Goal: Task Accomplishment & Management: Use online tool/utility

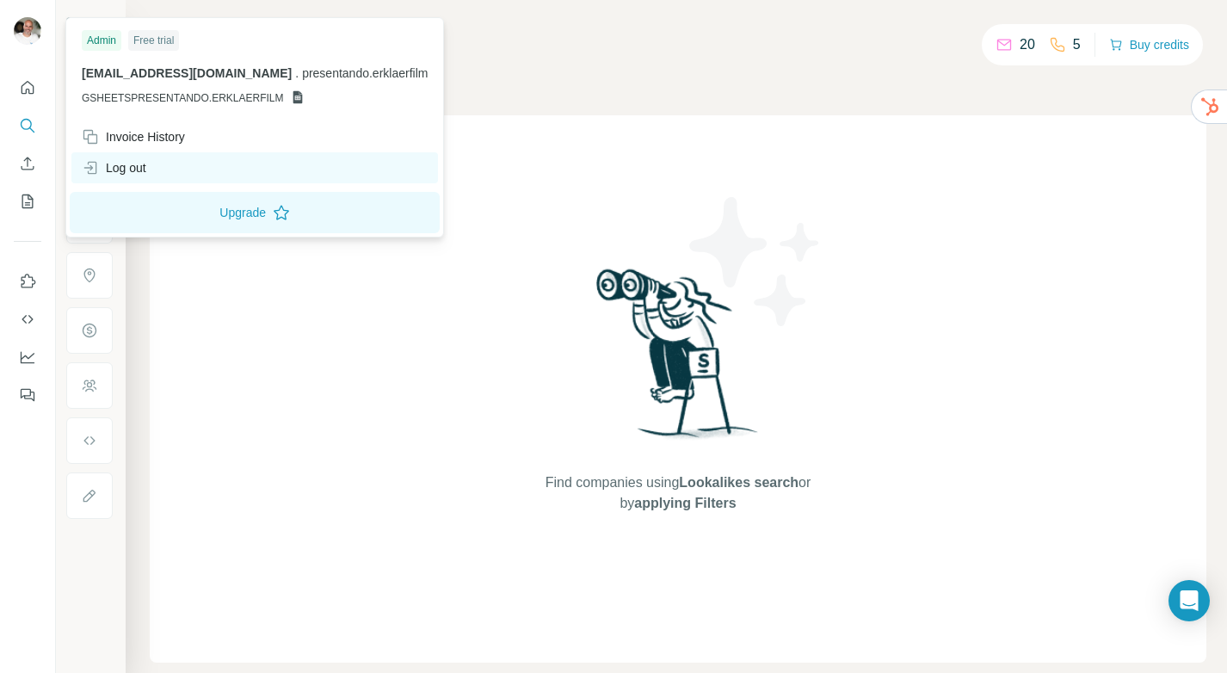
click at [130, 165] on div "Log out" at bounding box center [114, 167] width 65 height 17
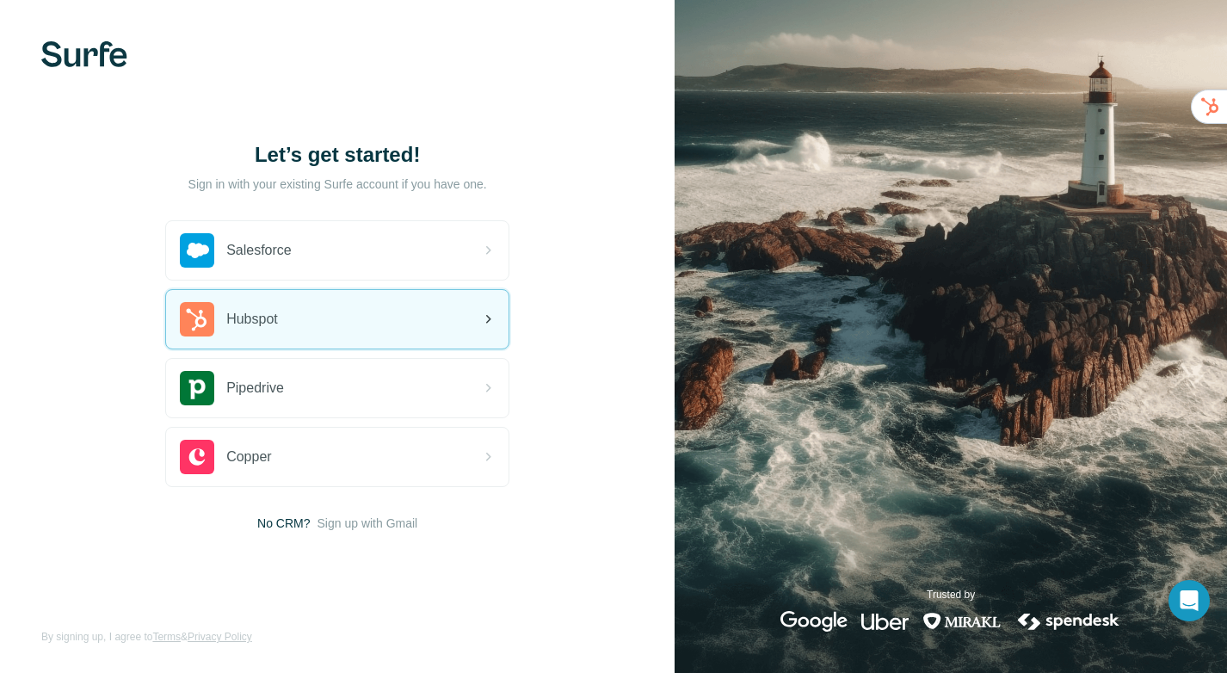
click at [272, 311] on span "Hubspot" at bounding box center [252, 319] width 52 height 21
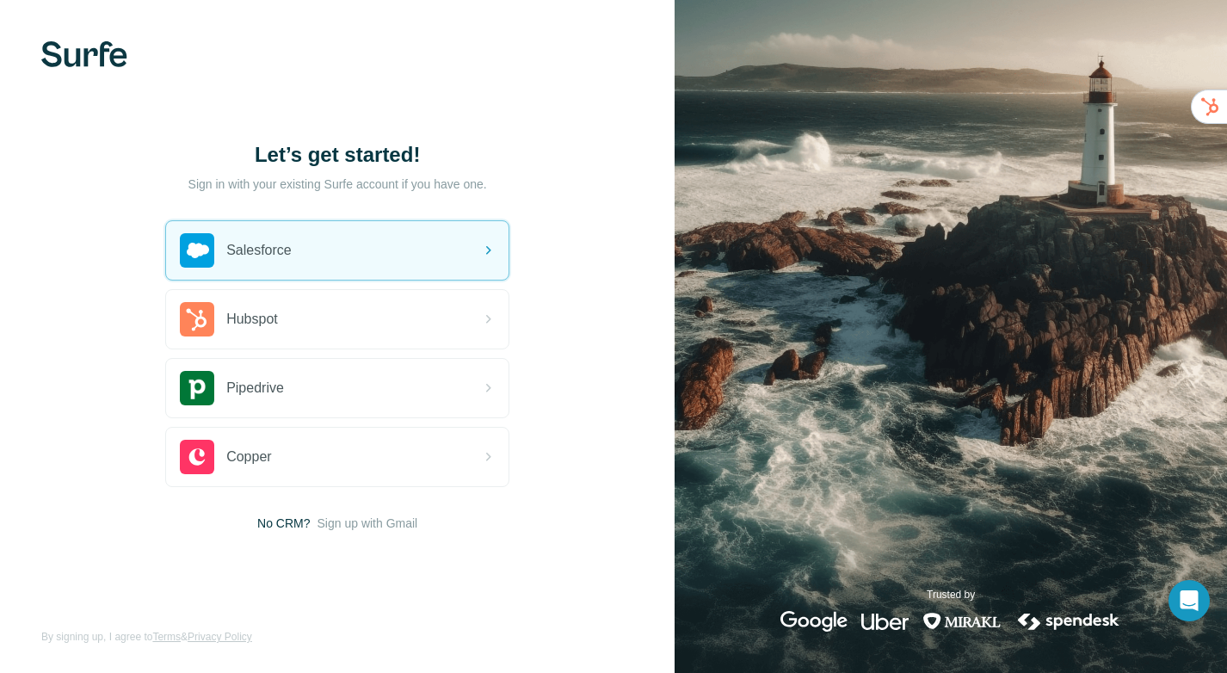
click at [283, 523] on span "No CRM?" at bounding box center [283, 523] width 52 height 17
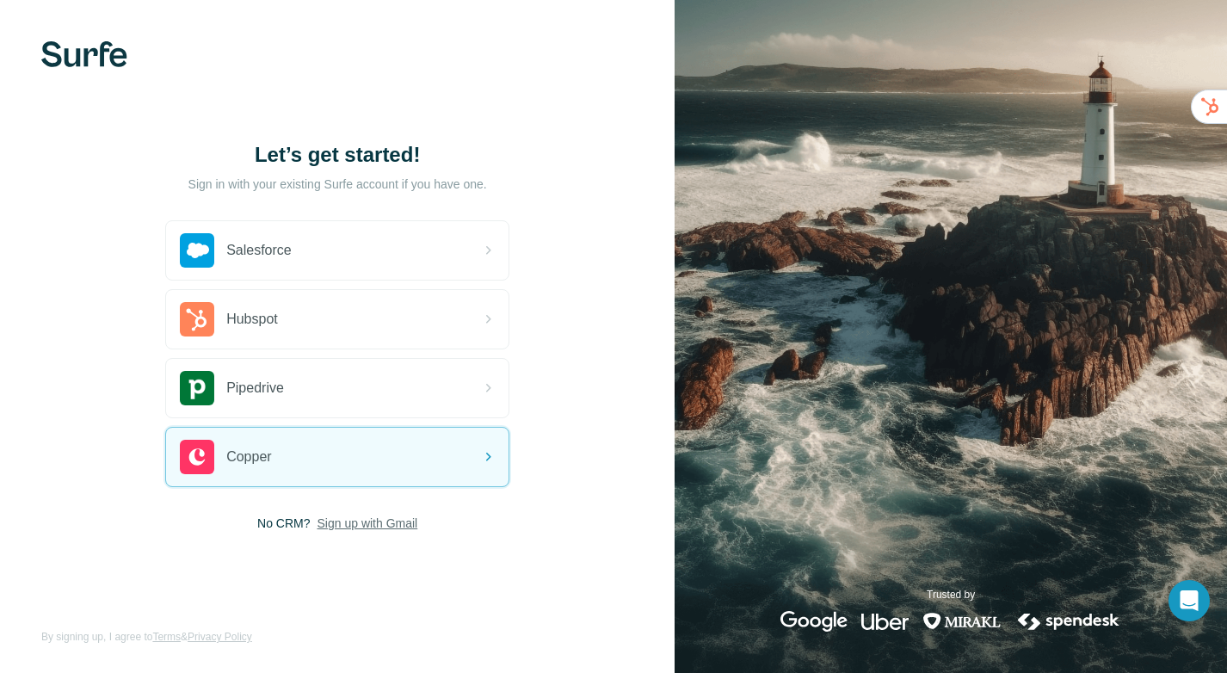
click at [388, 524] on span "Sign up with Gmail" at bounding box center [367, 523] width 101 height 17
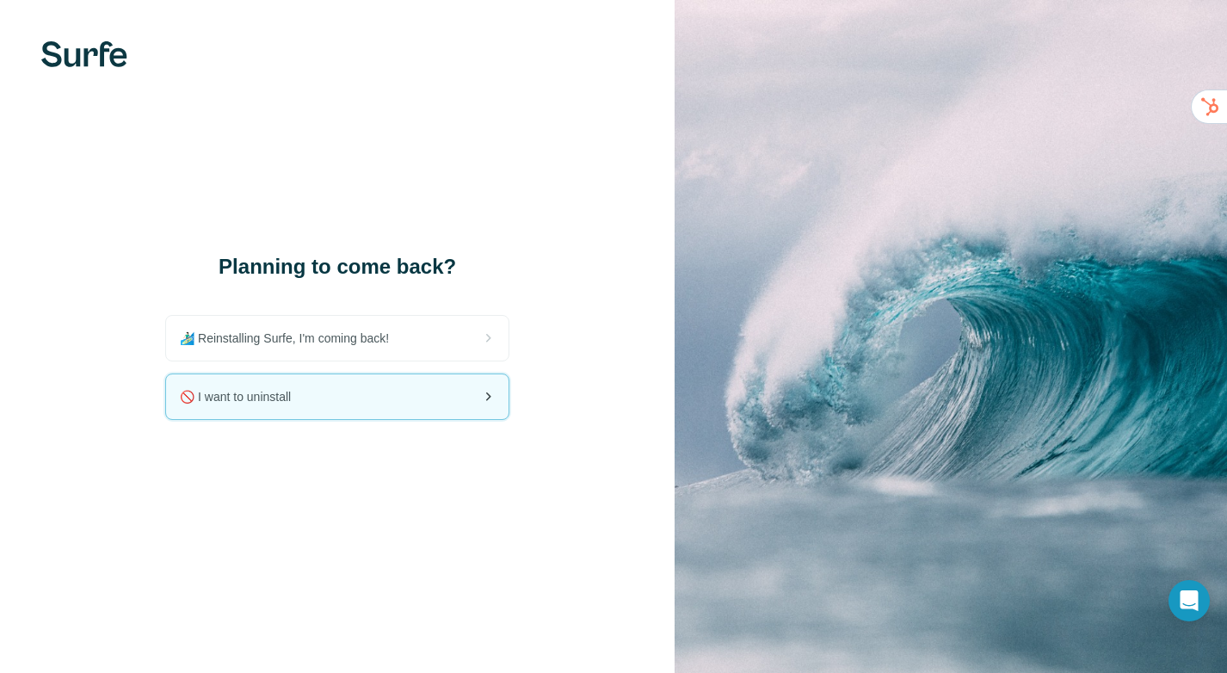
click at [413, 401] on div "🚫 I want to uninstall" at bounding box center [337, 396] width 342 height 45
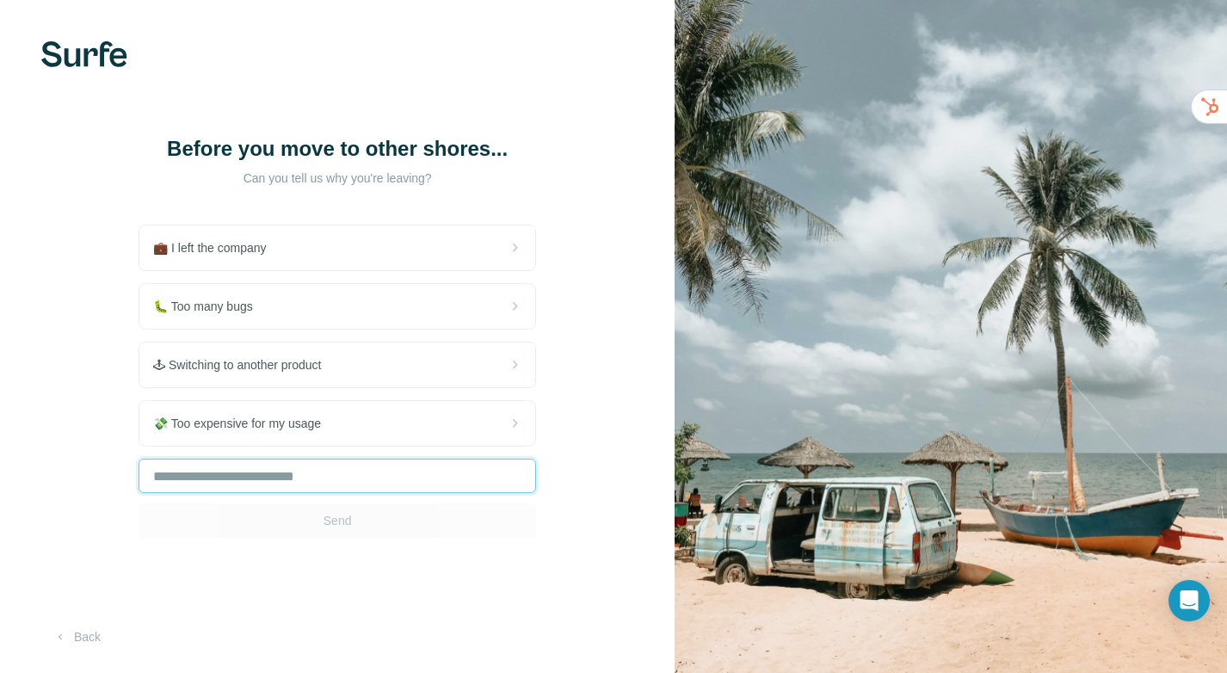
click at [384, 468] on input "text" at bounding box center [337, 476] width 397 height 34
type input "*******"
click at [392, 518] on button "Send" at bounding box center [337, 520] width 397 height 34
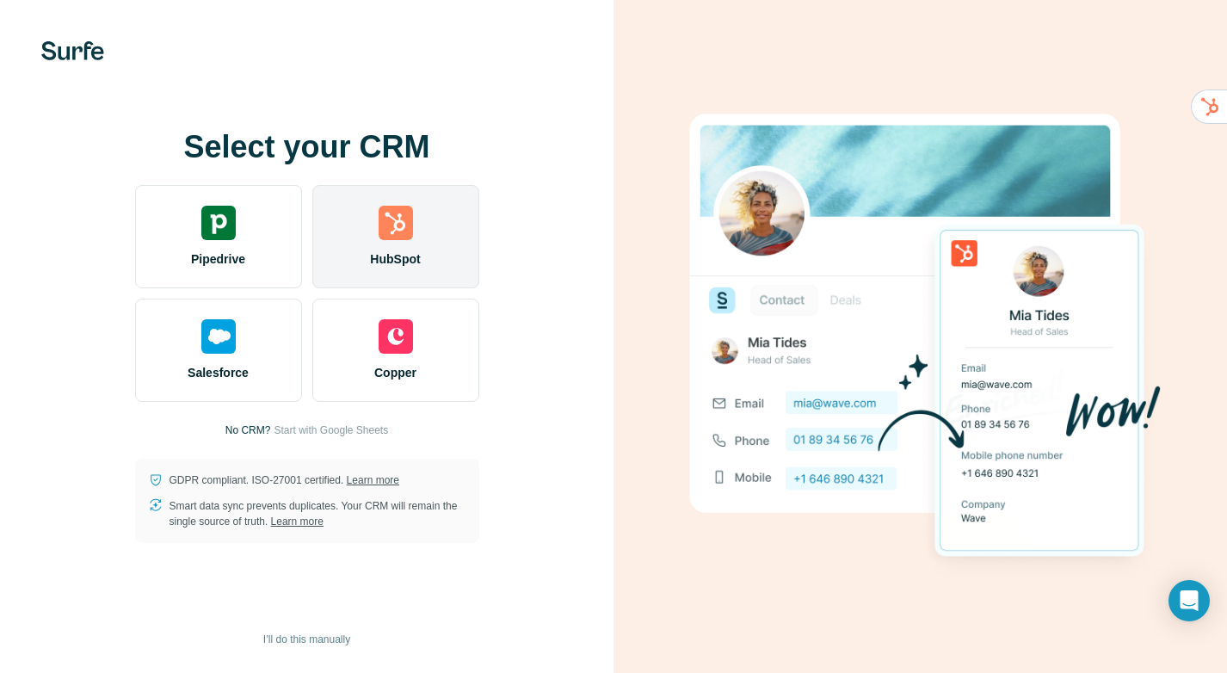
click at [385, 255] on span "HubSpot" at bounding box center [395, 258] width 50 height 17
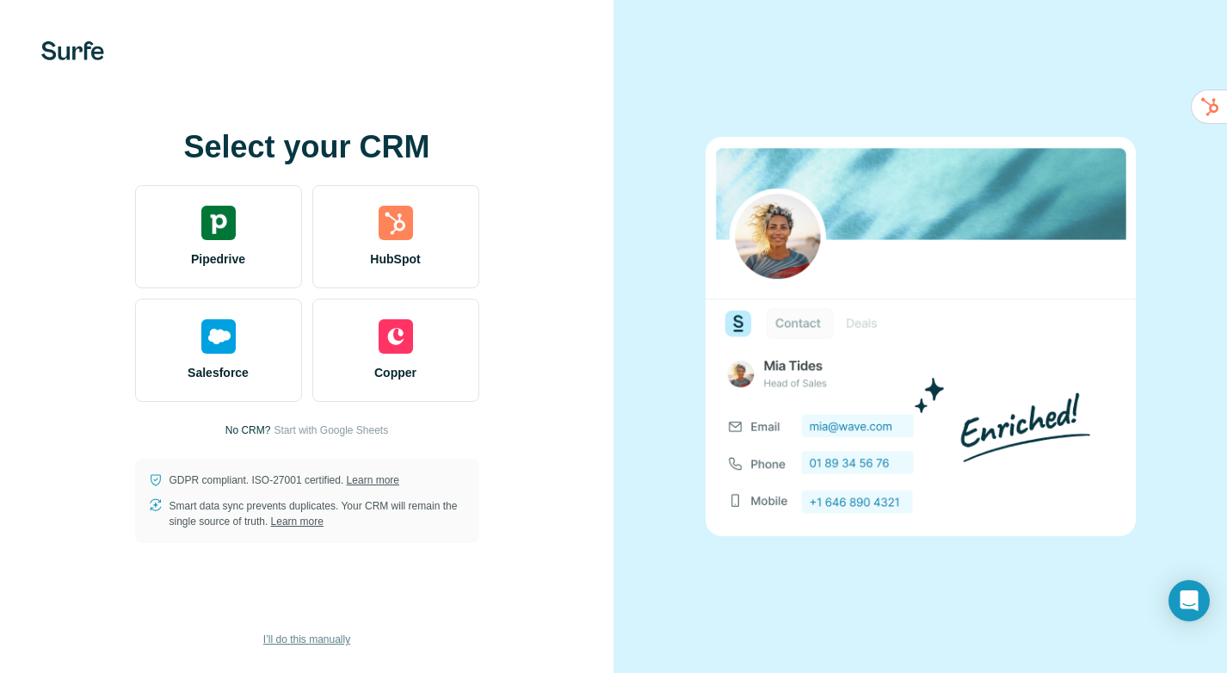
click at [318, 644] on span "I’ll do this manually" at bounding box center [306, 639] width 87 height 15
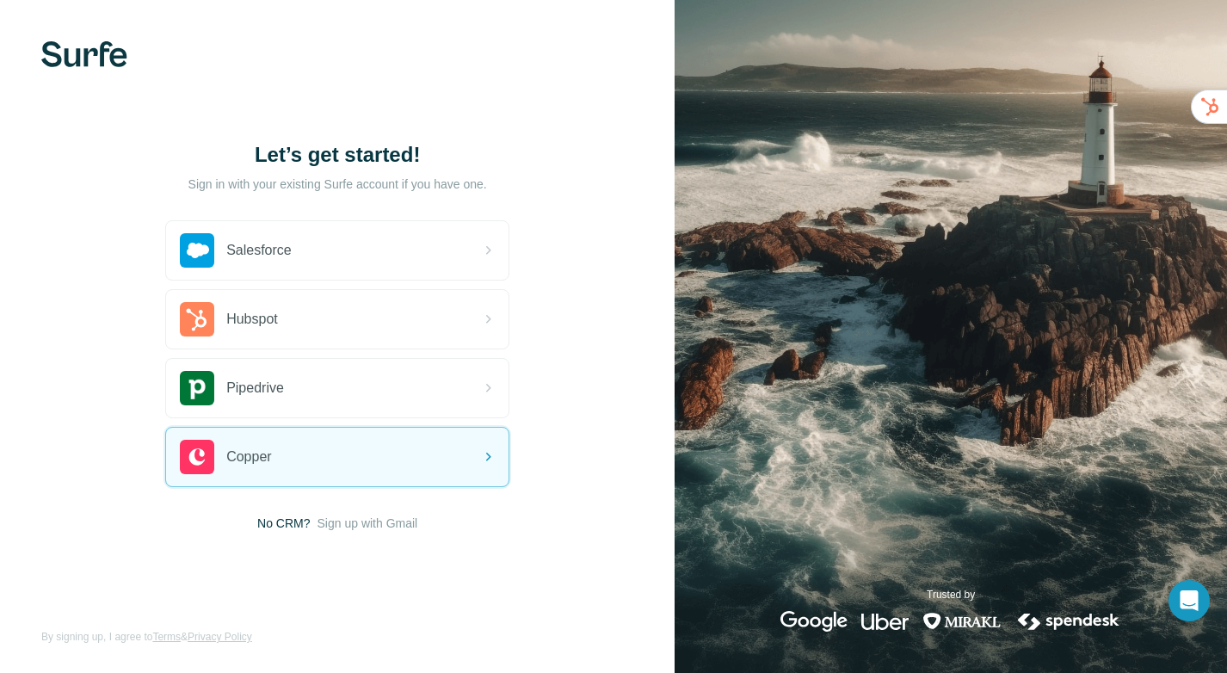
click at [286, 521] on span "No CRM?" at bounding box center [283, 523] width 52 height 17
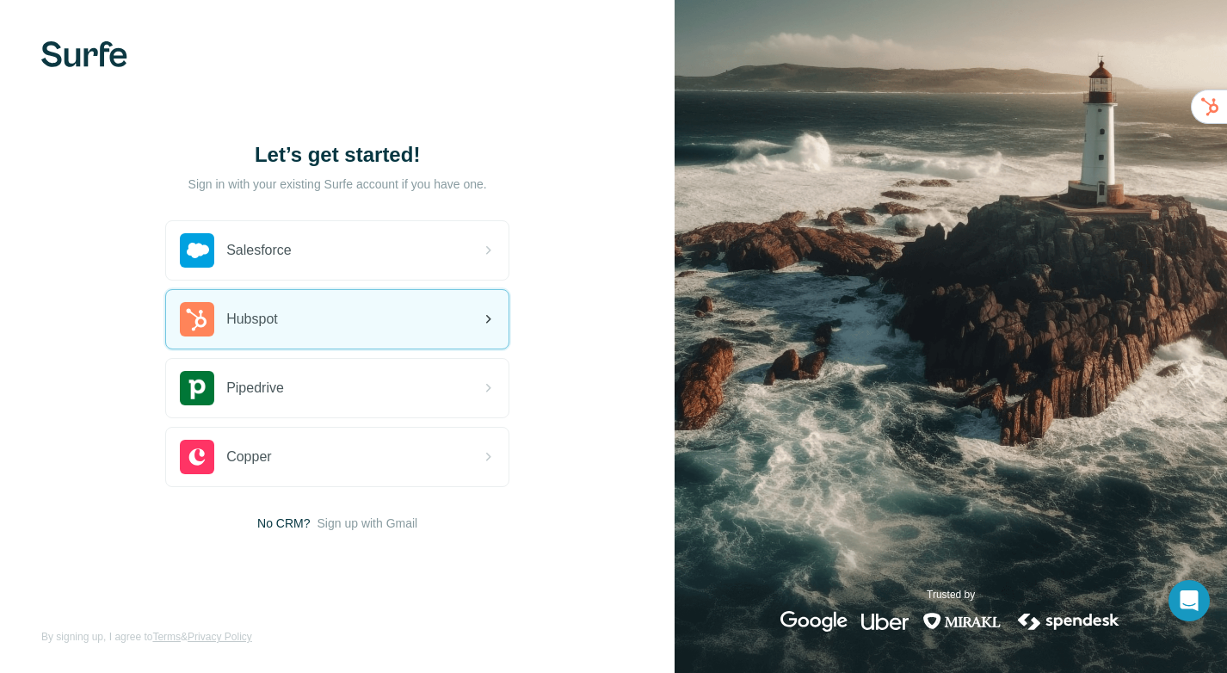
click at [340, 317] on div "Hubspot" at bounding box center [337, 319] width 342 height 59
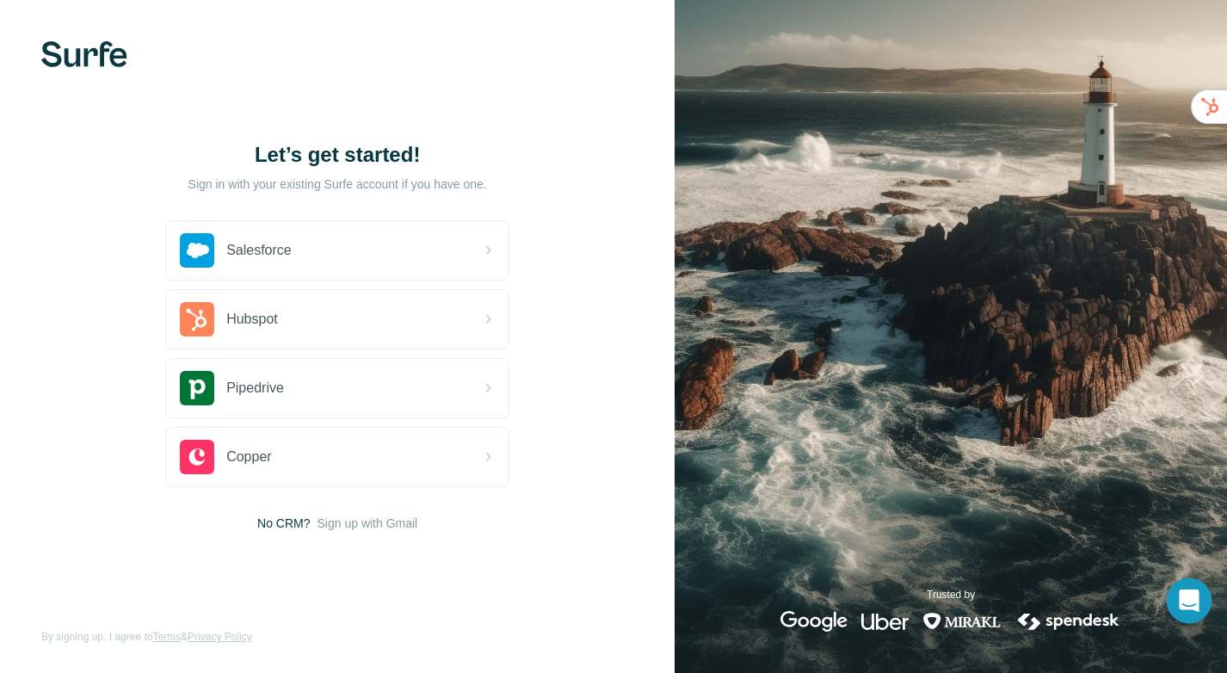
click at [1210, 601] on body "Let’s get started! Sign in with your existing Surfe account if you have one. Sa…" at bounding box center [613, 336] width 1227 height 673
click at [1195, 601] on icon "Open Intercom Messenger" at bounding box center [1189, 600] width 20 height 22
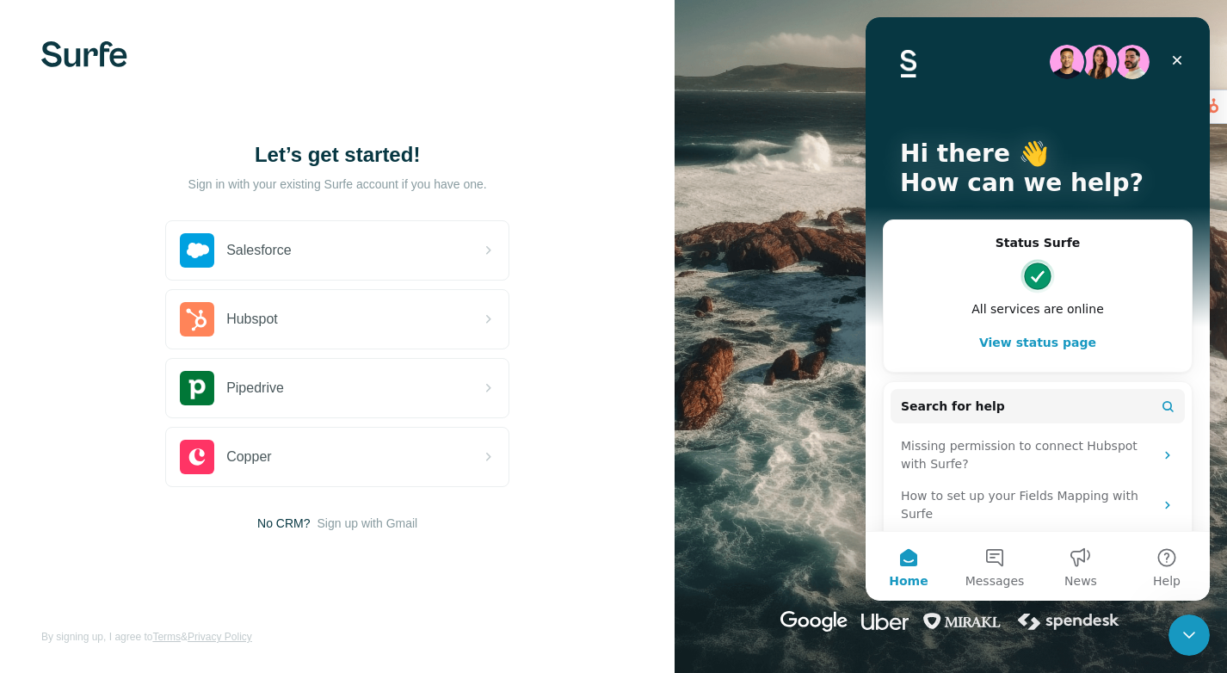
scroll to position [110, 0]
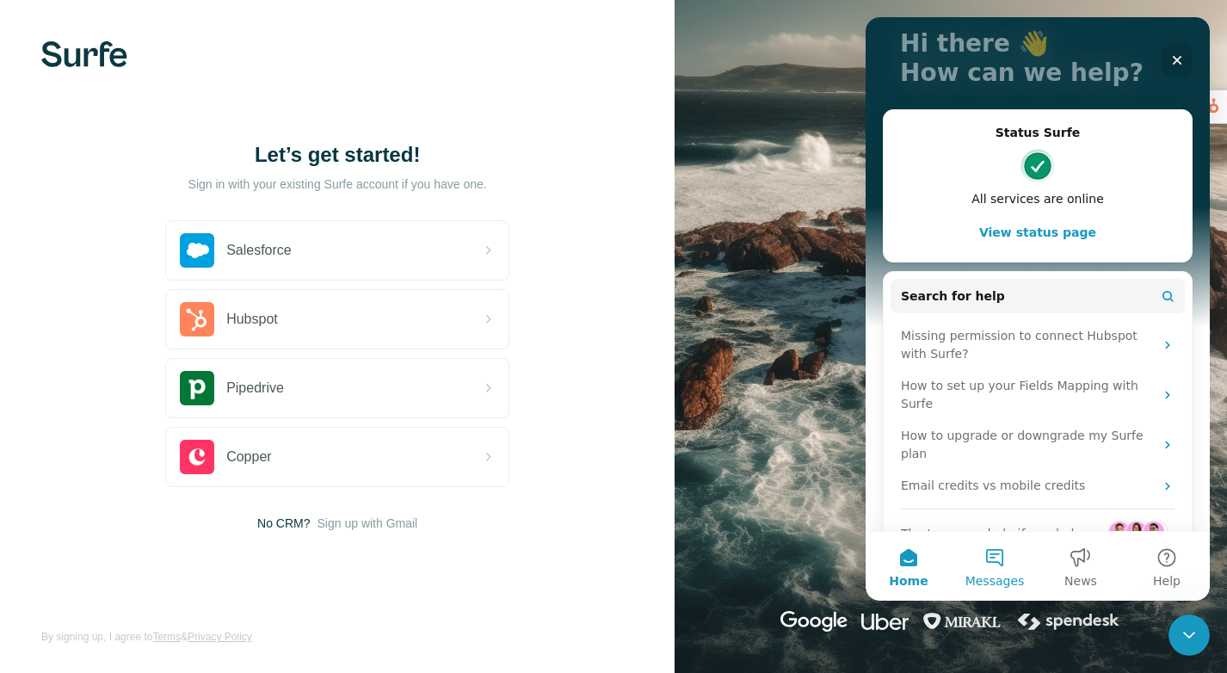
click at [1008, 571] on button "Messages" at bounding box center [995, 566] width 86 height 69
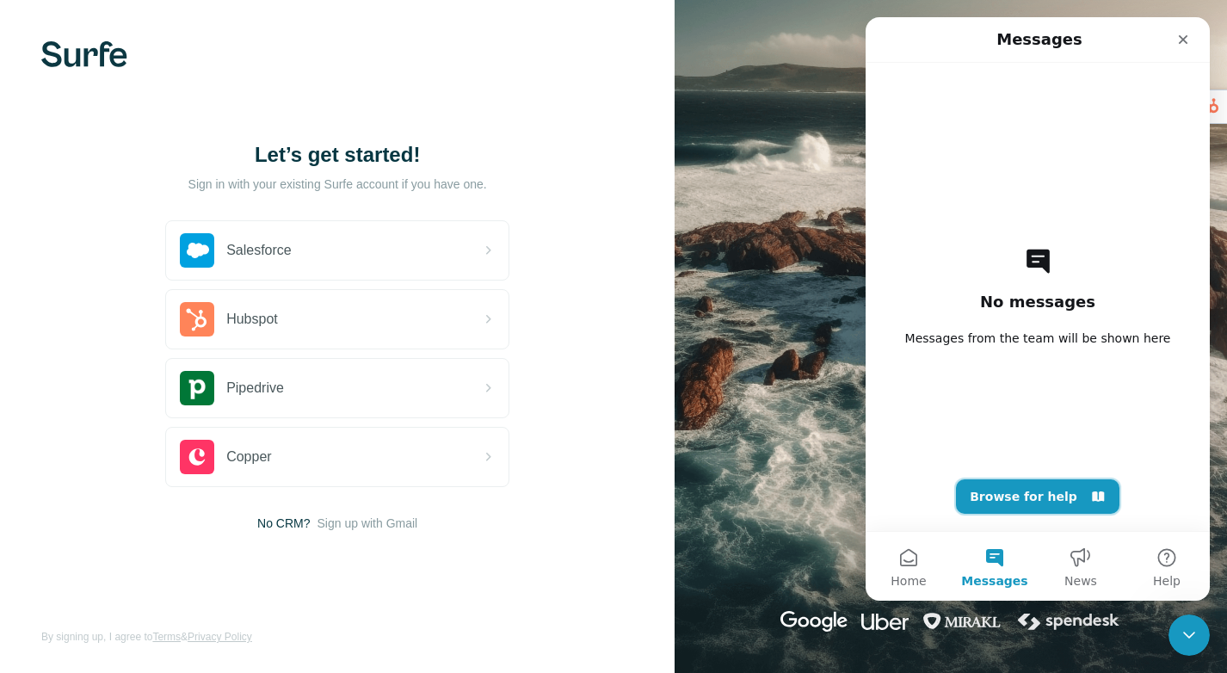
click at [1013, 501] on button "Browse for help" at bounding box center [1037, 496] width 163 height 34
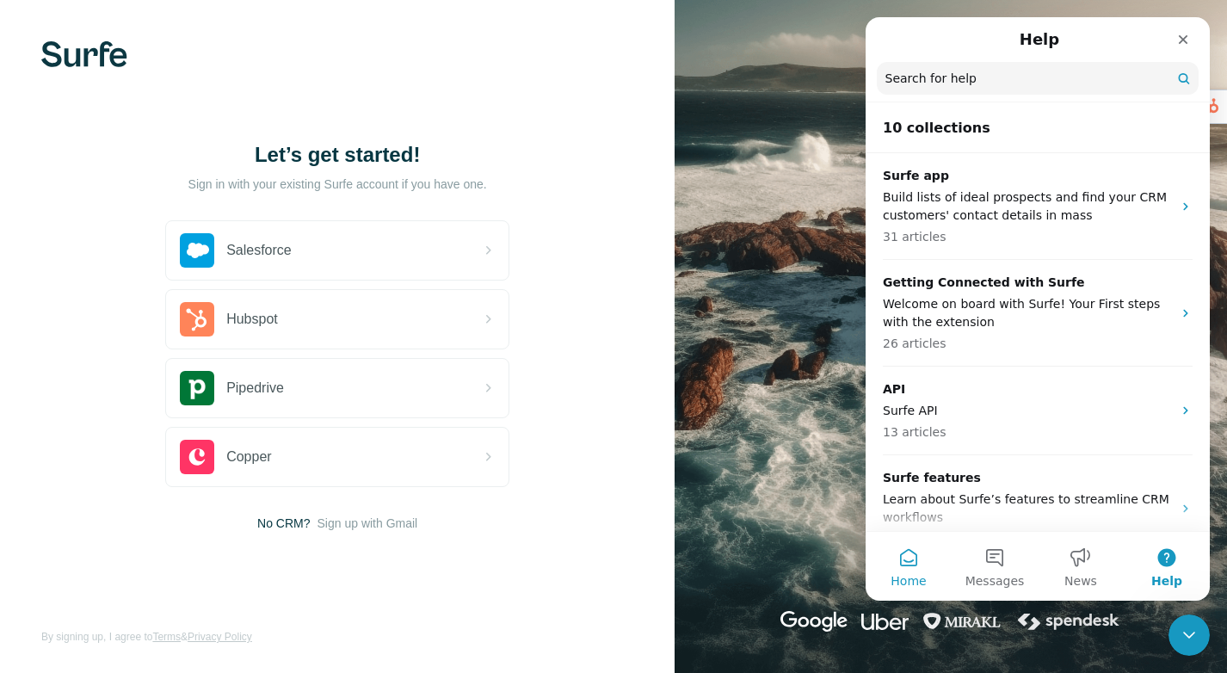
click at [913, 545] on button "Home" at bounding box center [909, 566] width 86 height 69
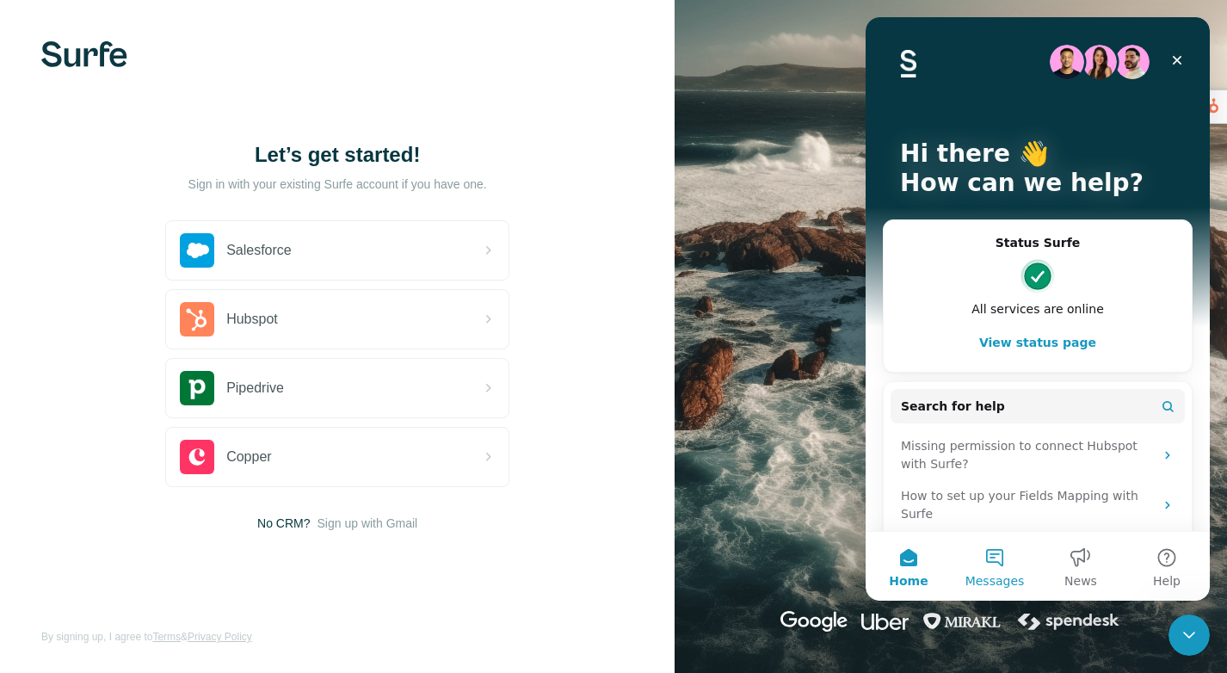
click at [973, 552] on button "Messages" at bounding box center [995, 566] width 86 height 69
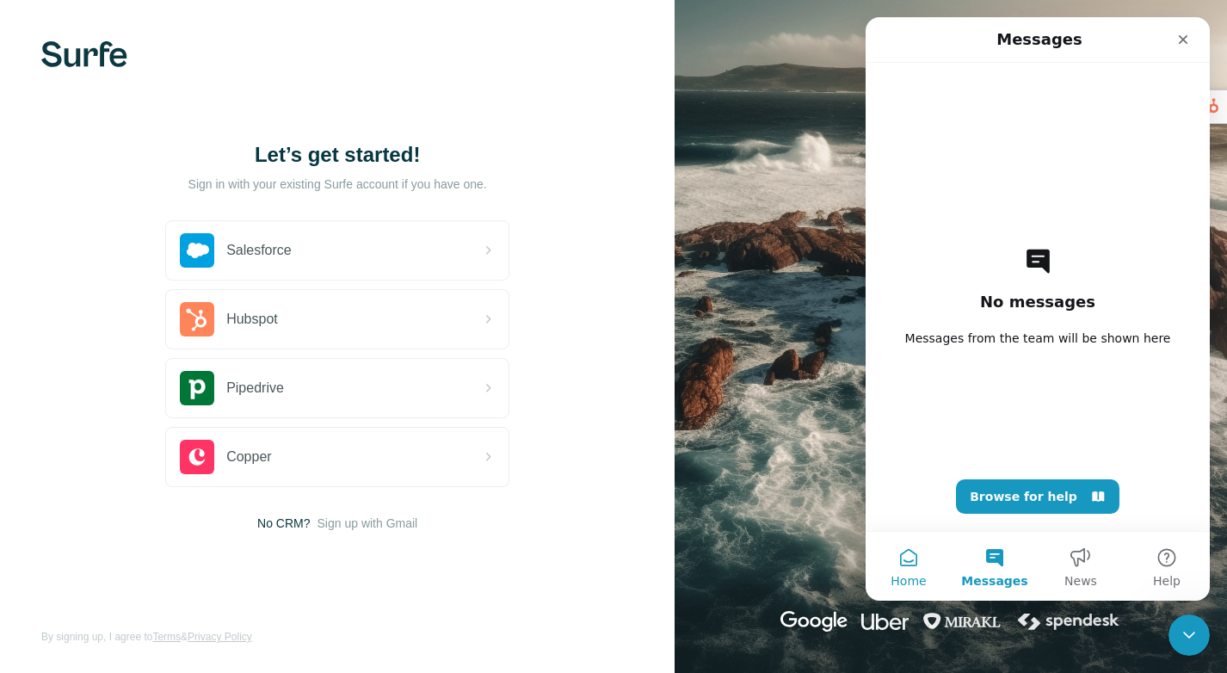
click at [920, 555] on button "Home" at bounding box center [909, 566] width 86 height 69
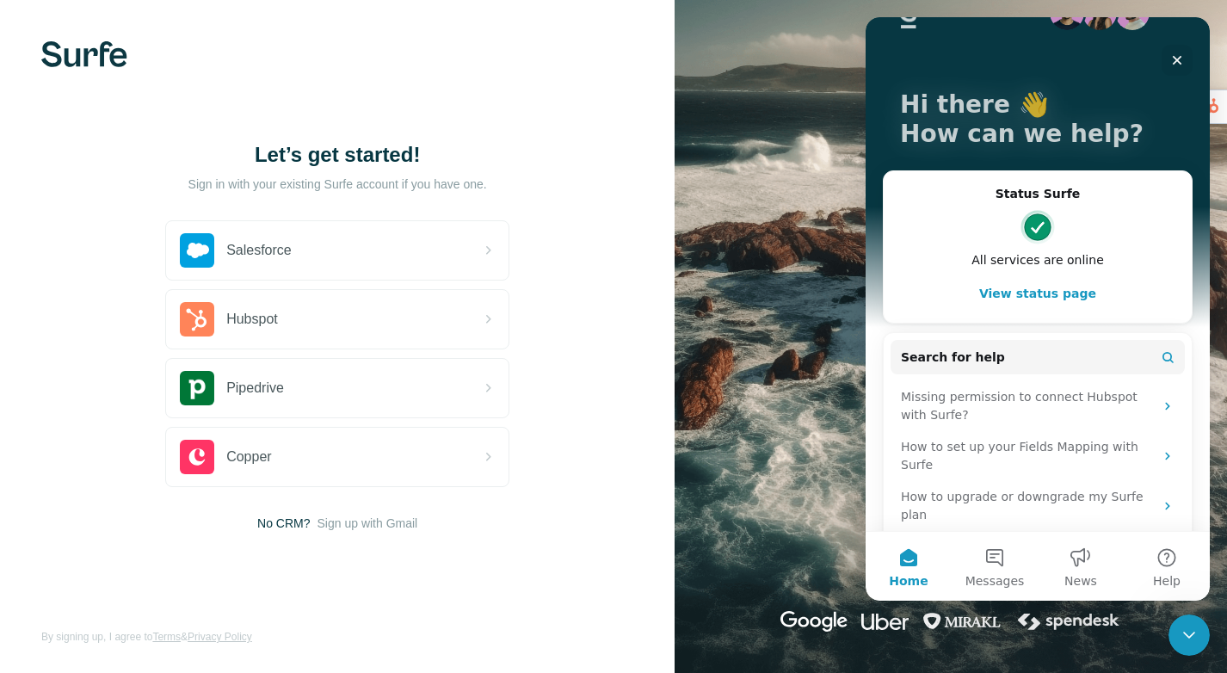
click at [1026, 300] on button "View status page" at bounding box center [1038, 293] width 274 height 34
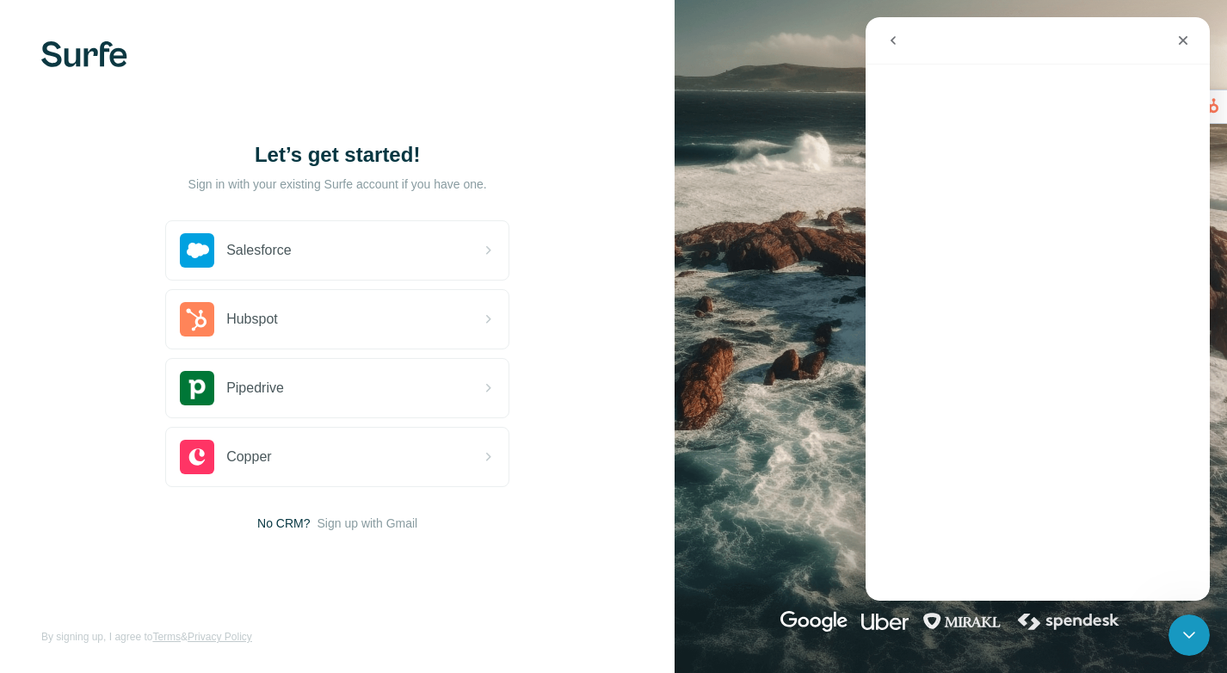
scroll to position [40, 0]
click at [898, 54] on button "go back" at bounding box center [893, 40] width 33 height 33
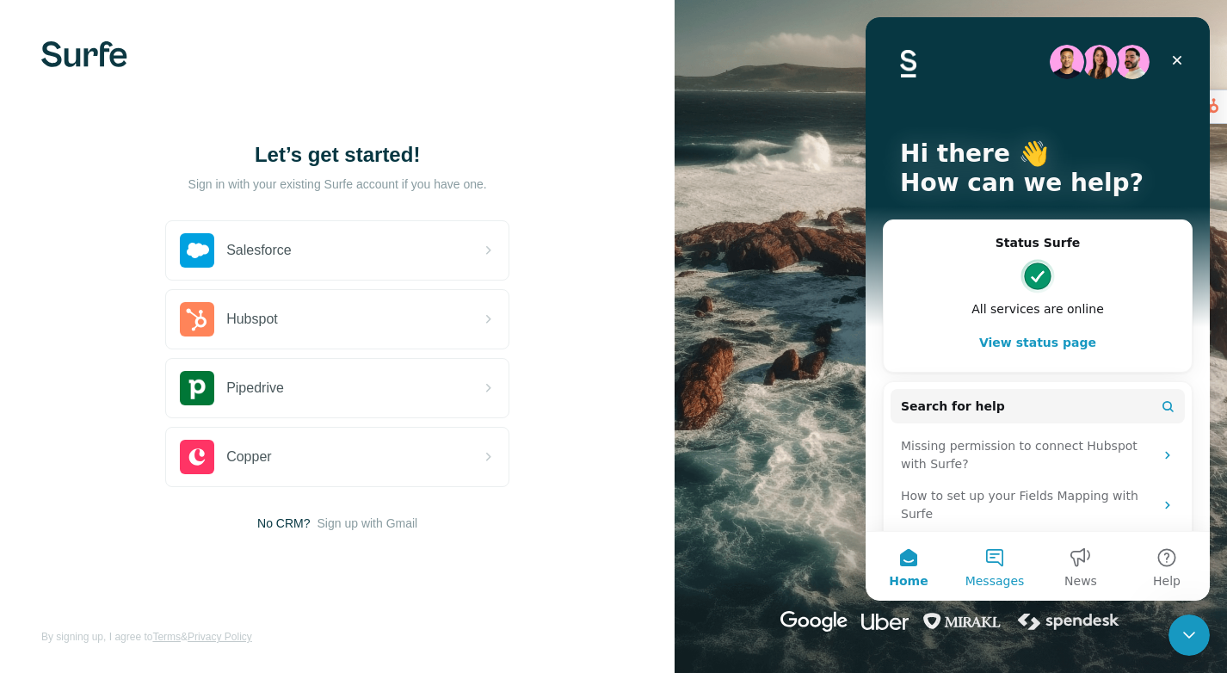
click at [995, 566] on button "Messages" at bounding box center [995, 566] width 86 height 69
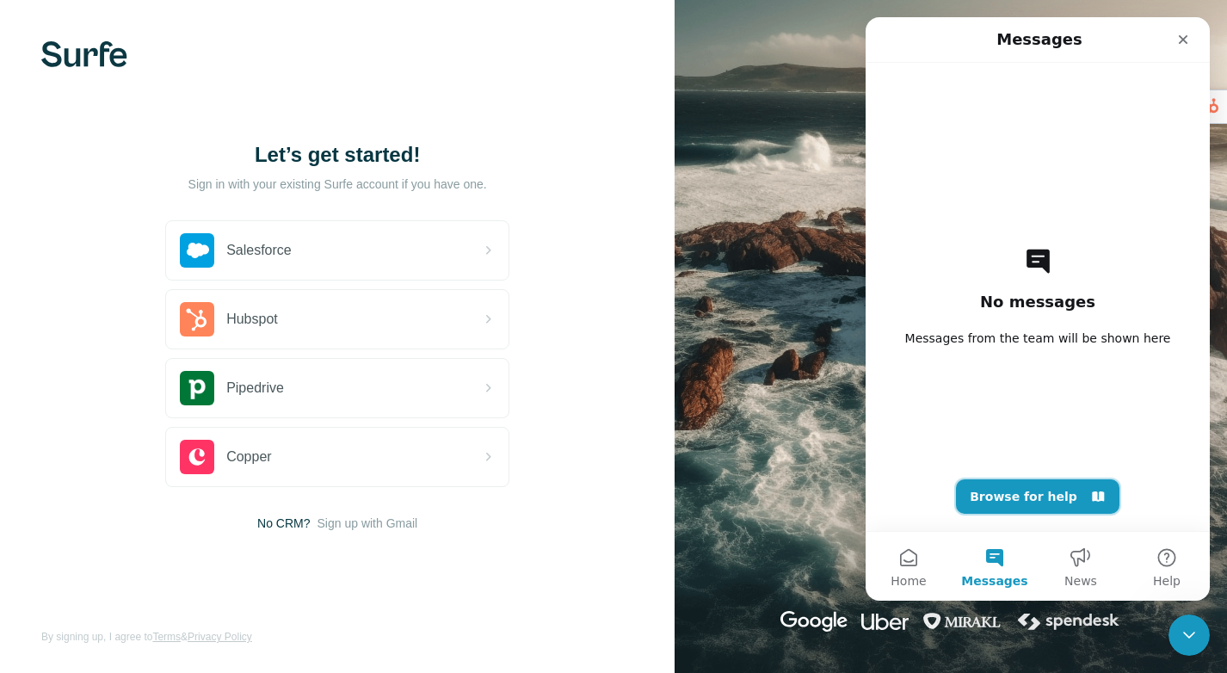
click at [1014, 495] on button "Browse for help" at bounding box center [1037, 496] width 163 height 34
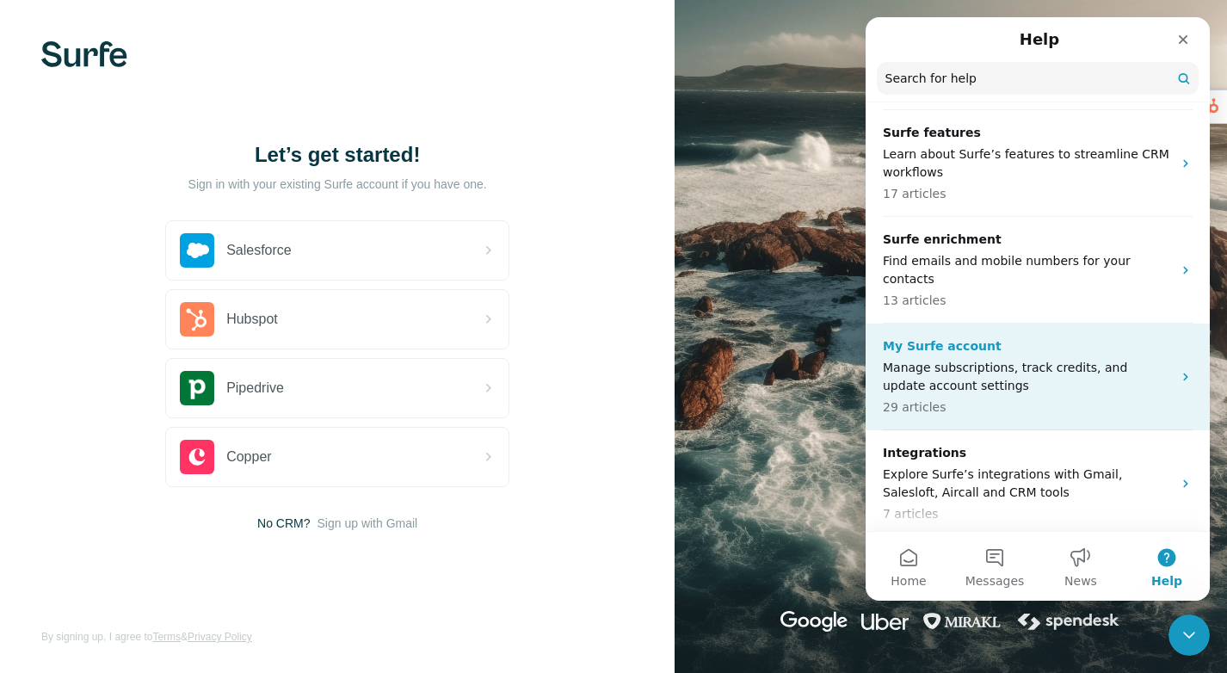
scroll to position [354, 0]
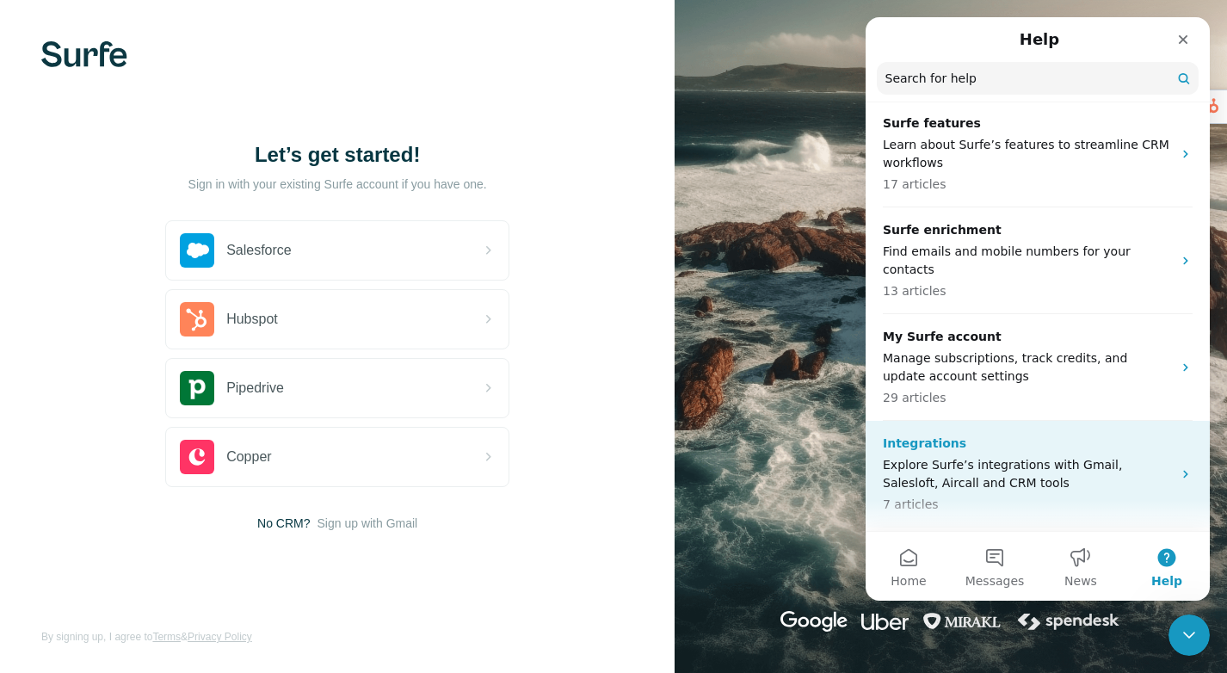
click at [1043, 456] on p "Explore Surfe’s integrations with Gmail, Salesloft, Aircall and CRM tools" at bounding box center [1027, 474] width 289 height 36
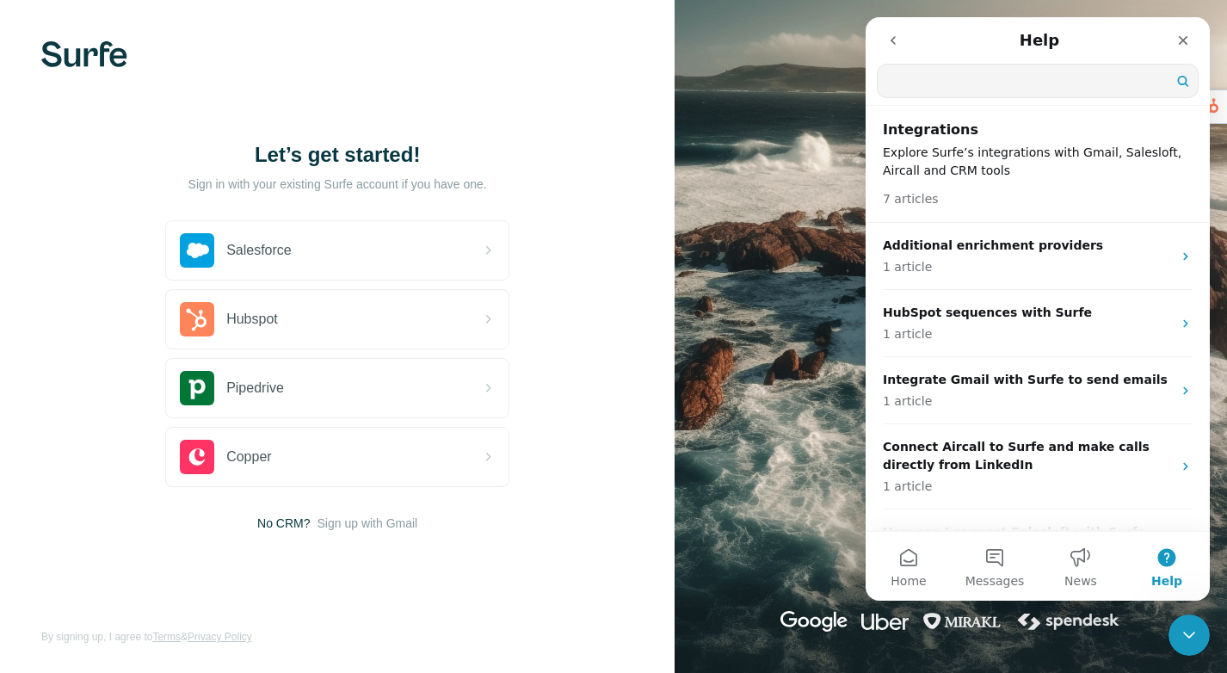
click at [972, 77] on input "Search for help" at bounding box center [1038, 81] width 320 height 33
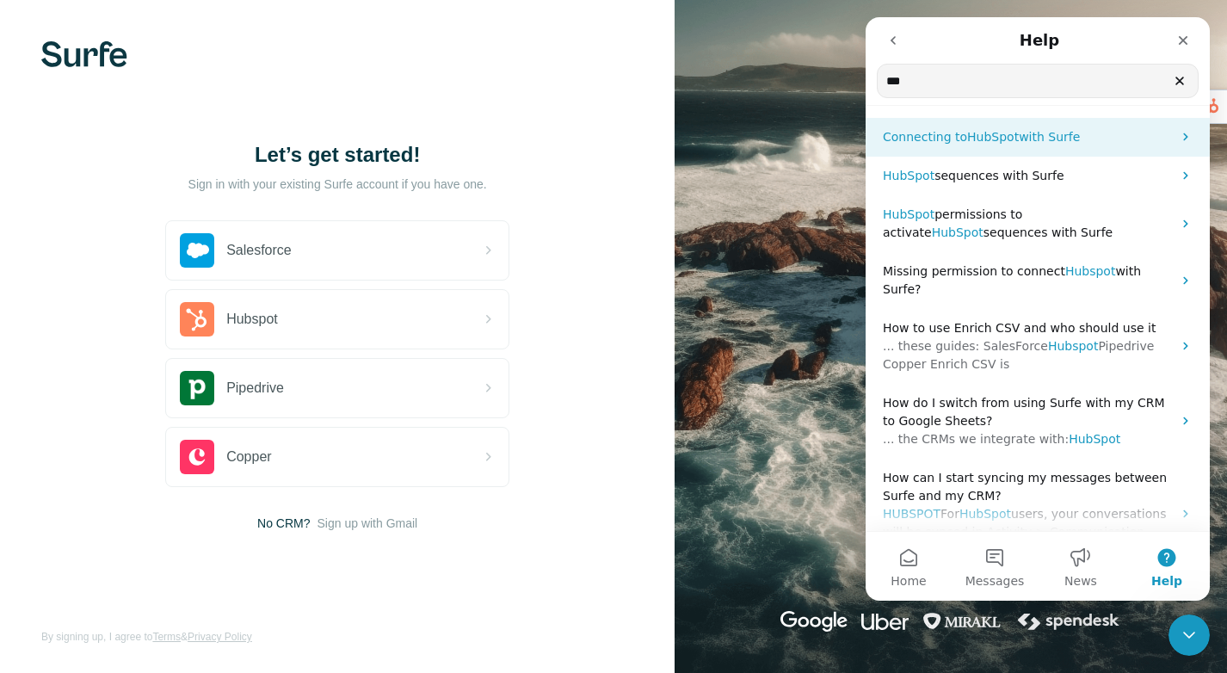
type input "***"
click at [967, 131] on span "HubSpot" at bounding box center [993, 137] width 52 height 14
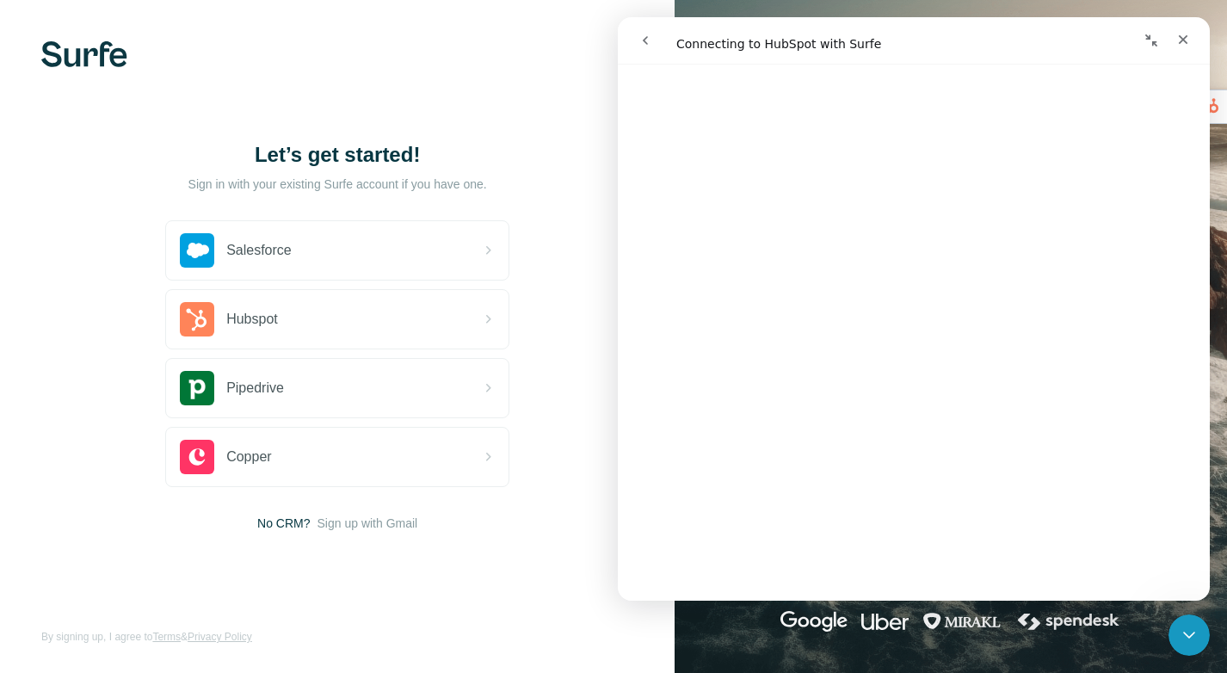
scroll to position [303, 0]
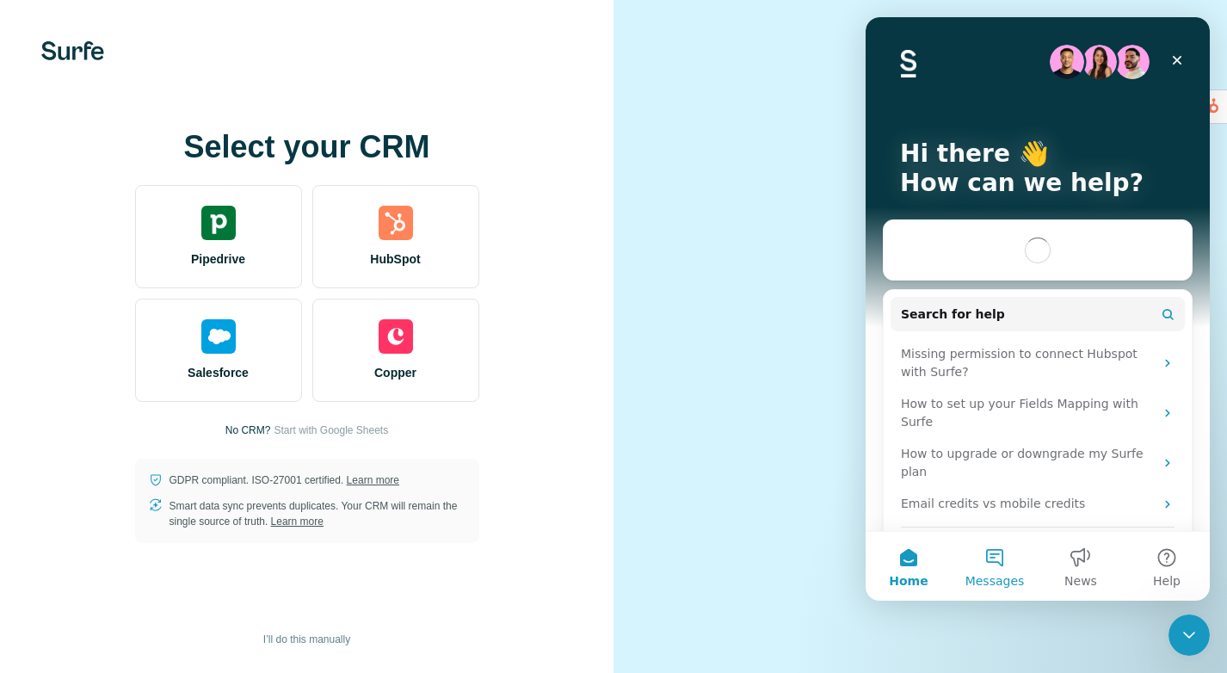
click at [1002, 554] on button "Messages" at bounding box center [995, 566] width 86 height 69
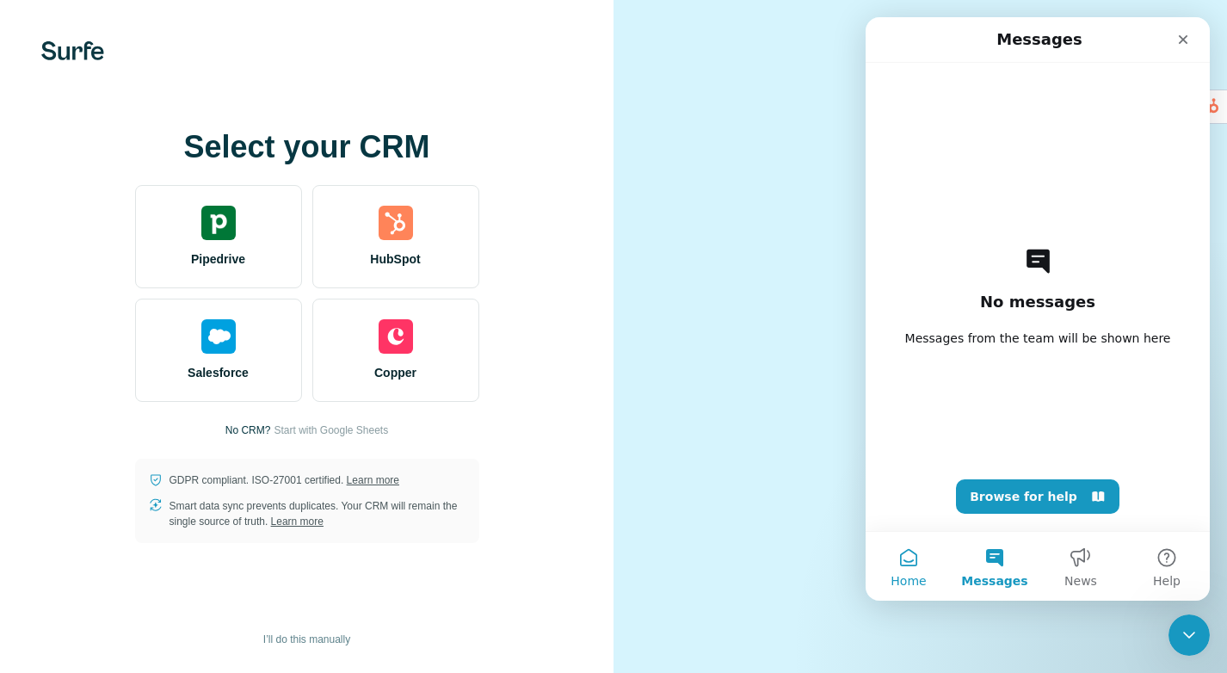
click at [917, 560] on button "Home" at bounding box center [909, 566] width 86 height 69
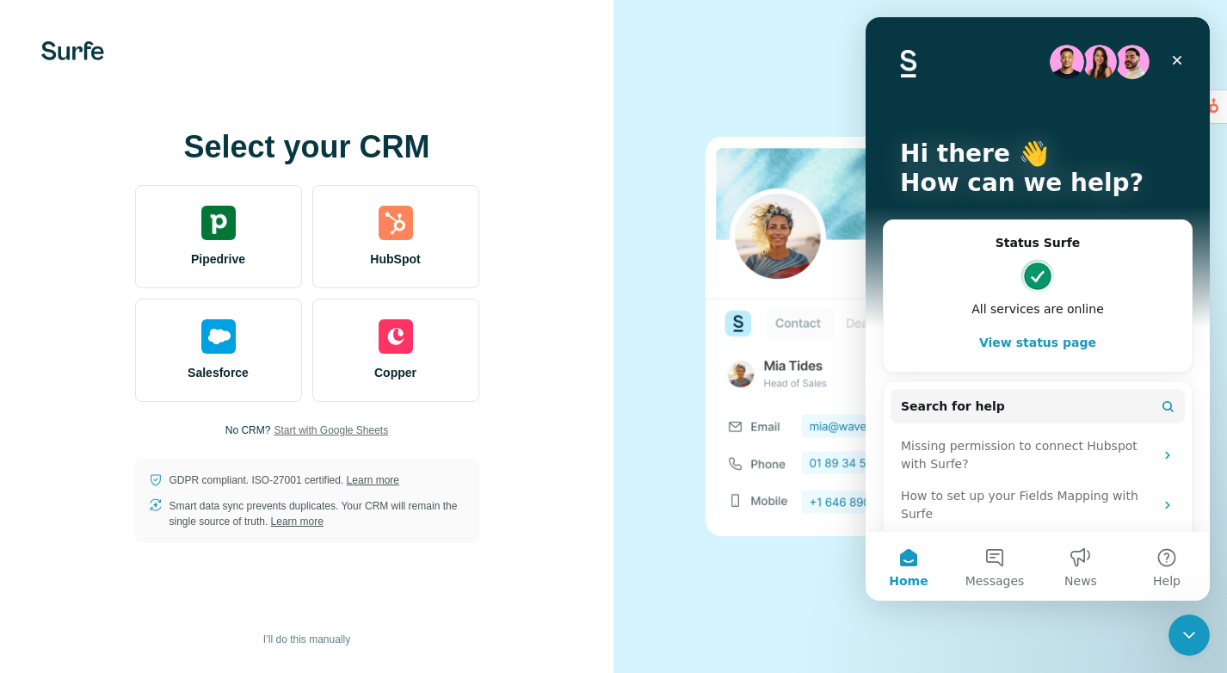
click at [346, 431] on span "Start with Google Sheets" at bounding box center [331, 429] width 114 height 15
click at [329, 638] on span "I’ll do this manually" at bounding box center [306, 639] width 87 height 15
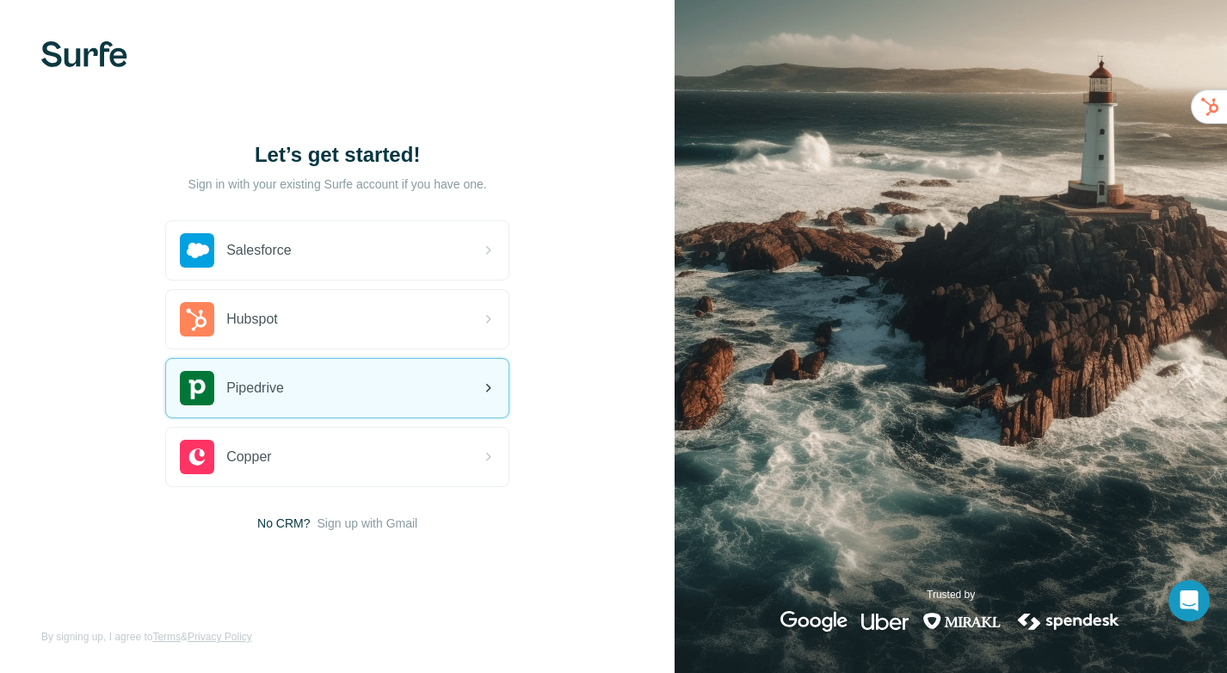
click at [382, 397] on div "Pipedrive" at bounding box center [337, 388] width 342 height 59
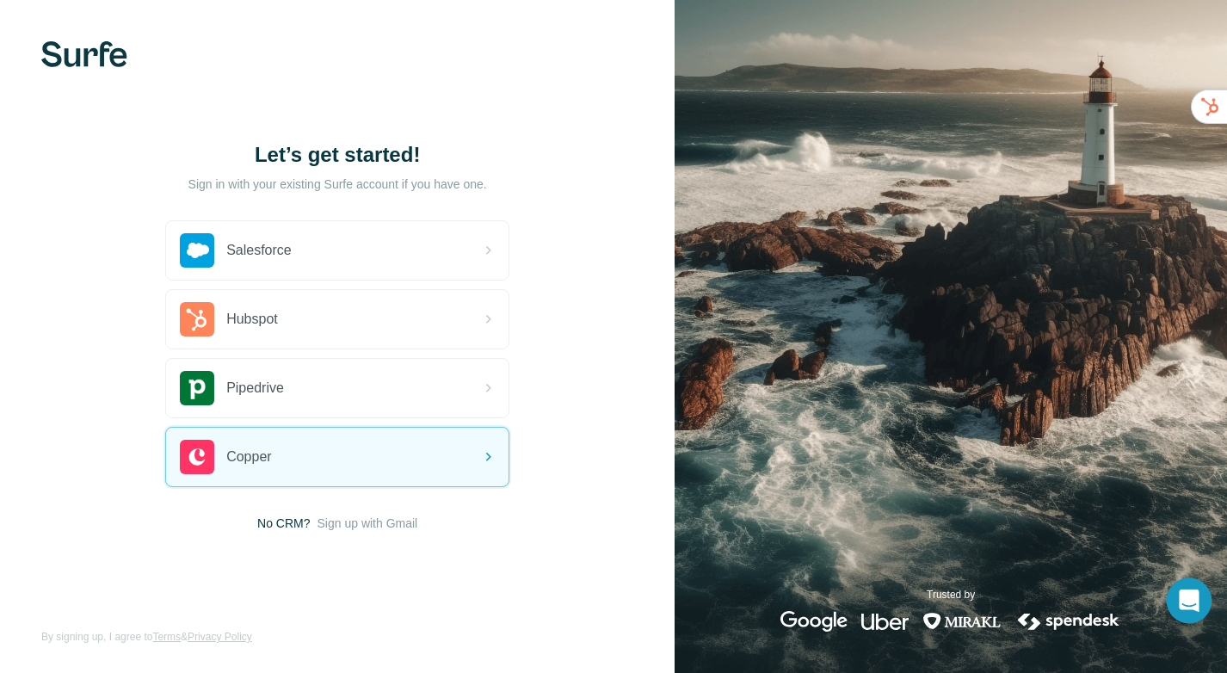
click at [1202, 583] on div "Open Intercom Messenger" at bounding box center [1190, 601] width 46 height 46
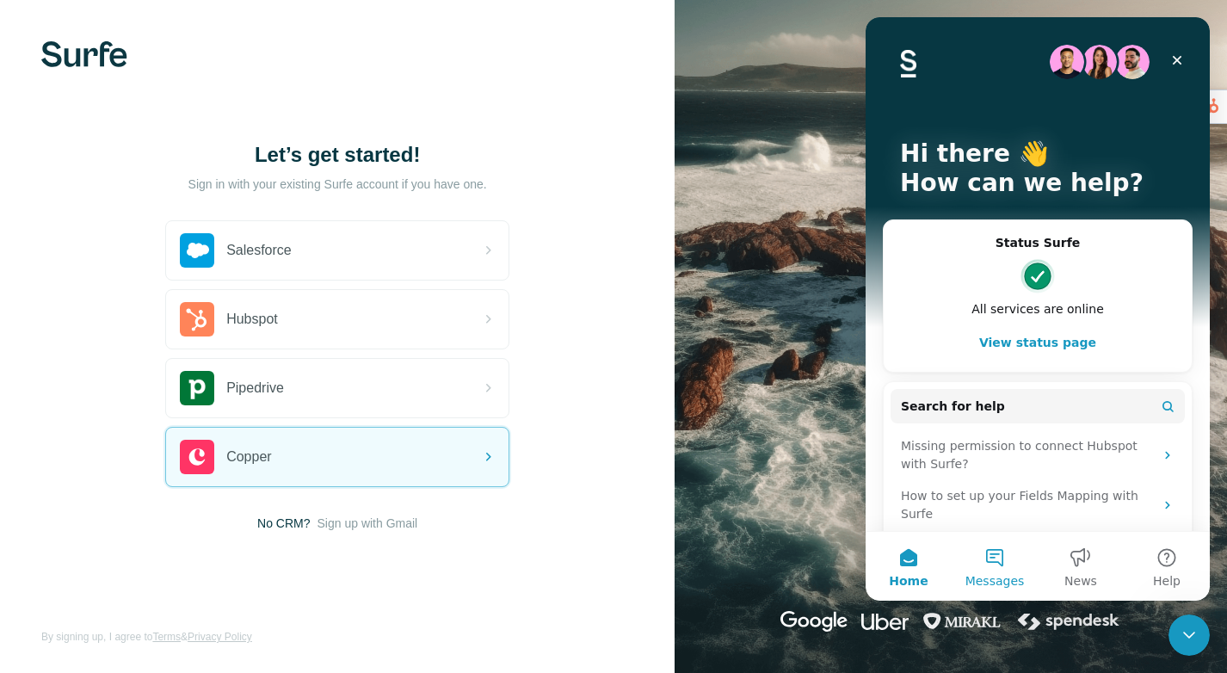
click at [1003, 564] on button "Messages" at bounding box center [995, 566] width 86 height 69
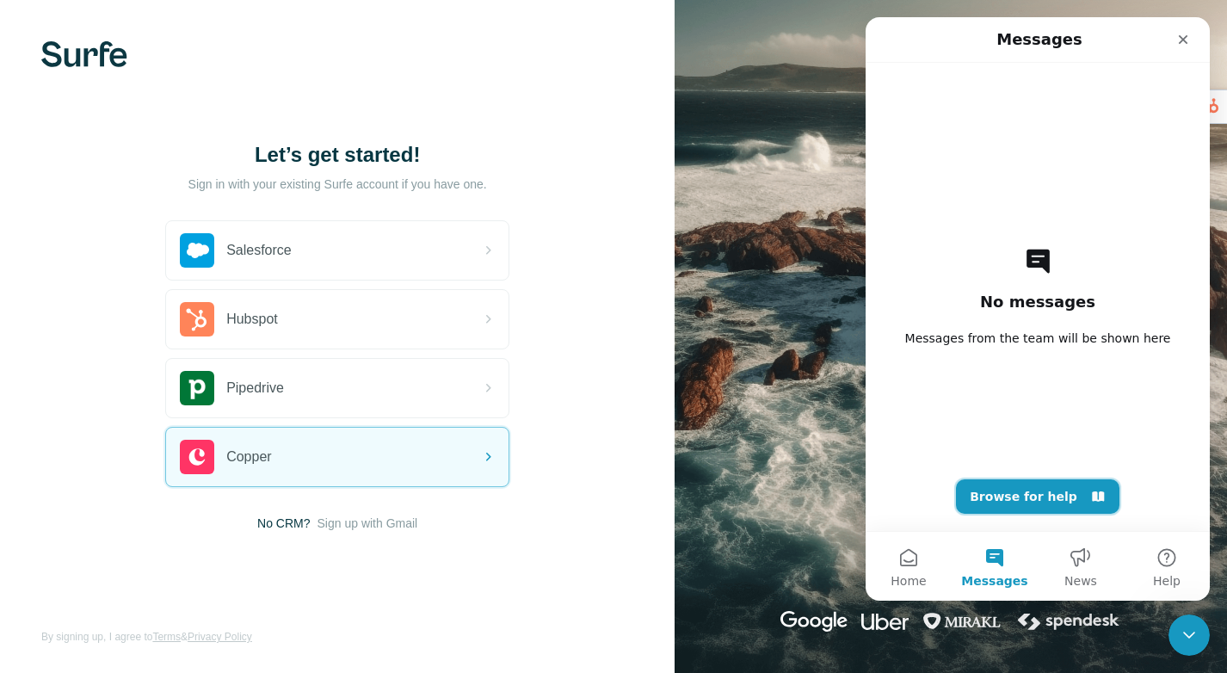
click at [1044, 500] on button "Browse for help" at bounding box center [1037, 496] width 163 height 34
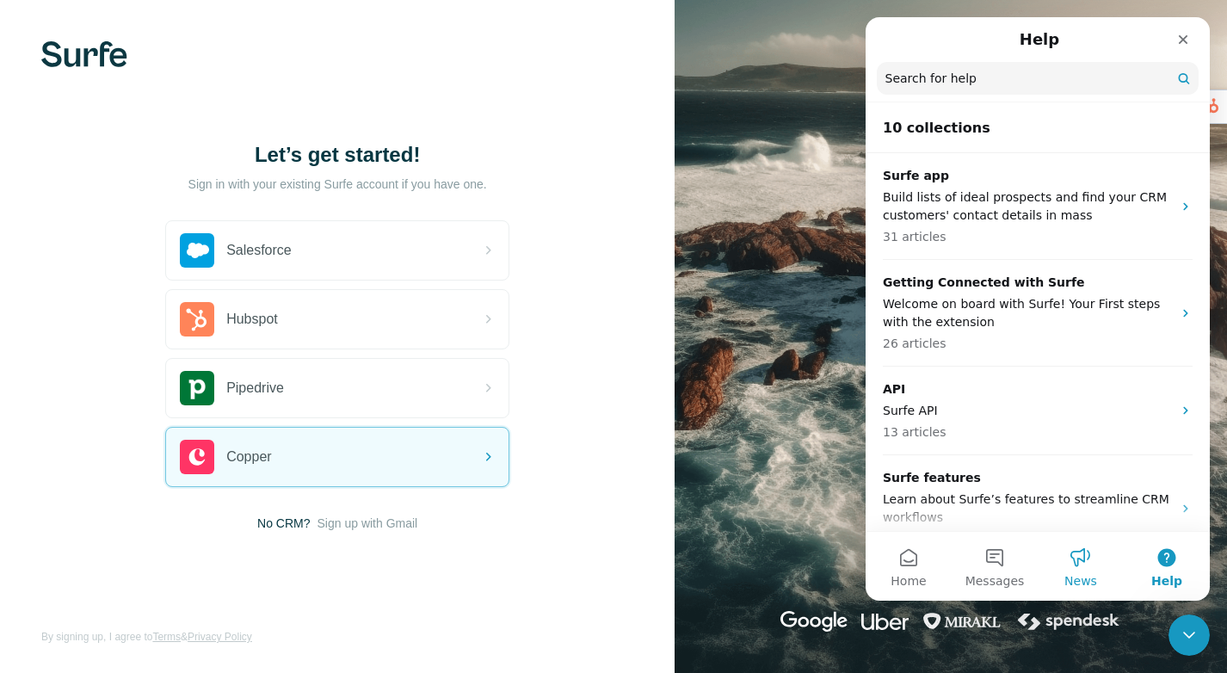
click at [1057, 561] on button "News" at bounding box center [1081, 566] width 86 height 69
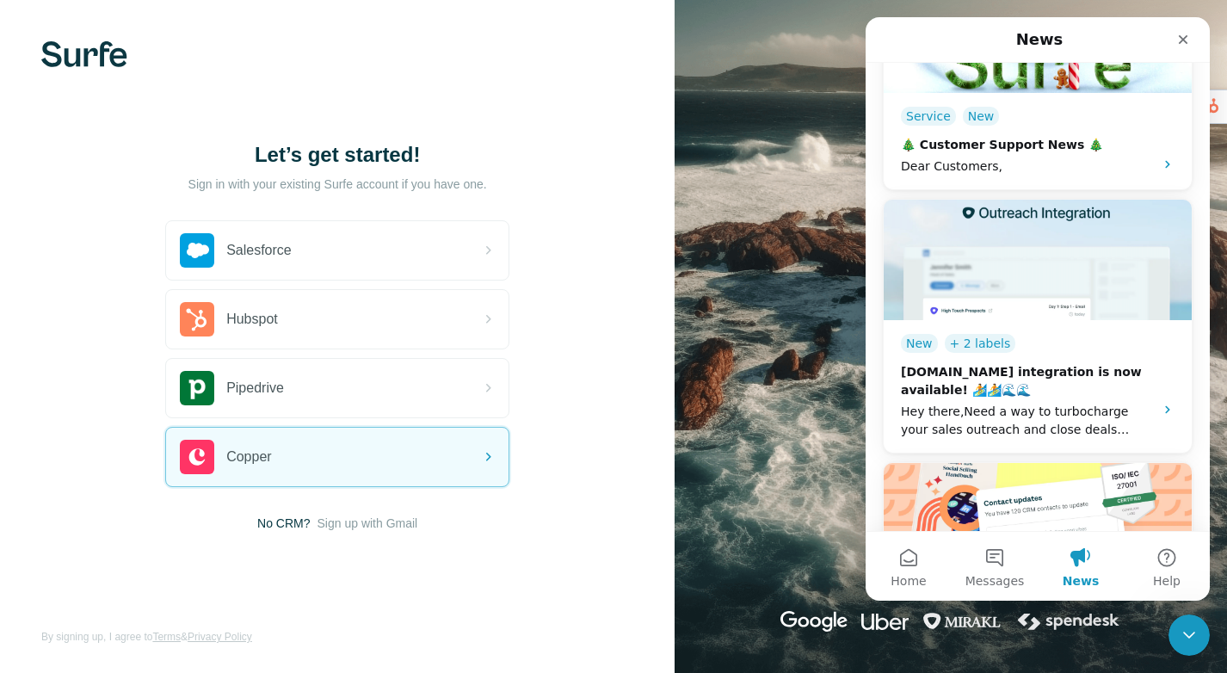
scroll to position [2241, 0]
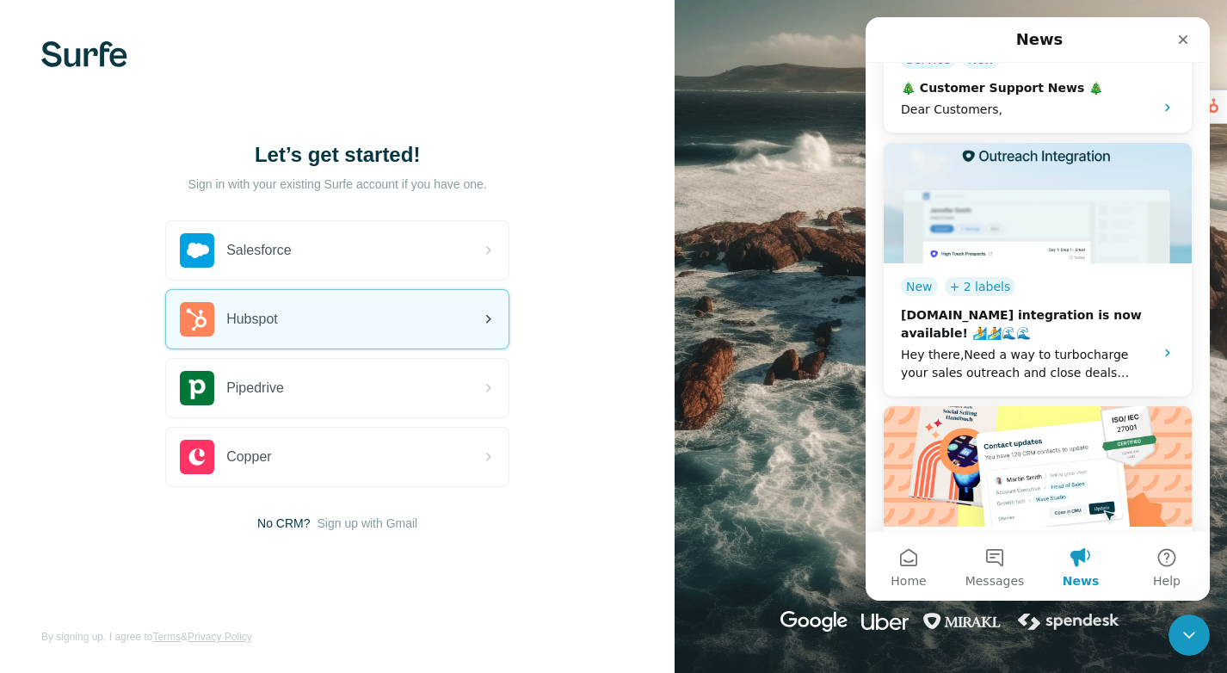
click at [386, 325] on div "Hubspot" at bounding box center [337, 319] width 342 height 59
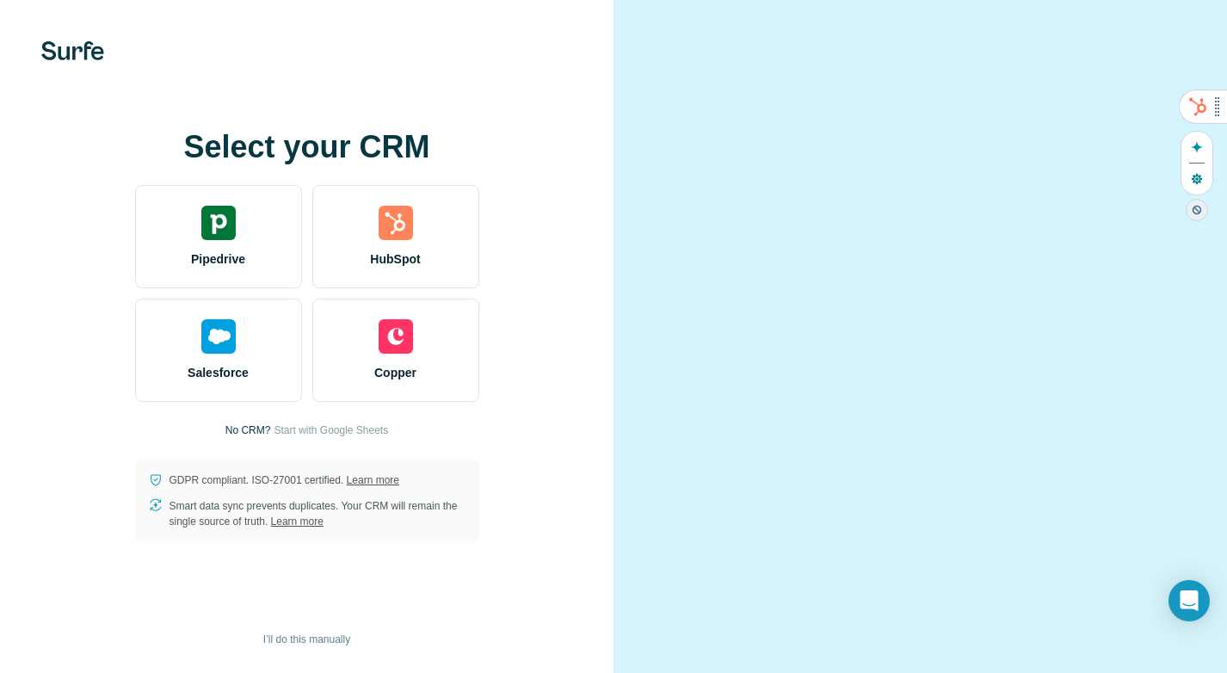
click at [1195, 182] on icon "button" at bounding box center [1197, 179] width 12 height 12
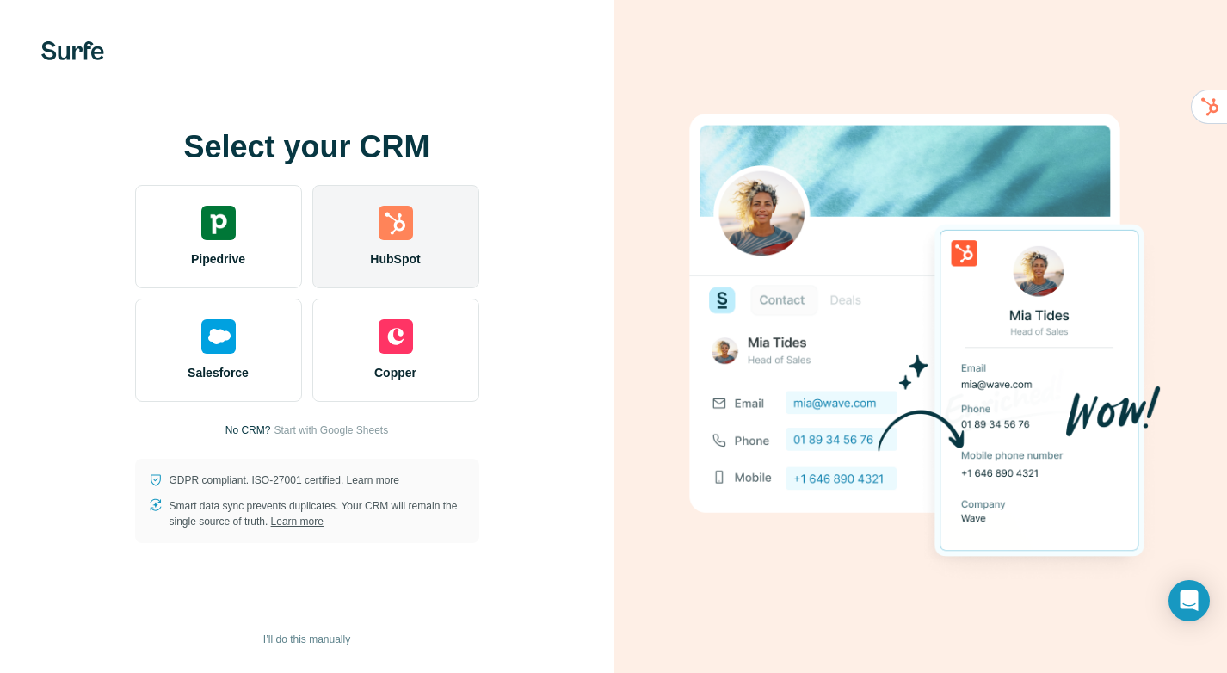
click at [397, 230] on img at bounding box center [396, 223] width 34 height 34
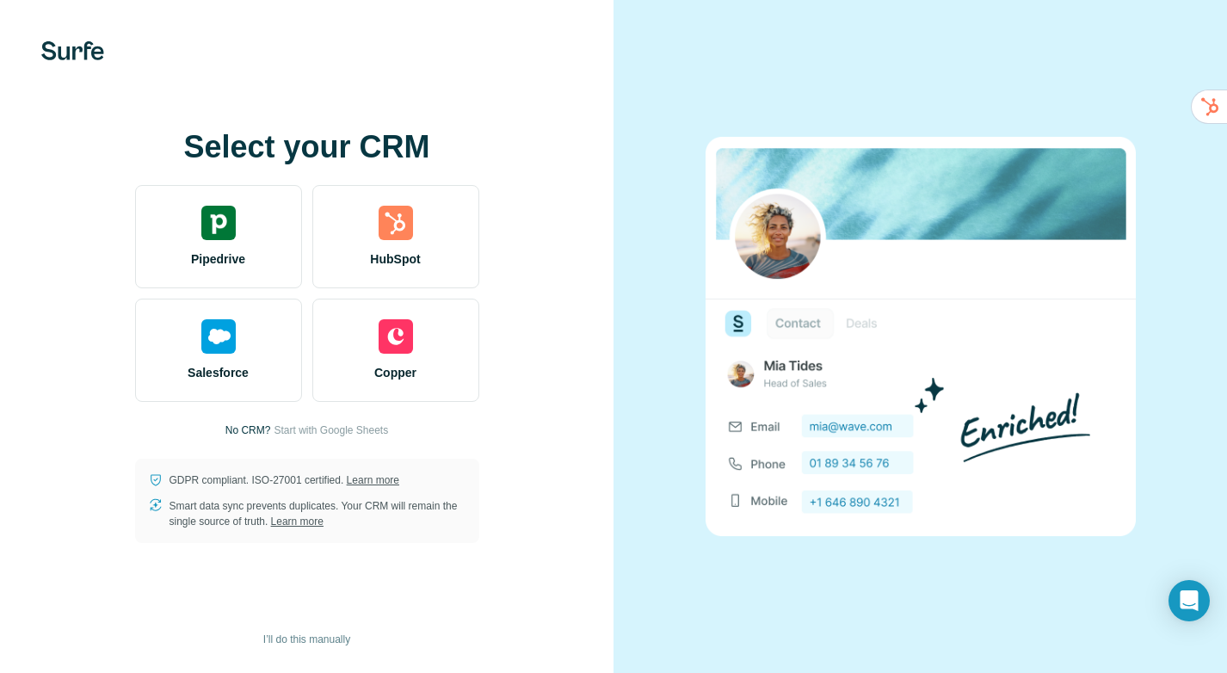
click at [241, 427] on p "No CRM?" at bounding box center [248, 429] width 46 height 15
click at [318, 428] on span "Start with Google Sheets" at bounding box center [331, 429] width 114 height 15
click at [350, 643] on span "I’ll do this manually" at bounding box center [306, 639] width 87 height 15
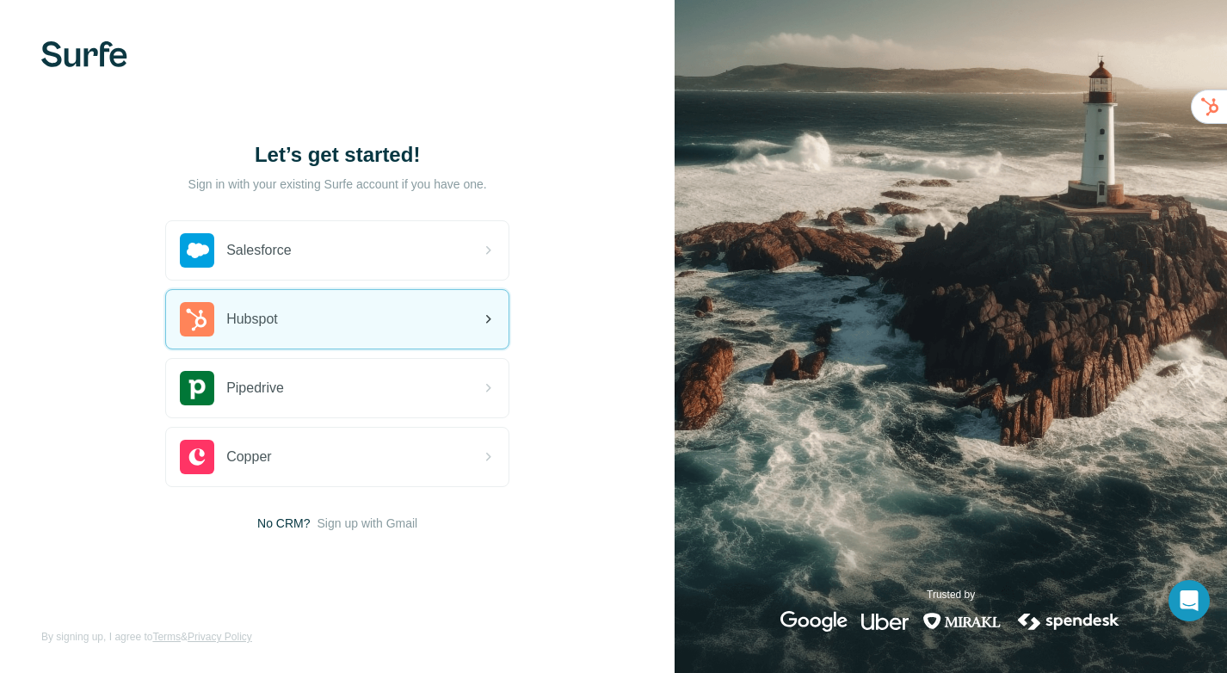
click at [454, 318] on div "Hubspot" at bounding box center [337, 319] width 342 height 59
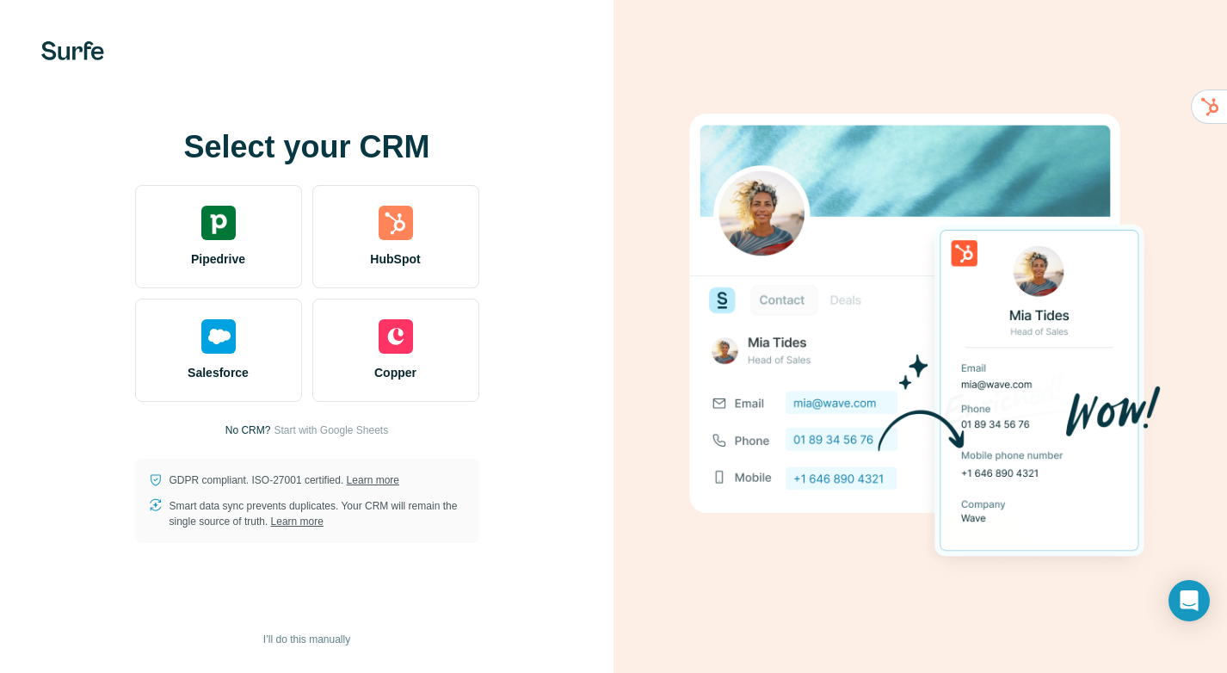
click at [378, 245] on div "HubSpot" at bounding box center [395, 236] width 167 height 103
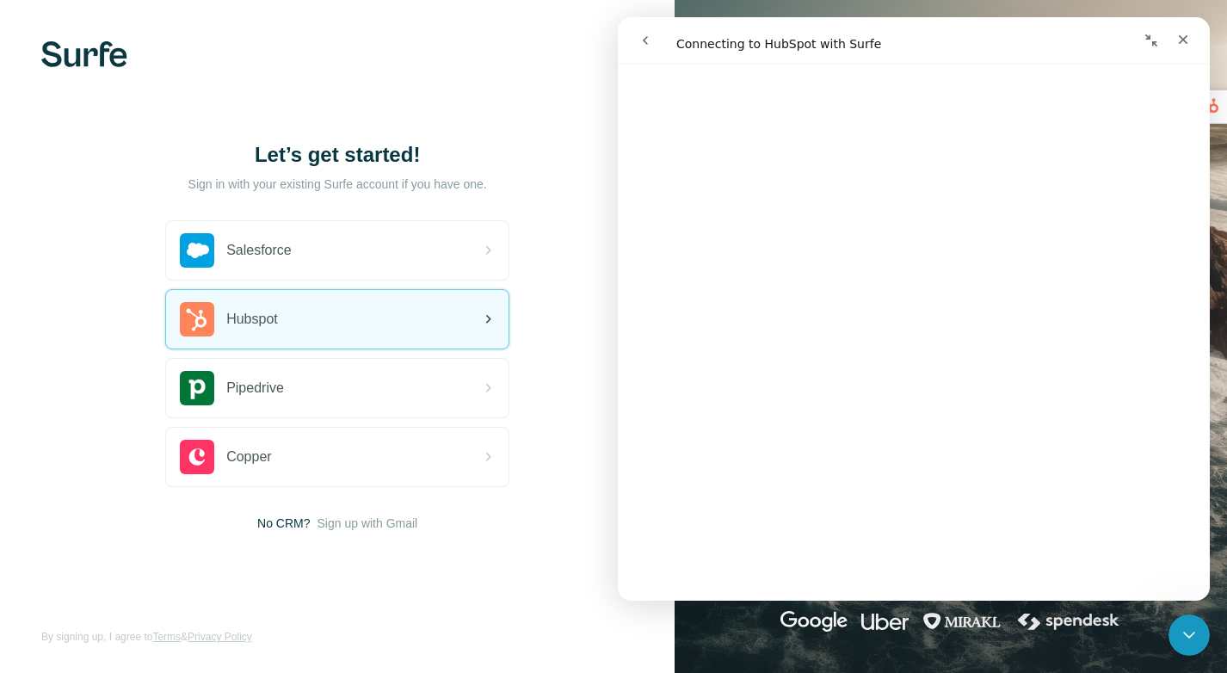
scroll to position [303, 0]
click at [343, 316] on div "Hubspot" at bounding box center [337, 319] width 342 height 59
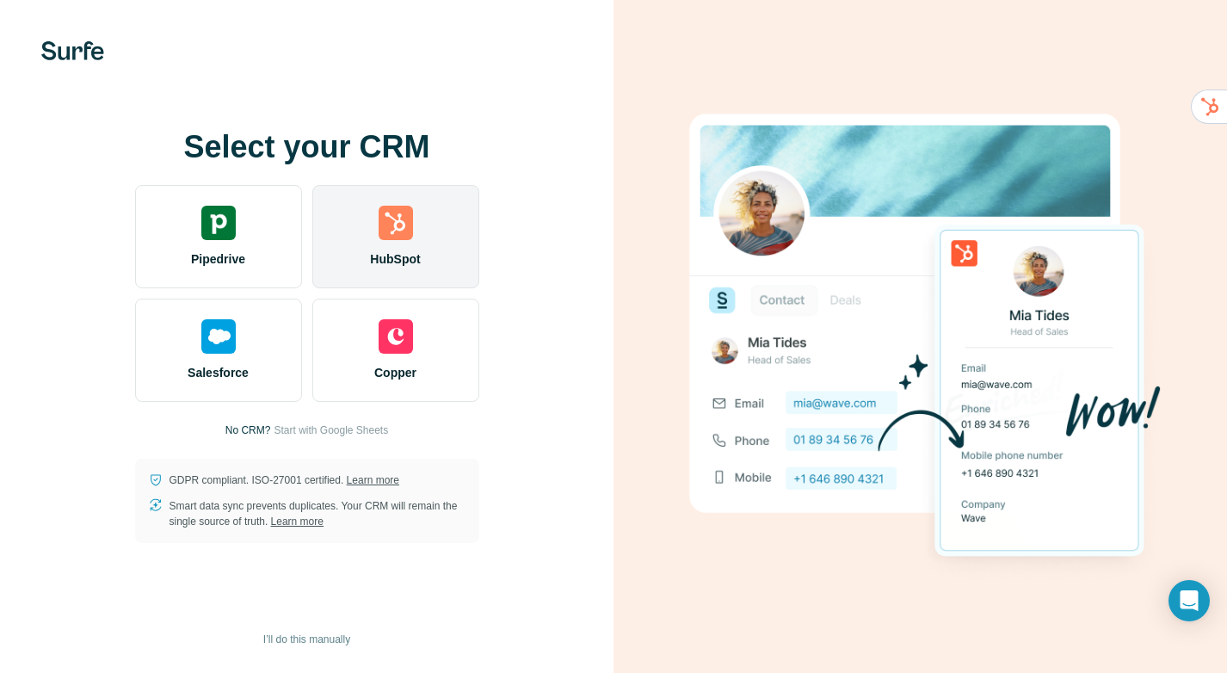
click at [450, 239] on div "HubSpot" at bounding box center [395, 236] width 167 height 103
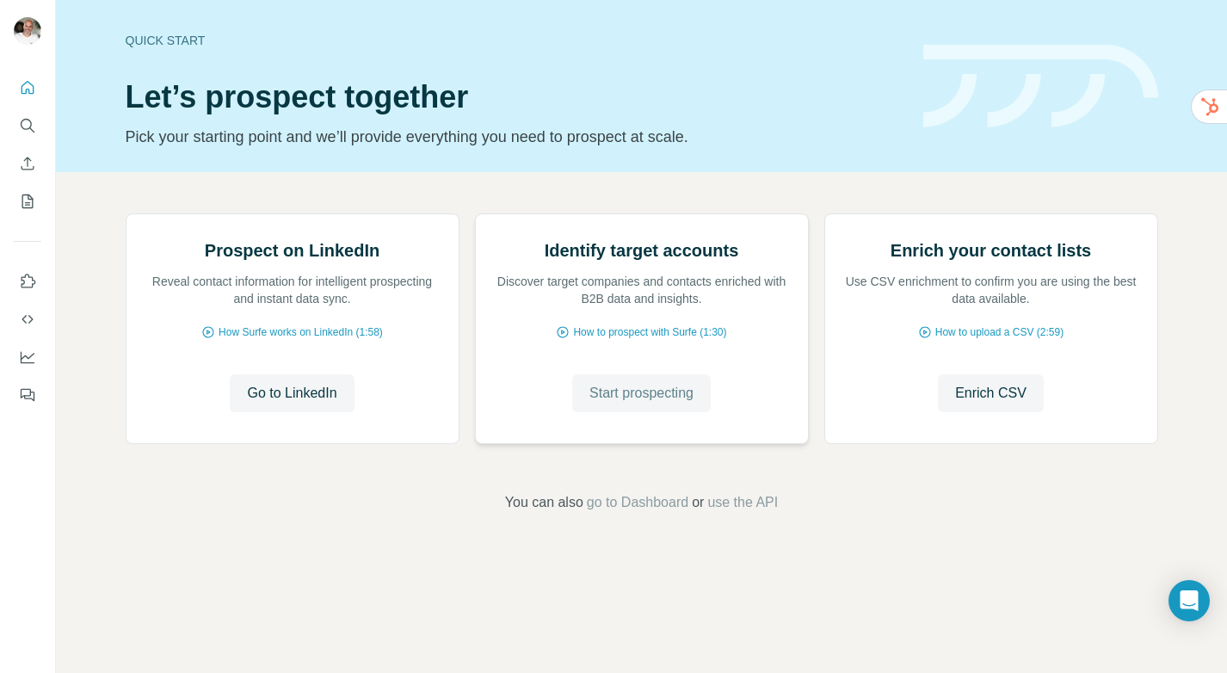
click at [658, 404] on span "Start prospecting" at bounding box center [641, 393] width 104 height 21
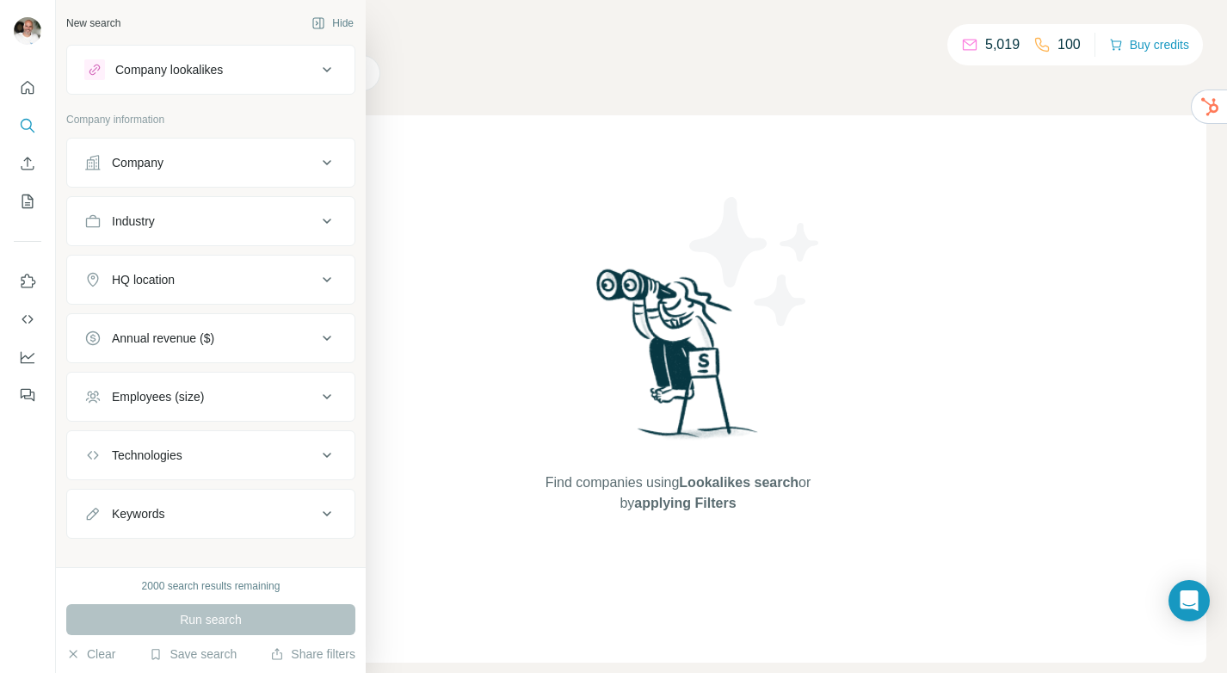
click at [169, 72] on div "Company lookalikes" at bounding box center [169, 69] width 108 height 17
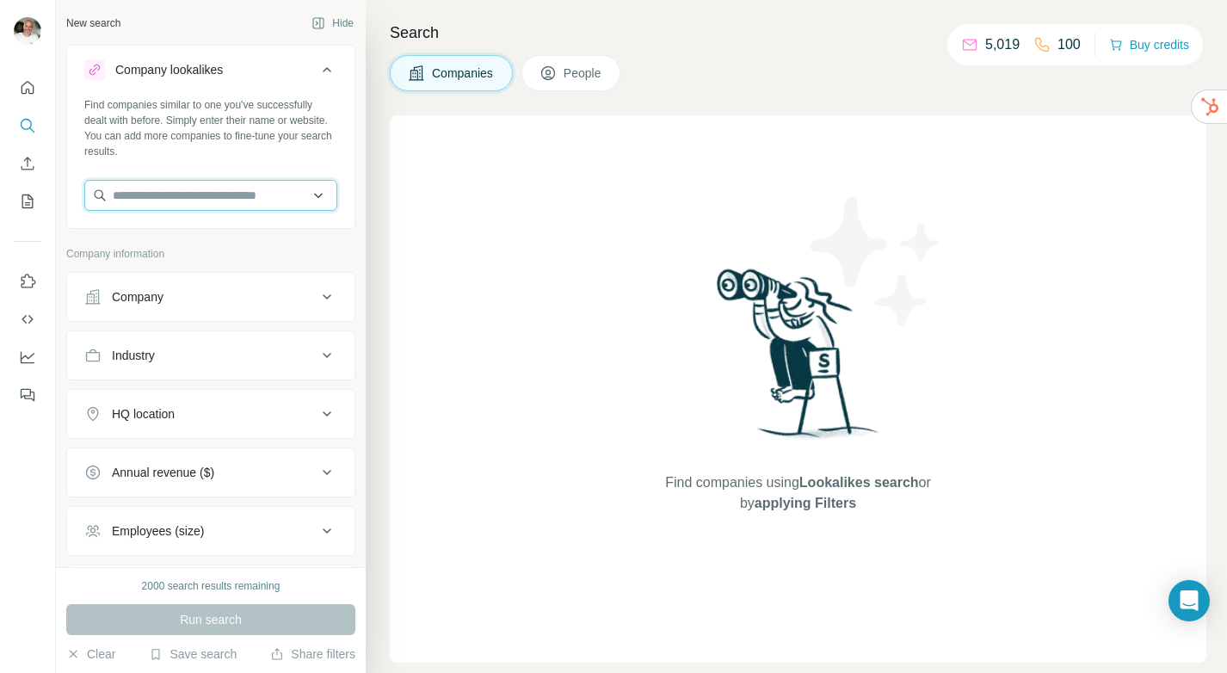
click at [192, 184] on input "text" at bounding box center [210, 195] width 253 height 31
click at [200, 184] on input "text" at bounding box center [210, 195] width 253 height 31
paste input "**********"
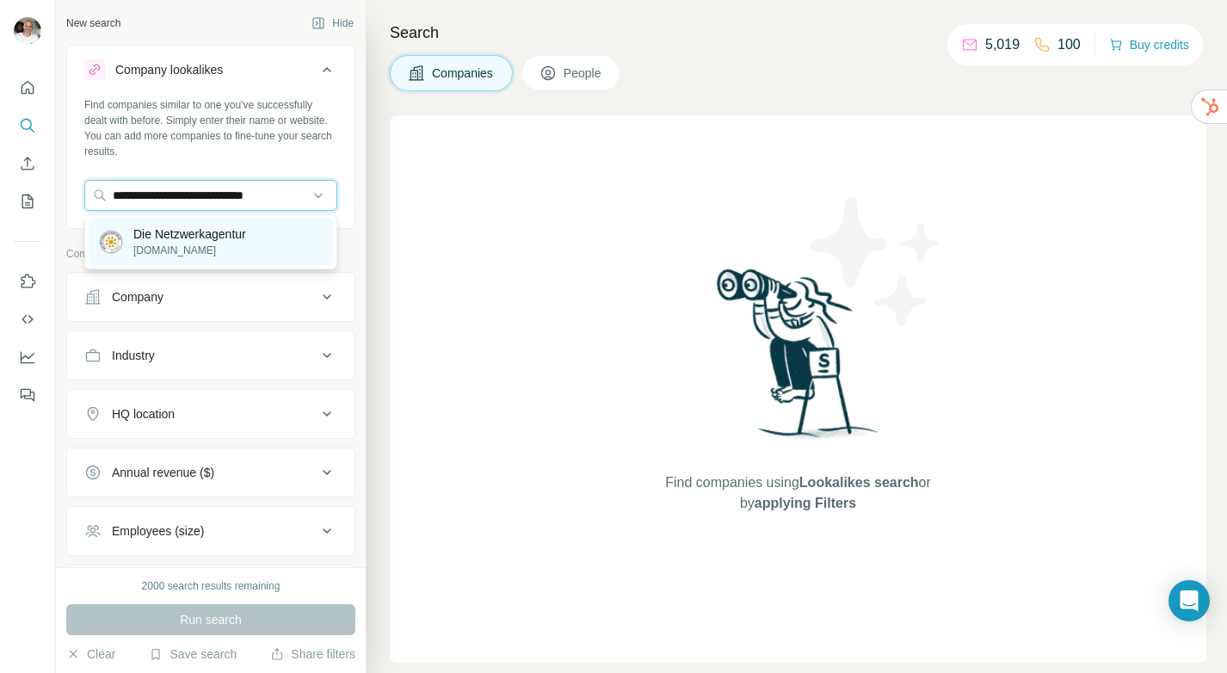
type input "**********"
click at [199, 240] on p "Die Netzwerkagentur" at bounding box center [189, 233] width 113 height 17
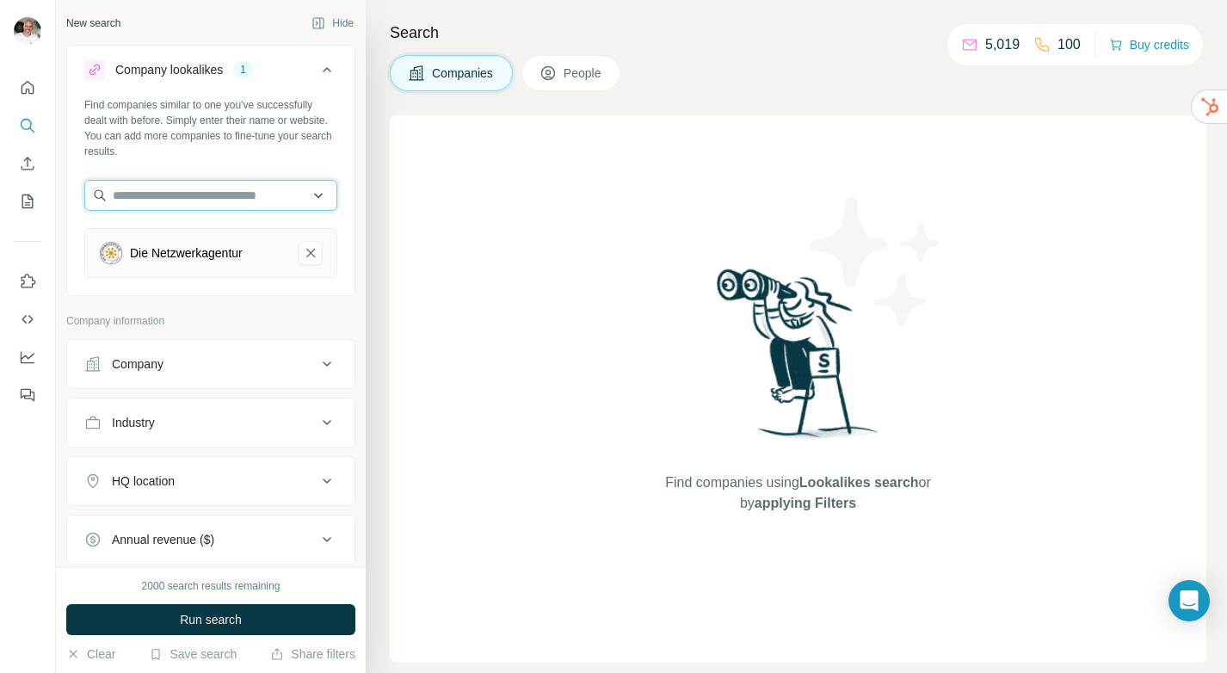
click at [286, 187] on input "text" at bounding box center [210, 195] width 253 height 31
paste input "**********"
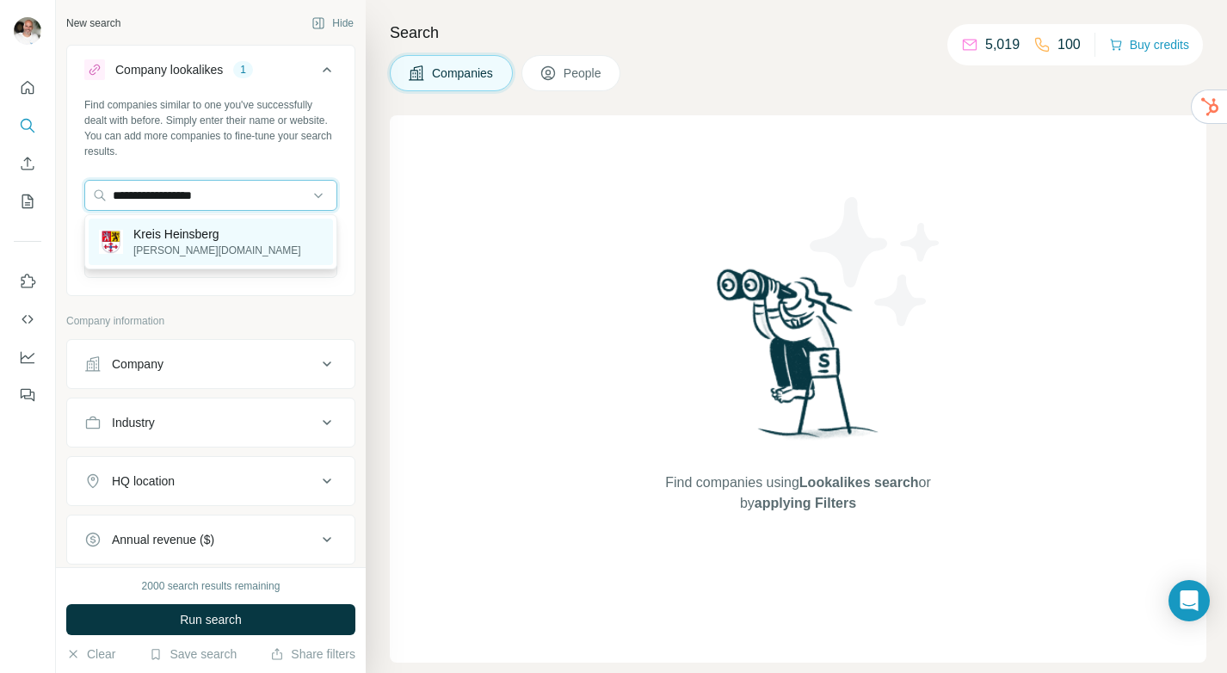
type input "**********"
click at [231, 247] on div "Kreis Heinsberg kreis-heinsberg.de" at bounding box center [211, 242] width 244 height 46
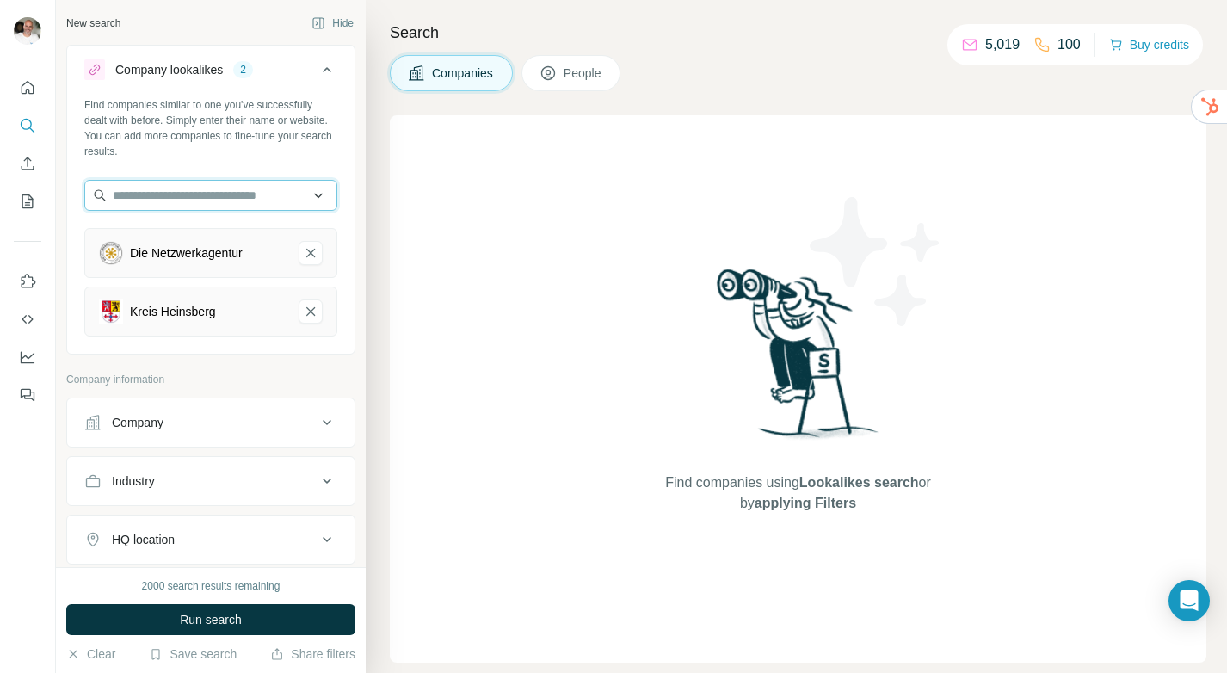
click at [234, 189] on input "text" at bounding box center [210, 195] width 253 height 31
paste input "**********"
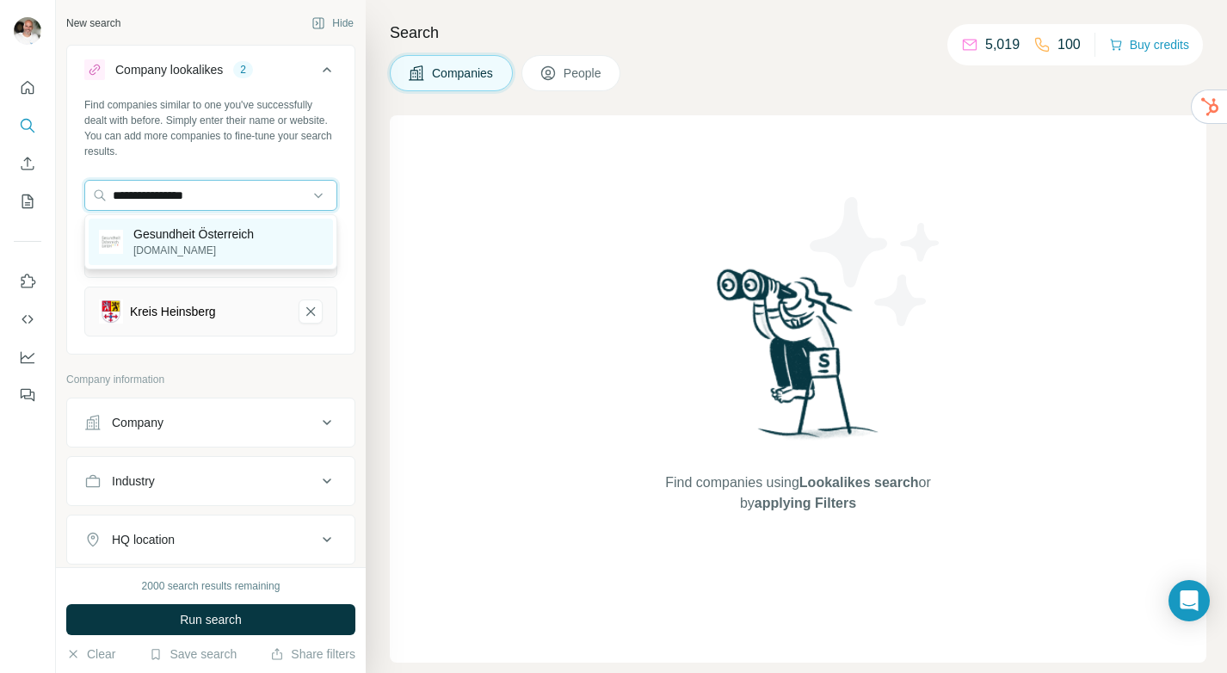
type input "**********"
click at [207, 249] on p "goeg.at" at bounding box center [193, 250] width 120 height 15
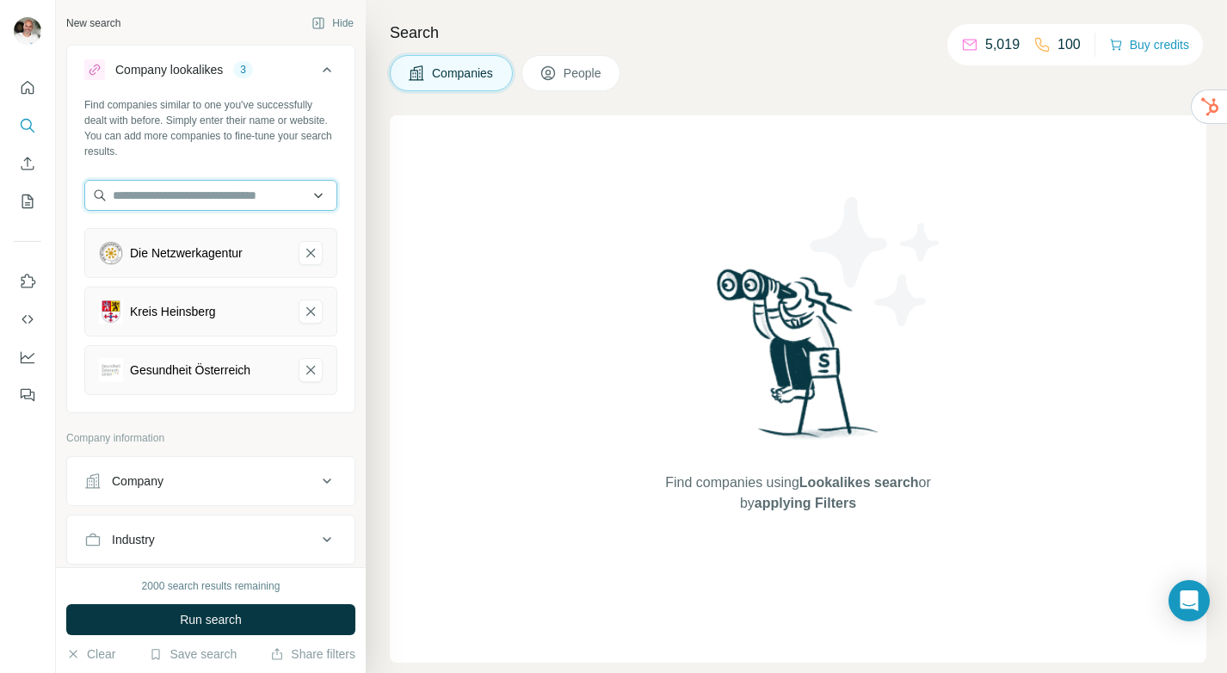
click at [203, 195] on input "text" at bounding box center [210, 195] width 253 height 31
paste input "**********"
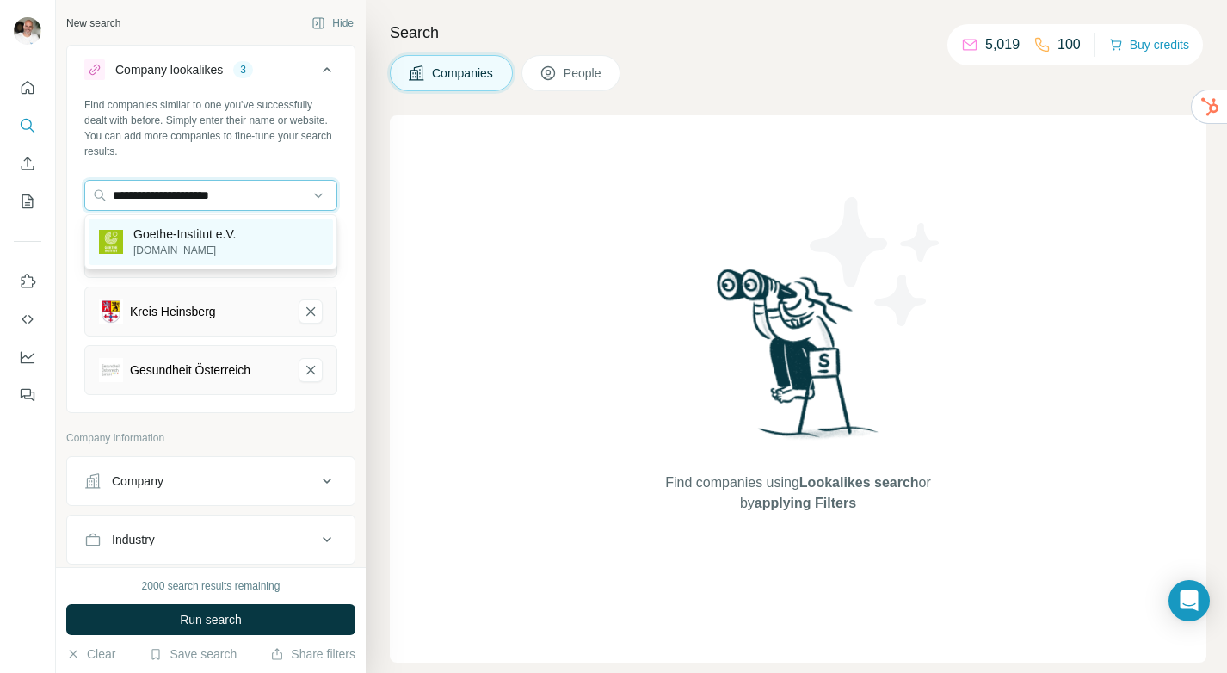
type input "**********"
click at [236, 250] on p "goethe.de" at bounding box center [184, 250] width 102 height 15
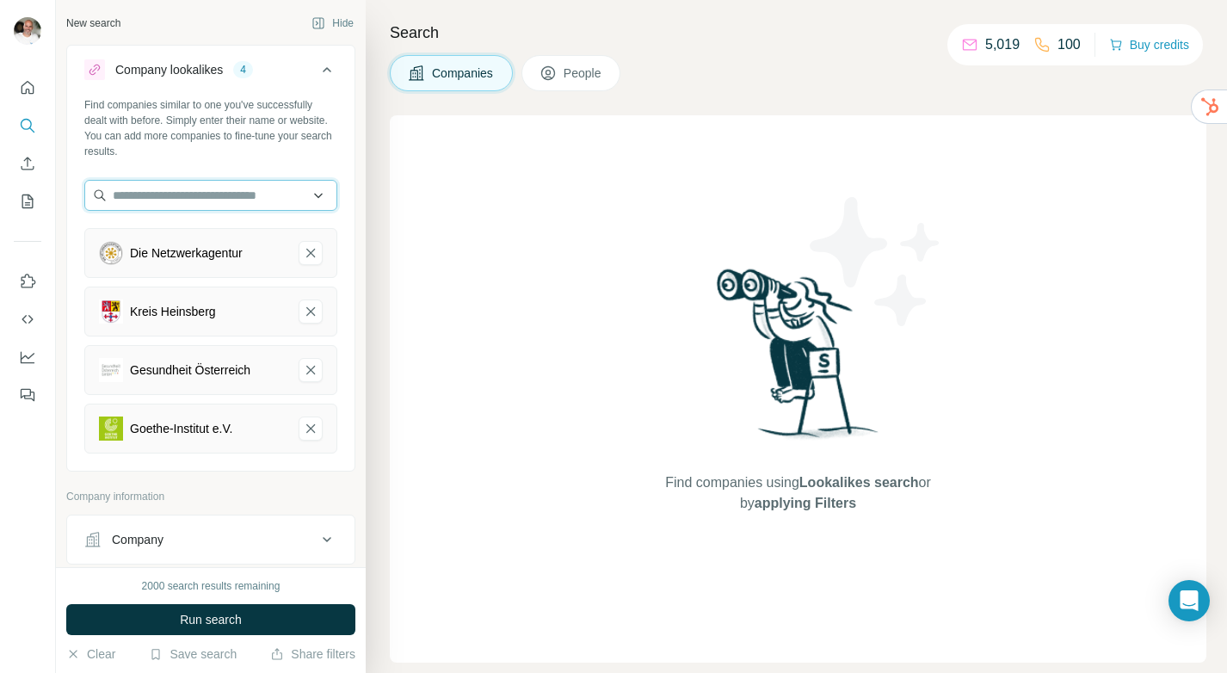
click at [195, 189] on input "text" at bounding box center [210, 195] width 253 height 31
paste input "**********"
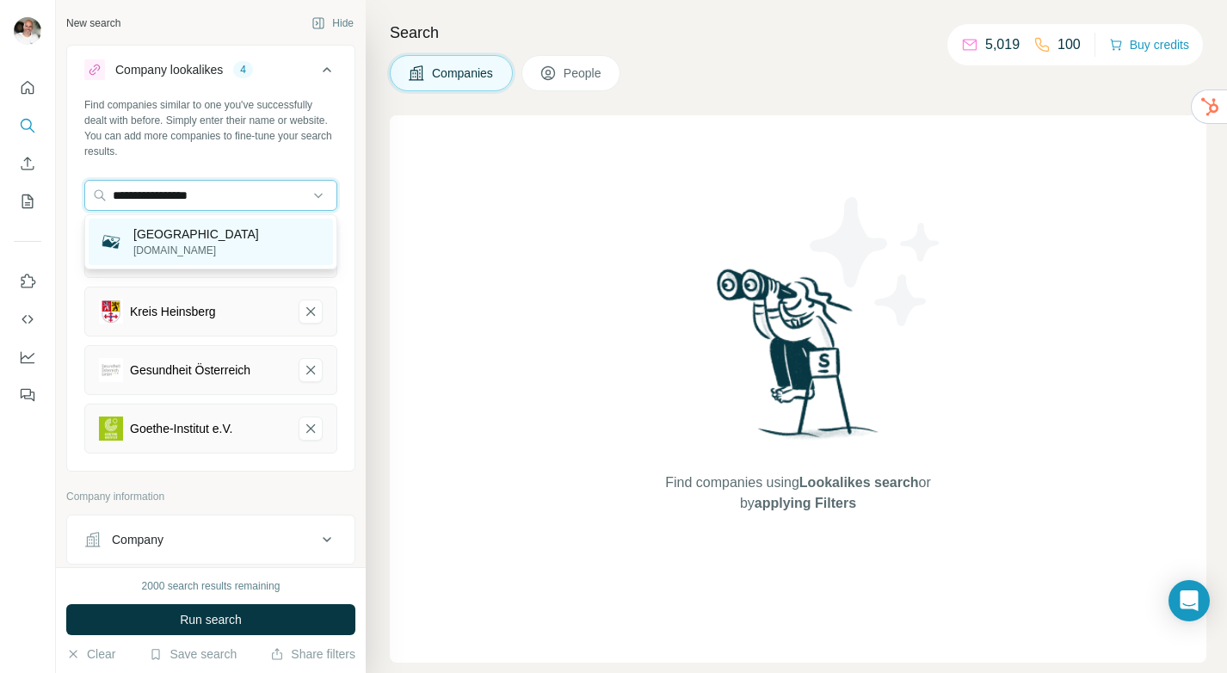
type input "**********"
click at [204, 238] on p "SRH University" at bounding box center [196, 233] width 126 height 17
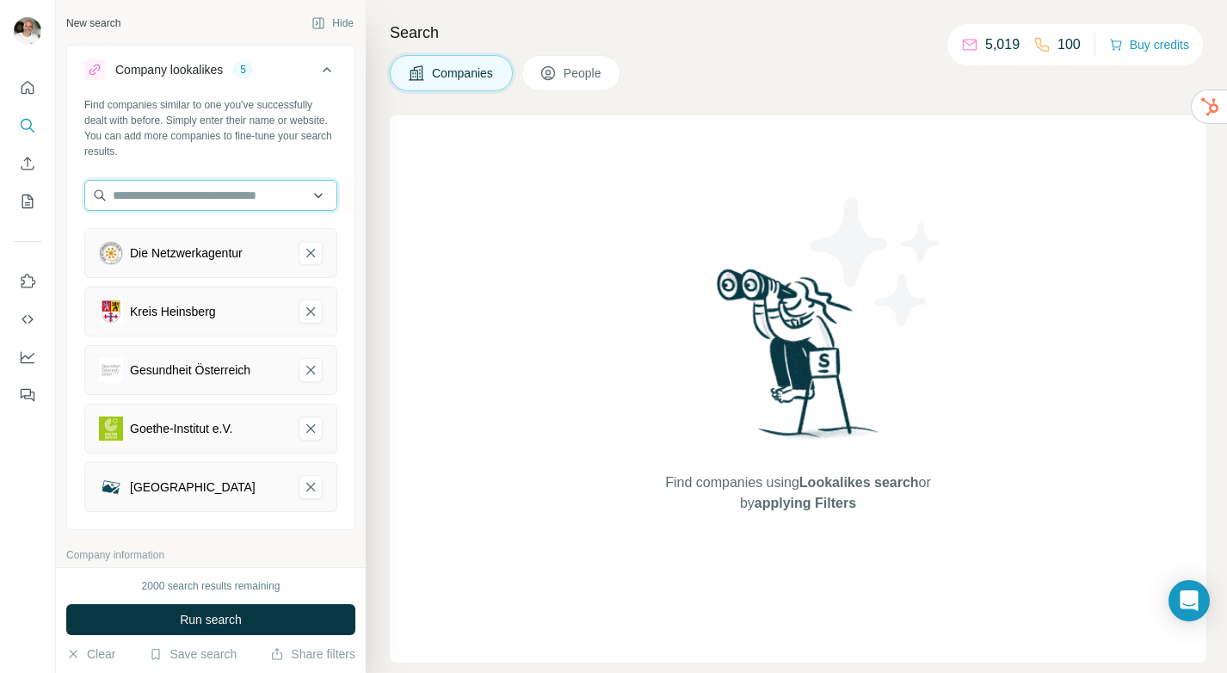
click at [200, 194] on input "text" at bounding box center [210, 195] width 253 height 31
paste input "**********"
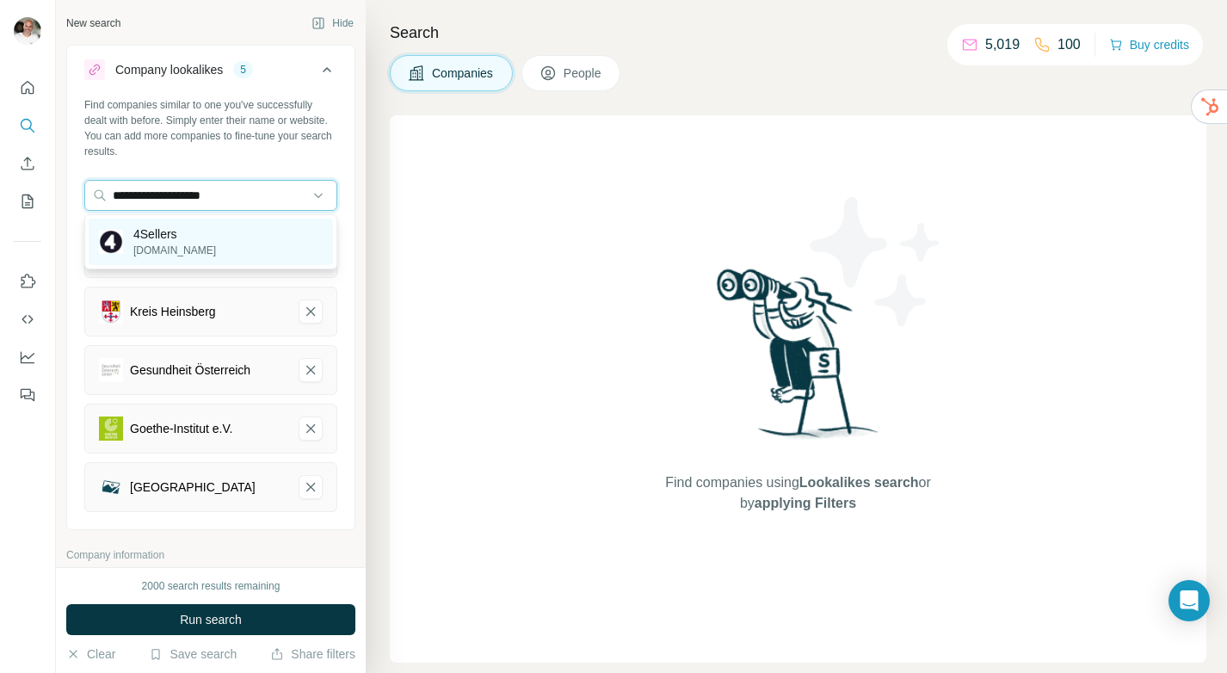
type input "**********"
click at [207, 244] on div "4Sellers 4sellers.de" at bounding box center [211, 242] width 244 height 46
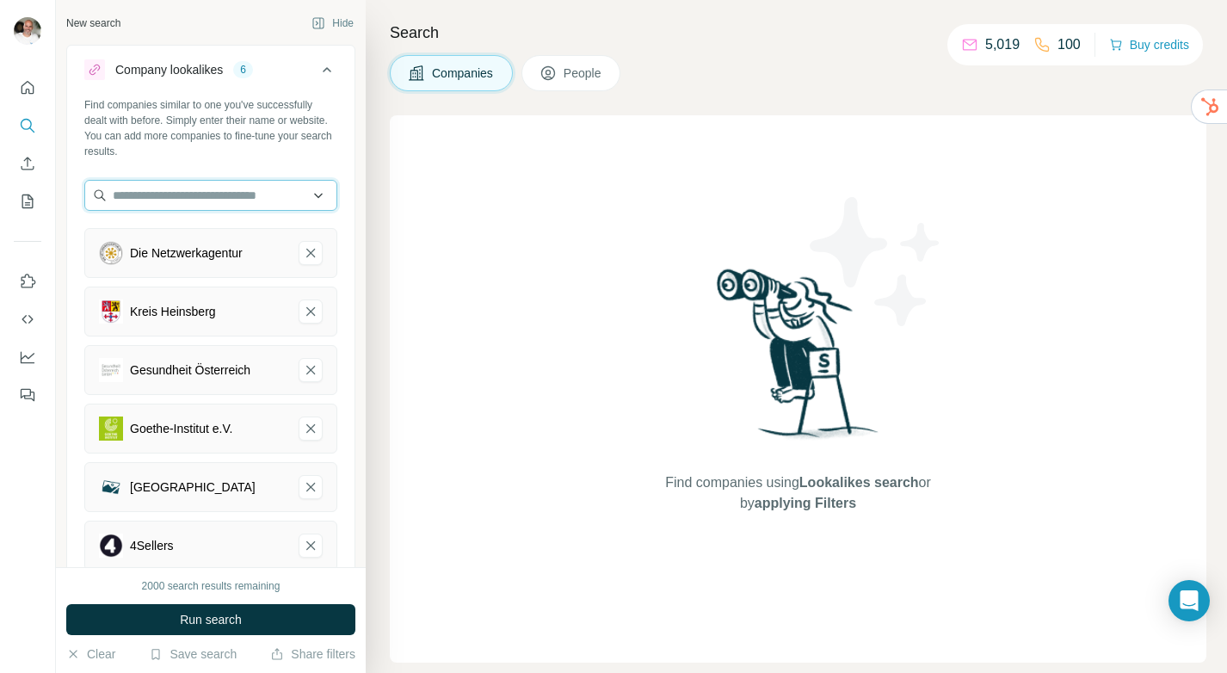
click at [183, 206] on input "text" at bounding box center [210, 195] width 253 height 31
paste input "**********"
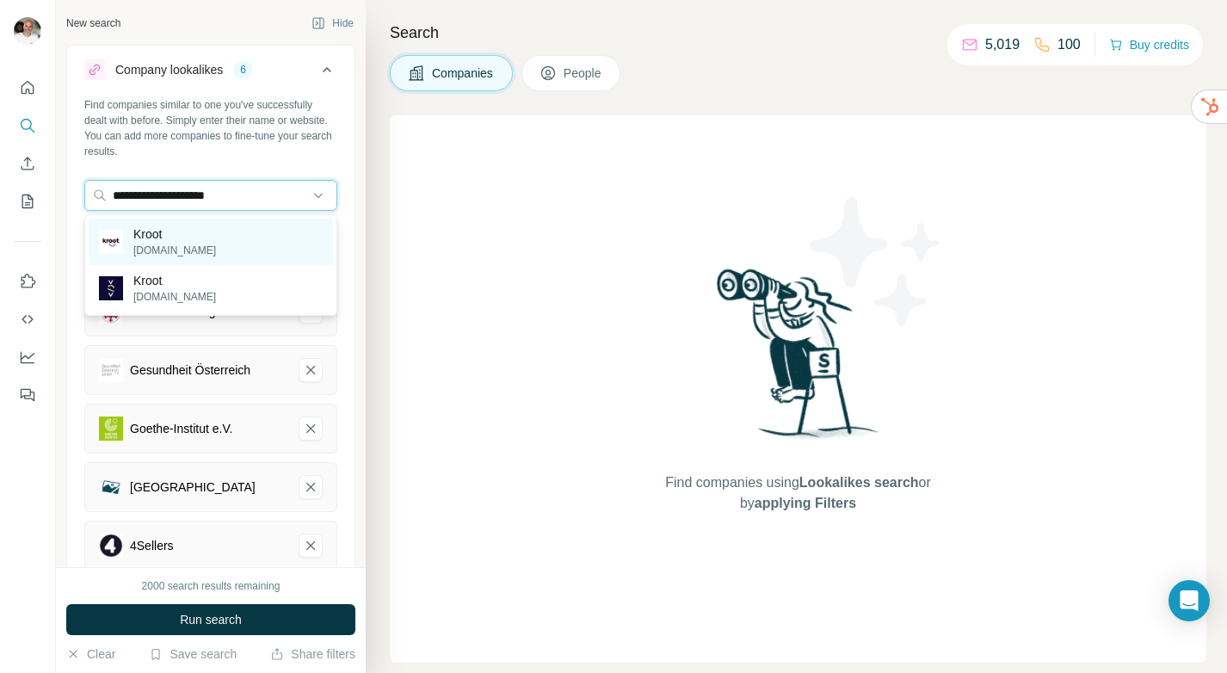
type input "**********"
click at [187, 245] on div "Kroot kroot.de" at bounding box center [211, 242] width 244 height 46
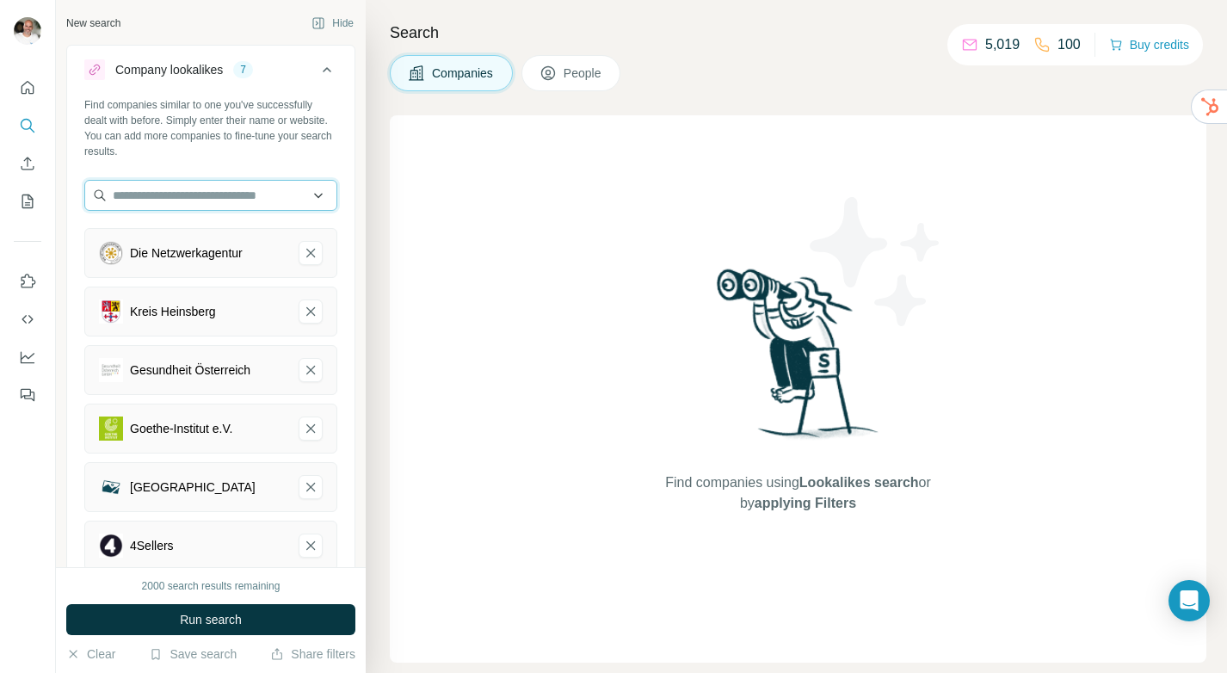
click at [239, 208] on input "text" at bounding box center [210, 195] width 253 height 31
paste input "**********"
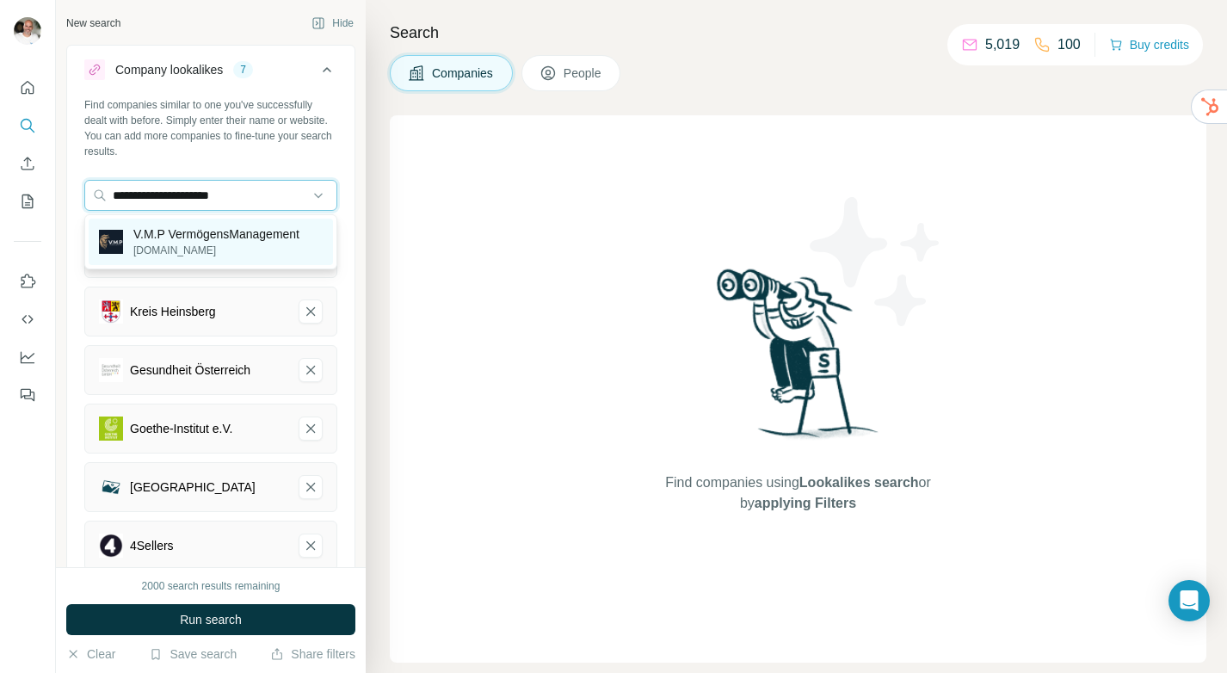
type input "**********"
click at [245, 235] on p "V.M.P VermögensManagement" at bounding box center [216, 233] width 166 height 17
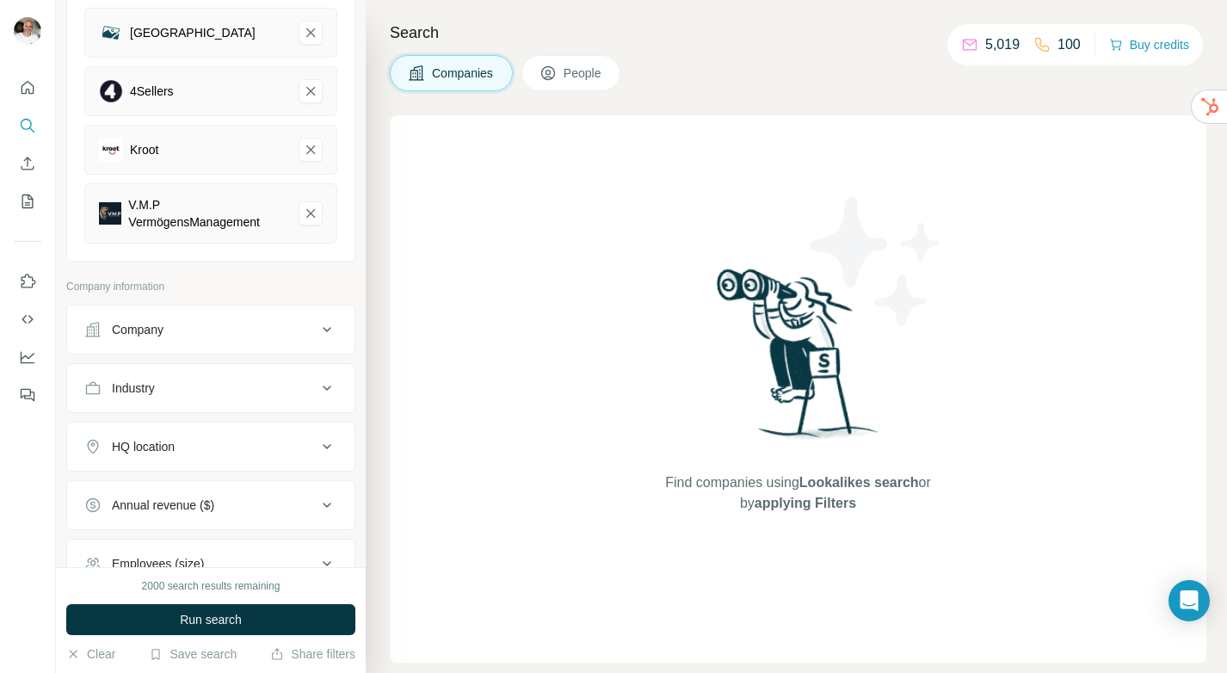
scroll to position [471, 0]
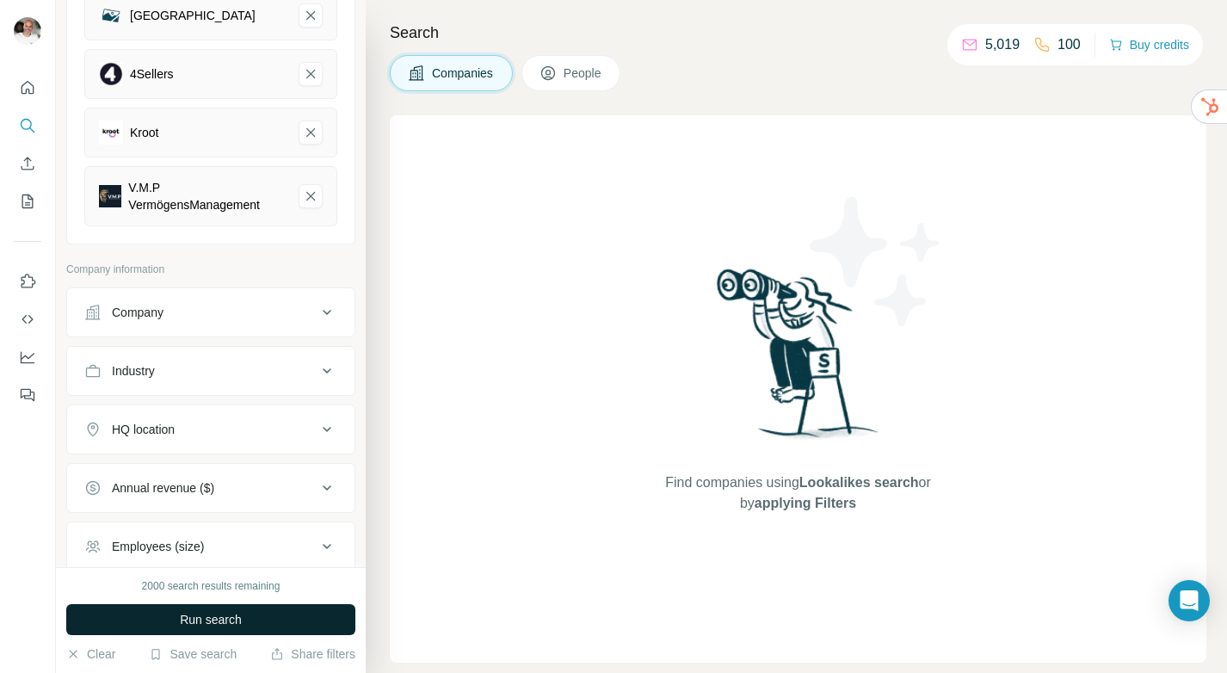
click at [210, 617] on span "Run search" at bounding box center [211, 619] width 62 height 17
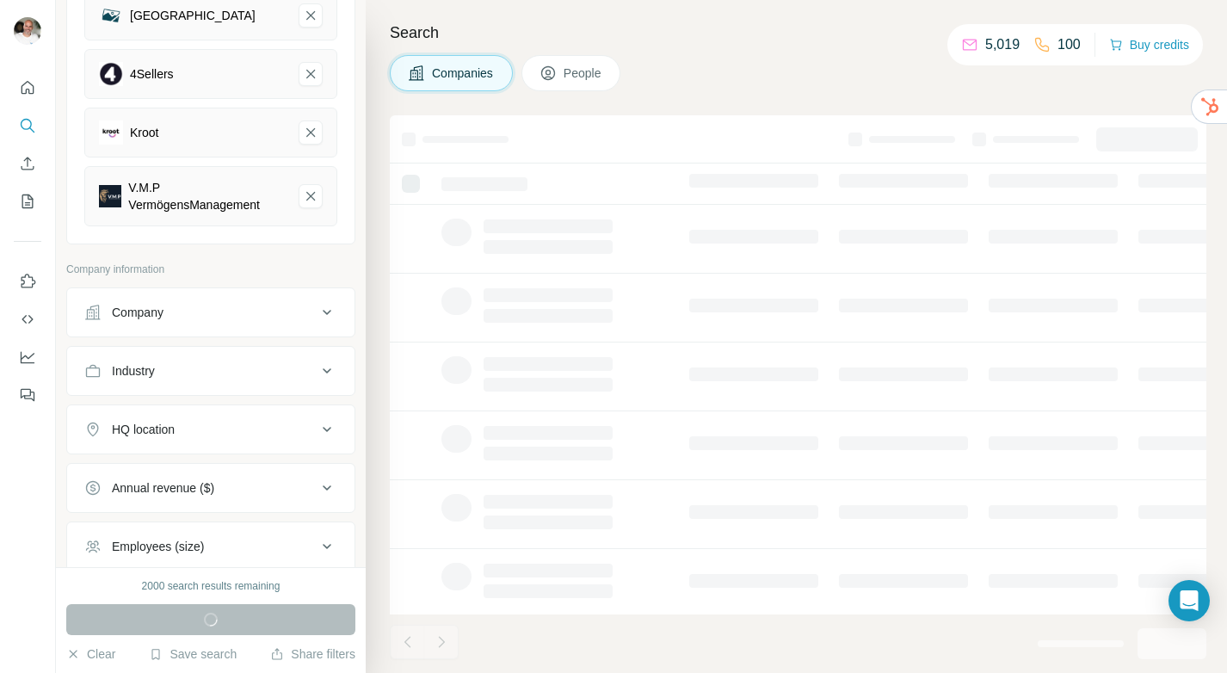
click at [597, 71] on span "People" at bounding box center [584, 73] width 40 height 17
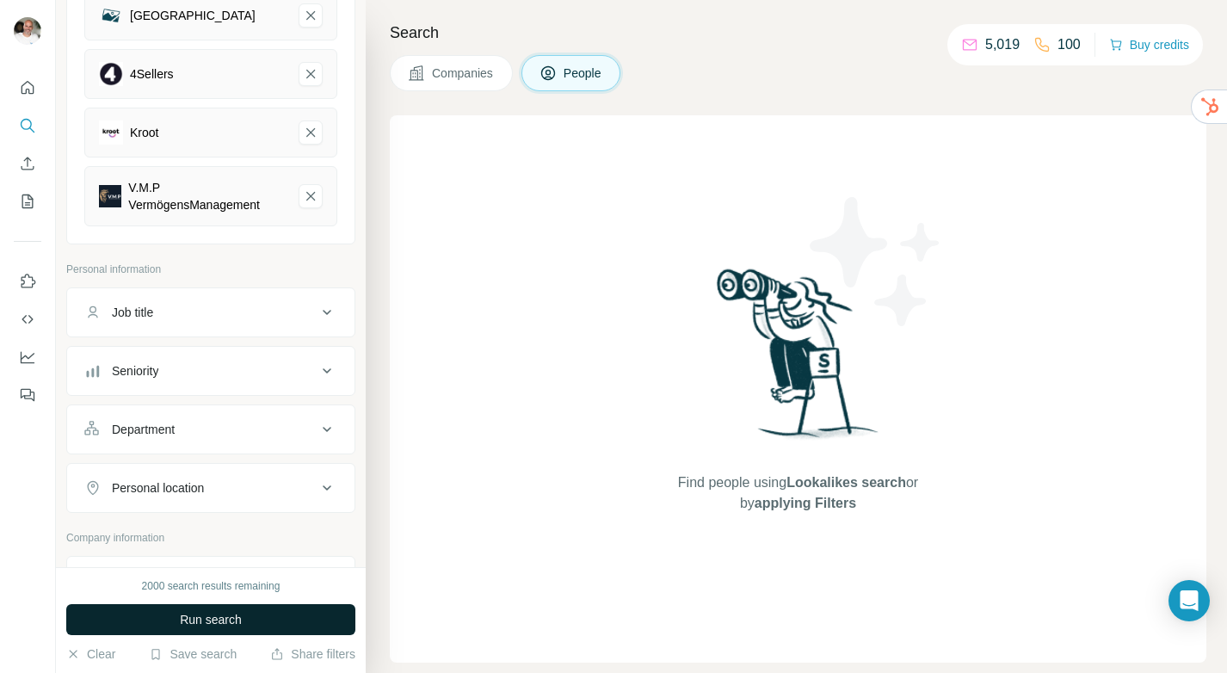
click at [238, 616] on span "Run search" at bounding box center [211, 619] width 62 height 17
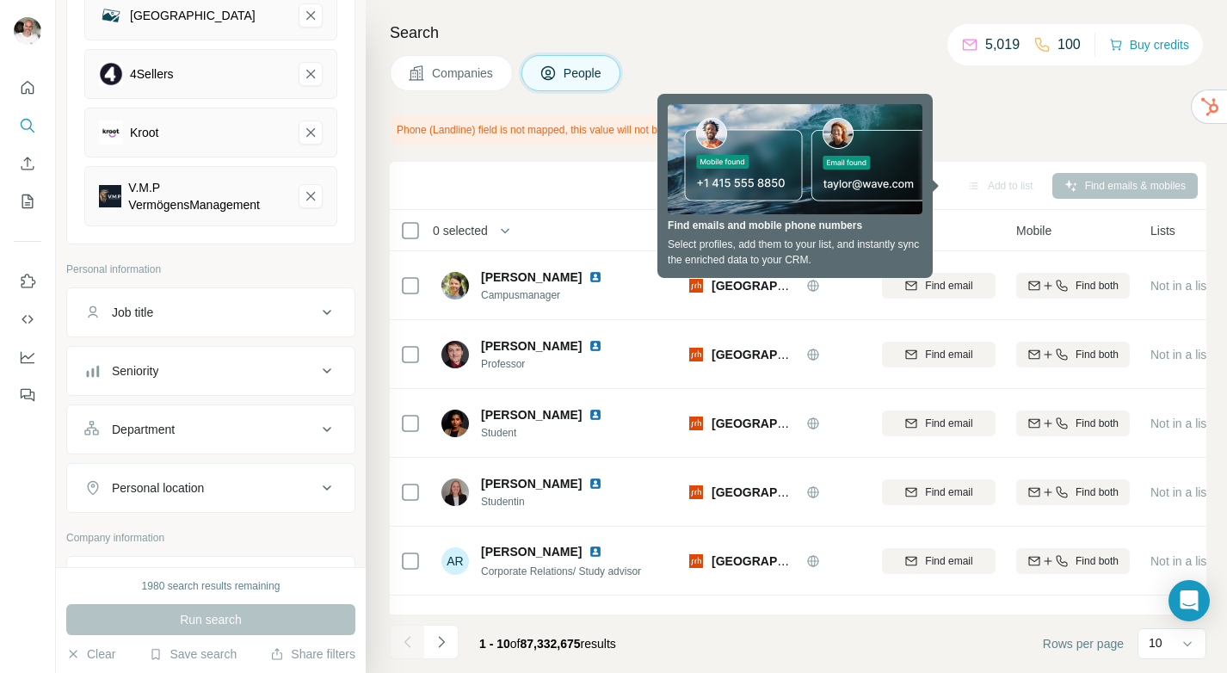
click at [784, 40] on h4 "Search" at bounding box center [798, 33] width 817 height 24
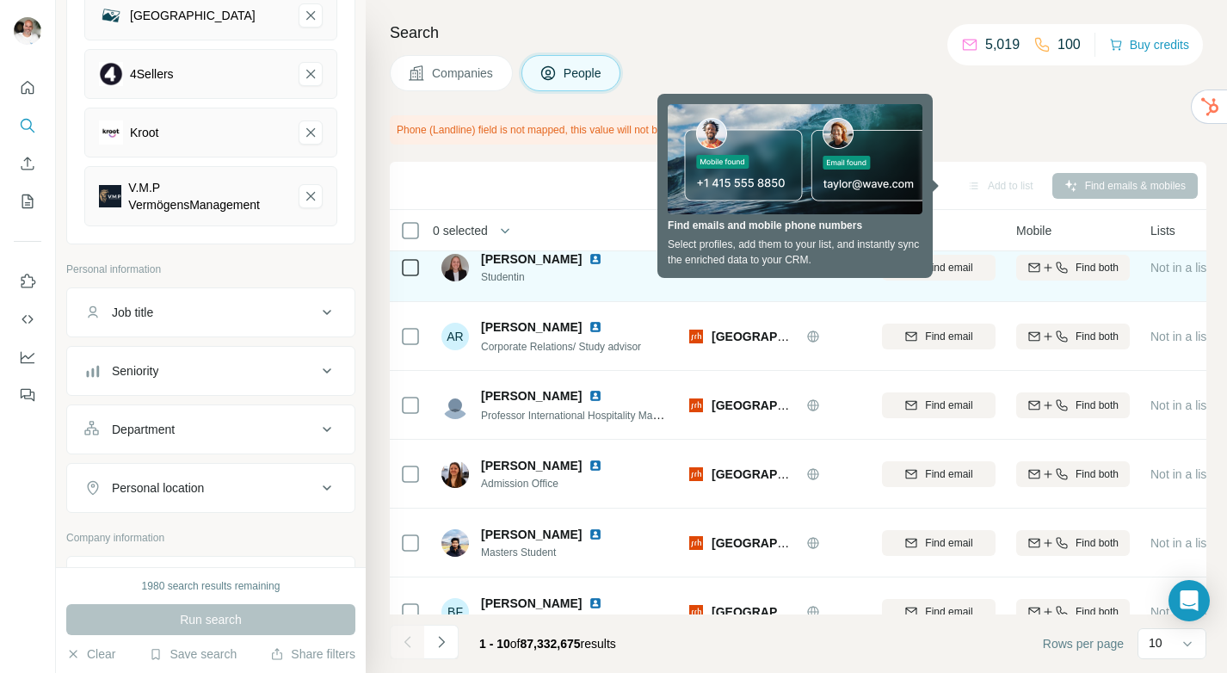
scroll to position [325, 0]
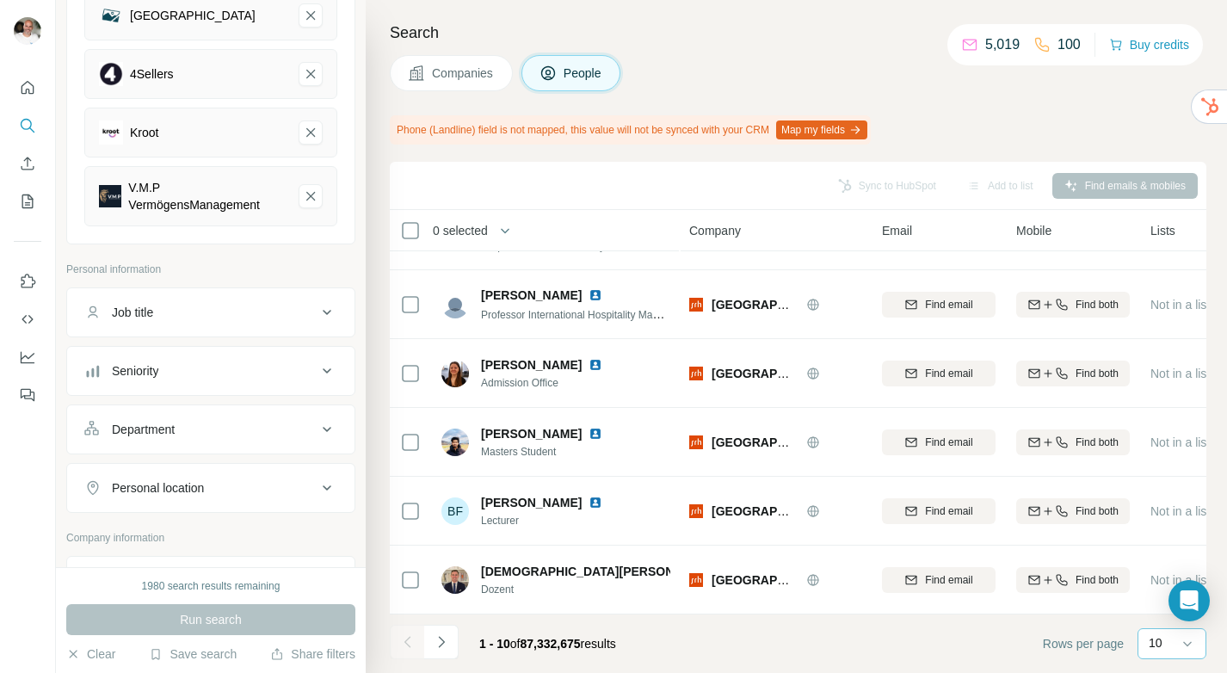
click at [1163, 639] on div "10" at bounding box center [1170, 642] width 43 height 17
click at [1158, 602] on p "10" at bounding box center [1159, 604] width 14 height 17
click at [450, 644] on button "Navigate to next page" at bounding box center [441, 642] width 34 height 34
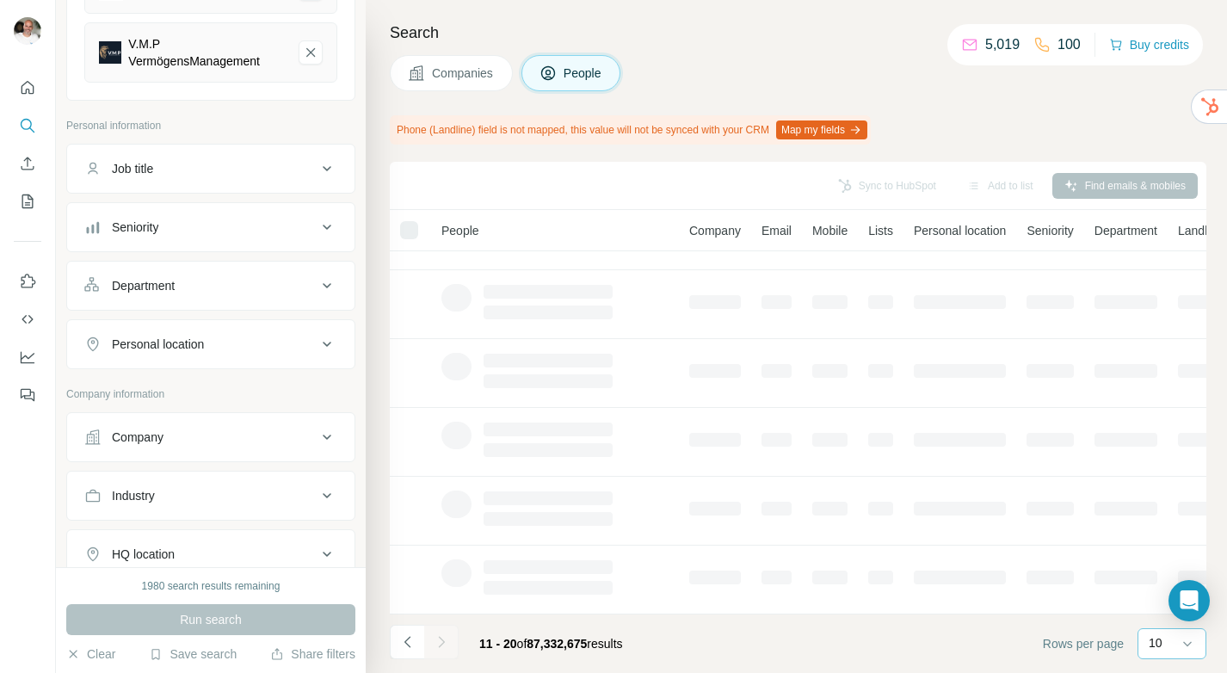
scroll to position [617, 0]
click at [230, 343] on div "Personal location" at bounding box center [200, 342] width 232 height 17
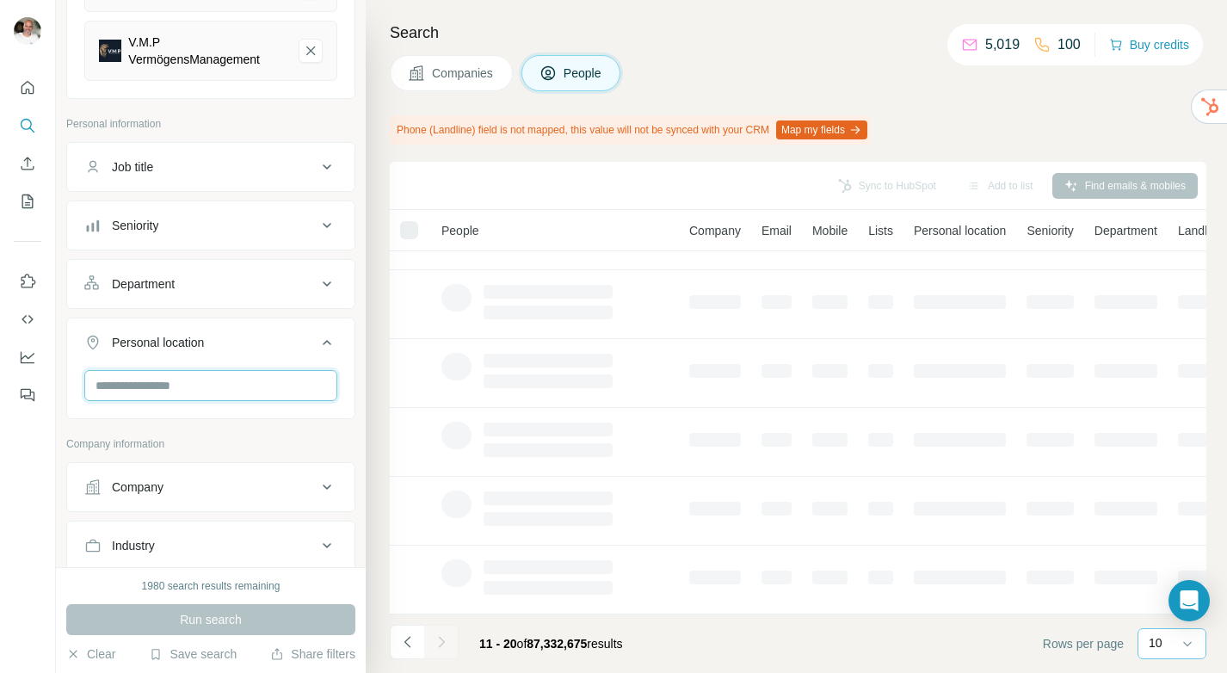
click at [206, 384] on input "text" at bounding box center [210, 385] width 253 height 31
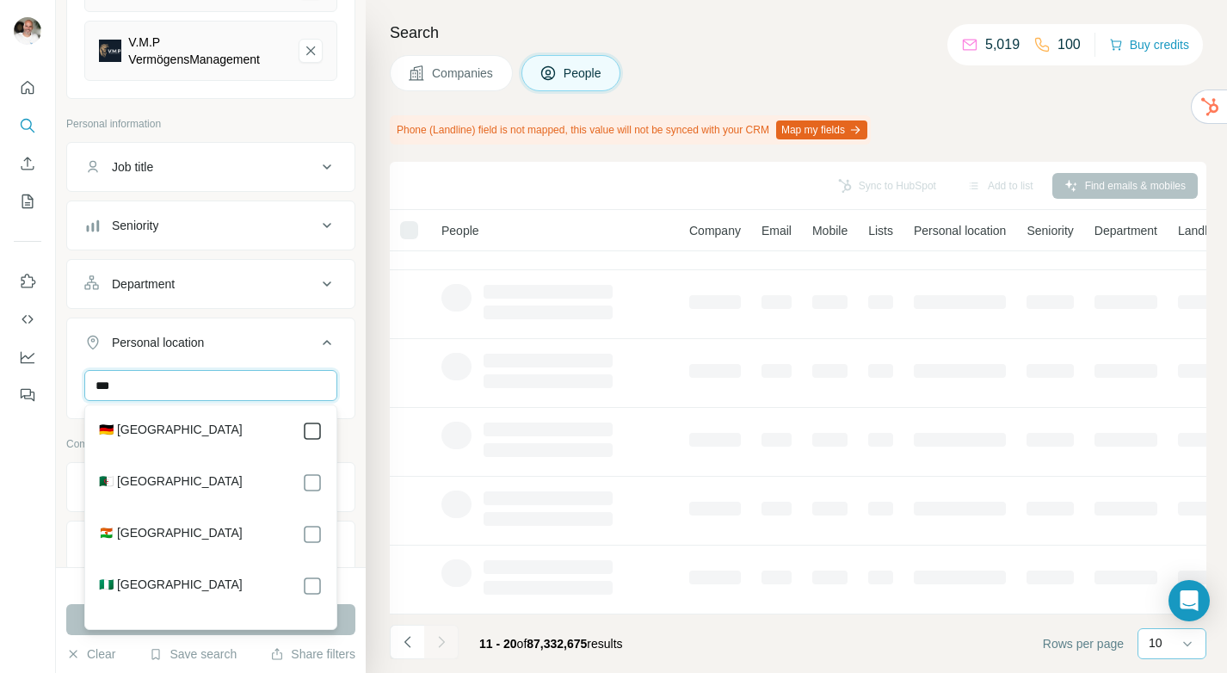
type input "***"
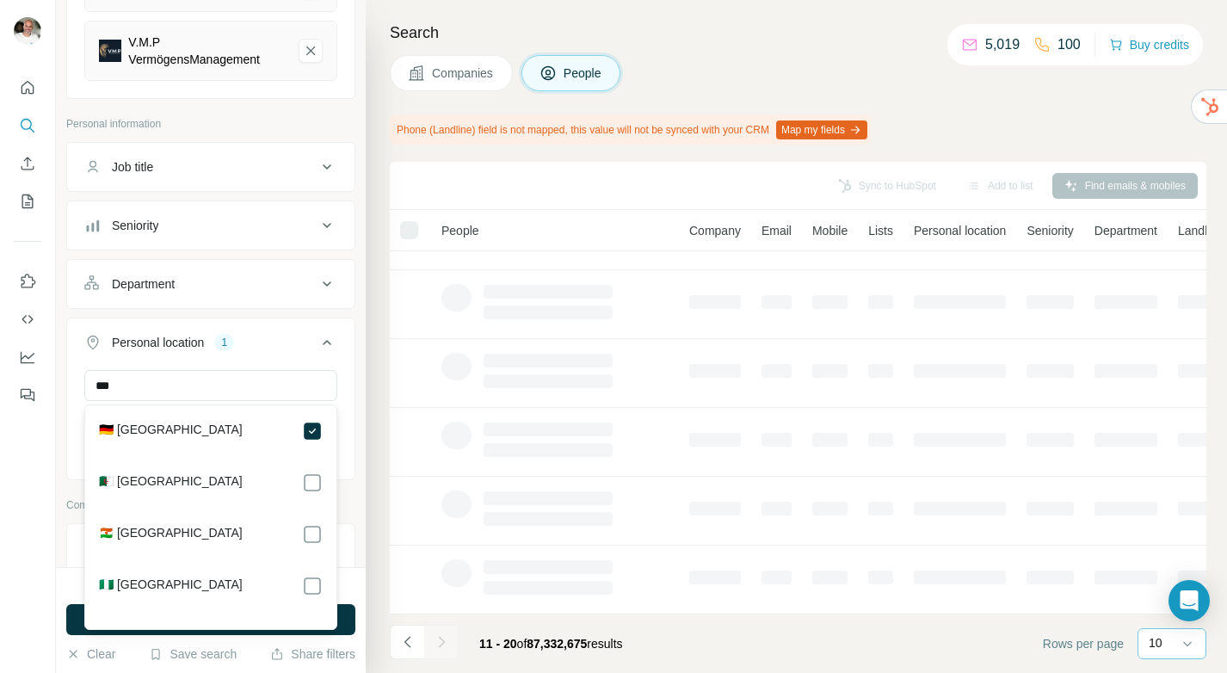
click at [362, 379] on div "New search Hide Company lookalikes 8 Find companies similar to one you've succe…" at bounding box center [211, 283] width 310 height 567
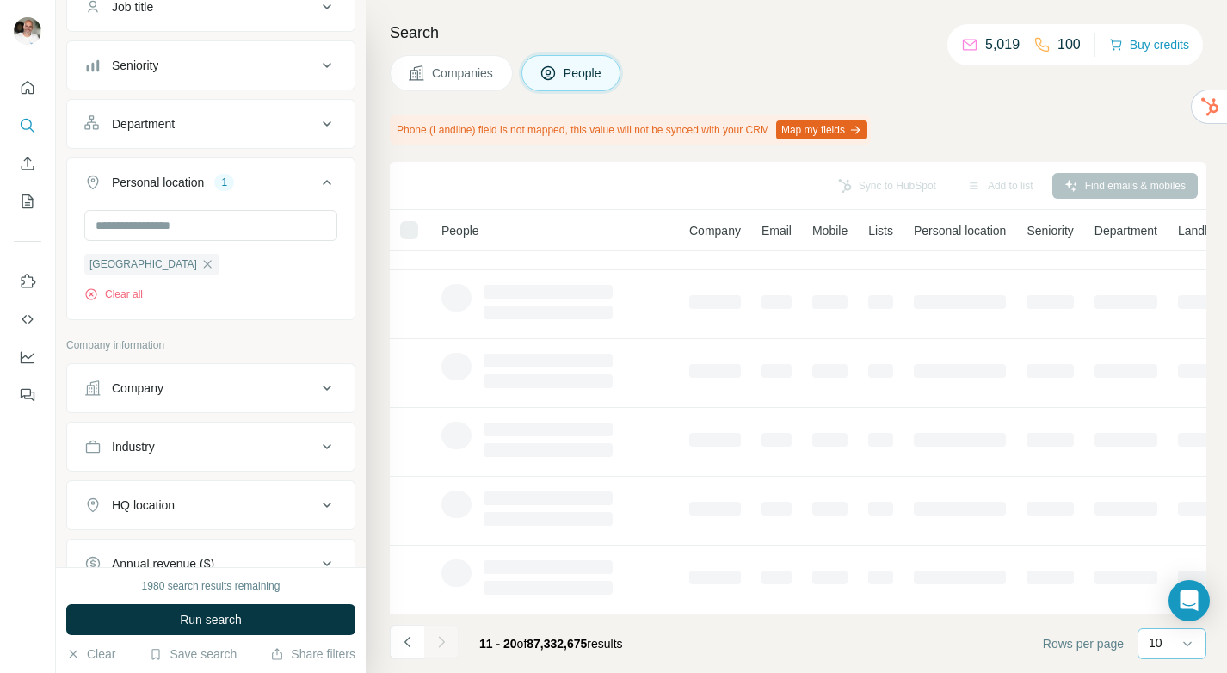
scroll to position [788, 0]
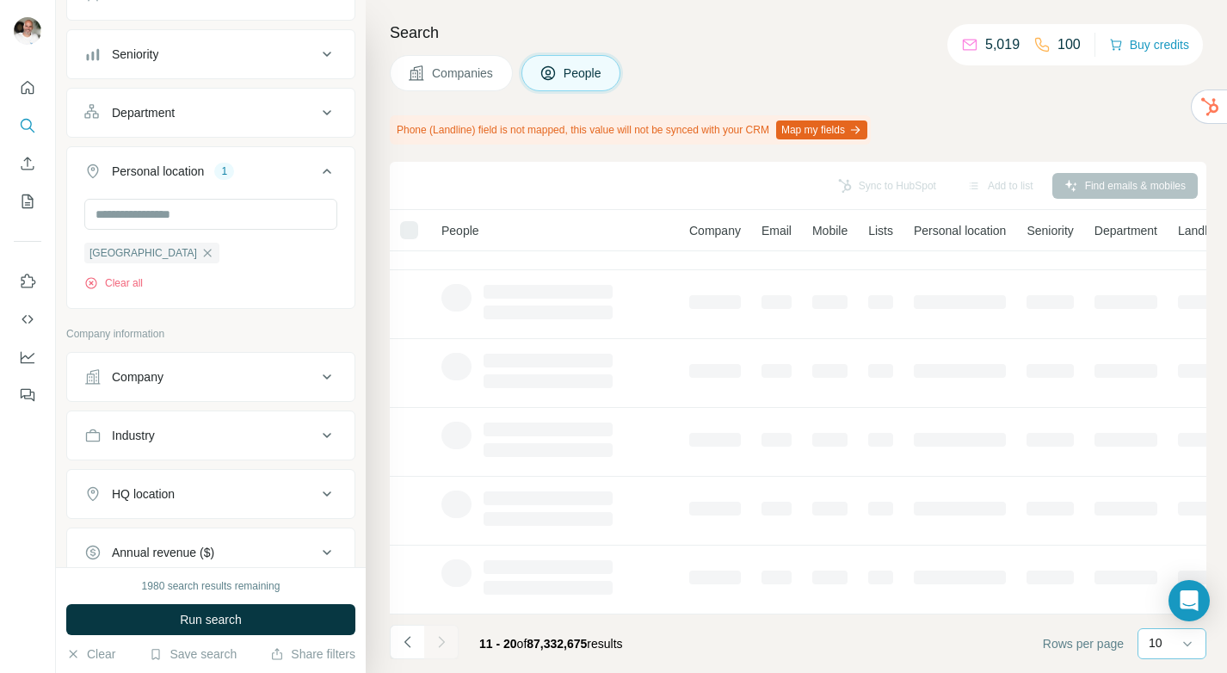
click at [225, 441] on div "Industry" at bounding box center [200, 435] width 232 height 17
click at [213, 467] on div at bounding box center [202, 478] width 213 height 29
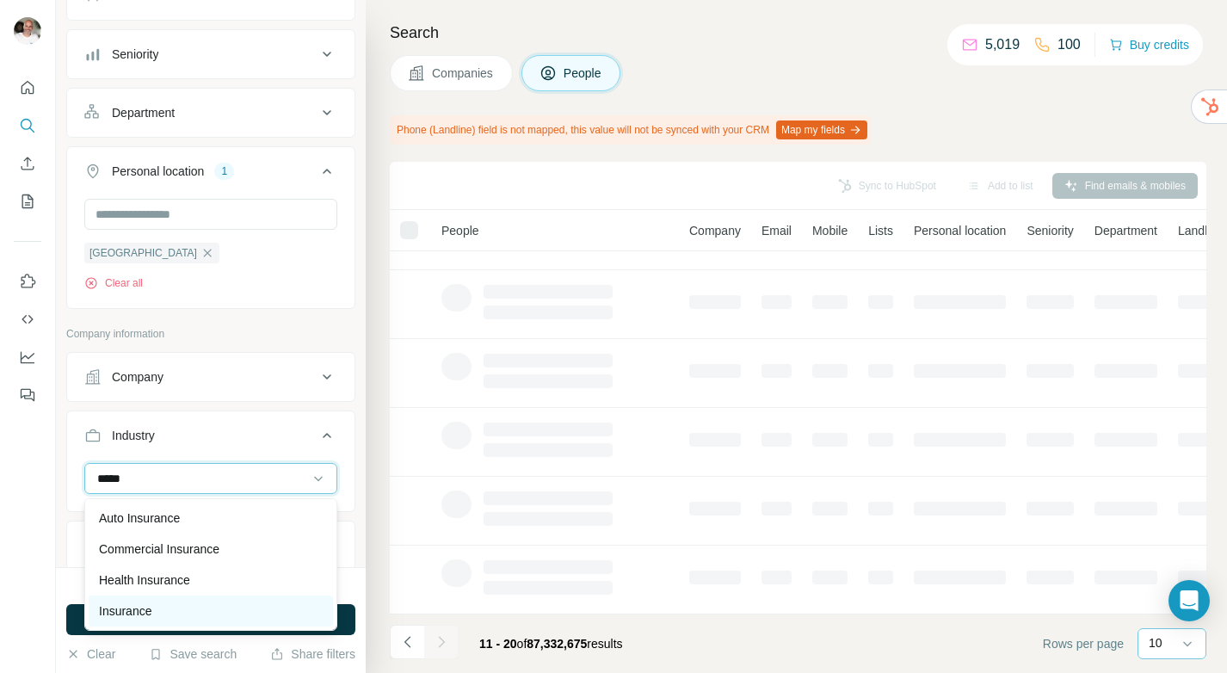
type input "*****"
click at [206, 611] on div "Insurance" at bounding box center [211, 610] width 224 height 17
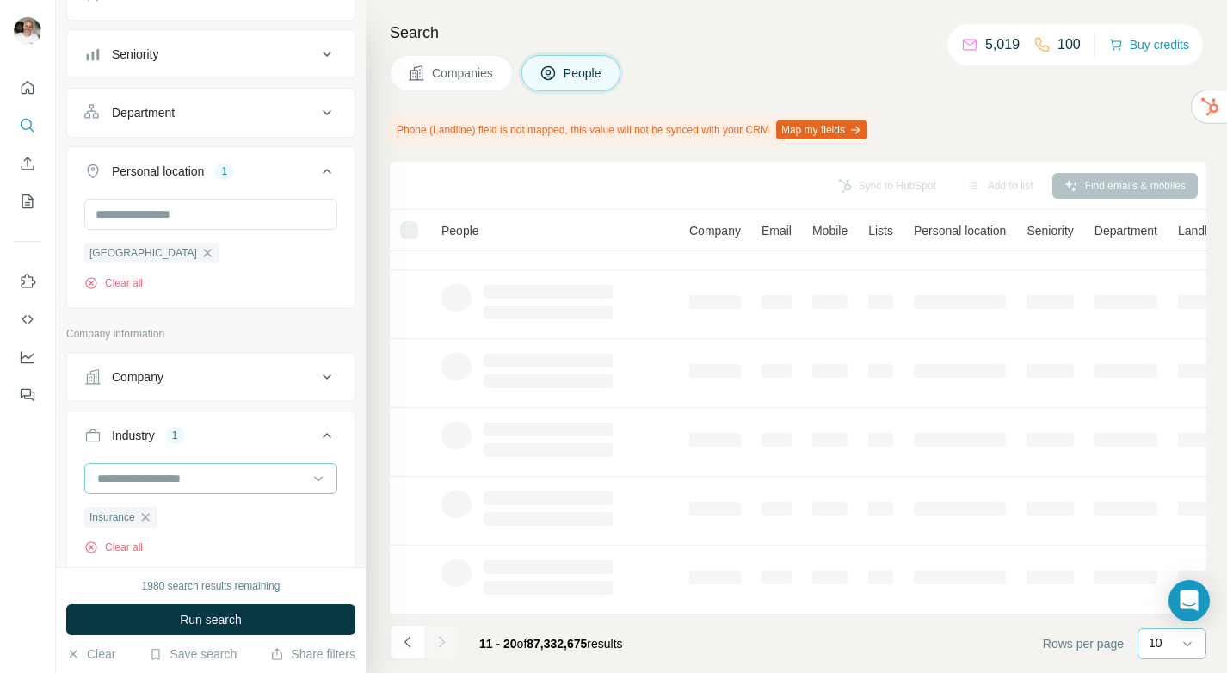
click at [192, 478] on input at bounding box center [202, 478] width 213 height 19
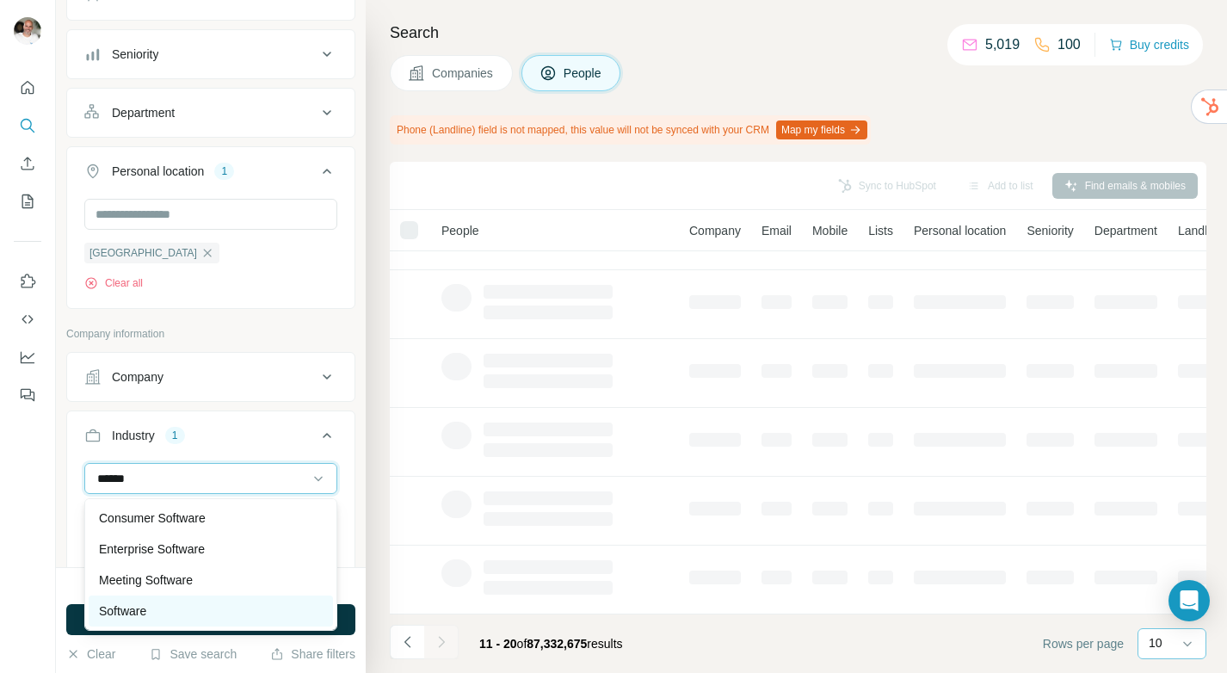
type input "******"
click at [175, 605] on div "Software" at bounding box center [211, 610] width 224 height 17
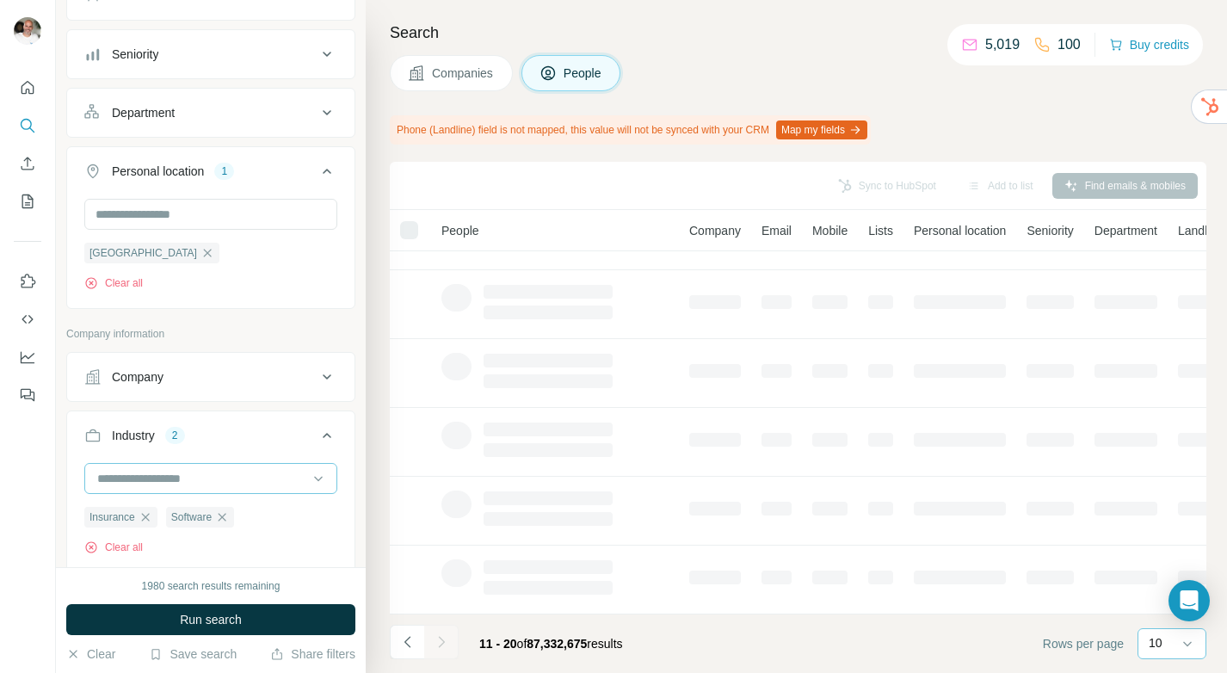
click at [176, 476] on input at bounding box center [202, 478] width 213 height 19
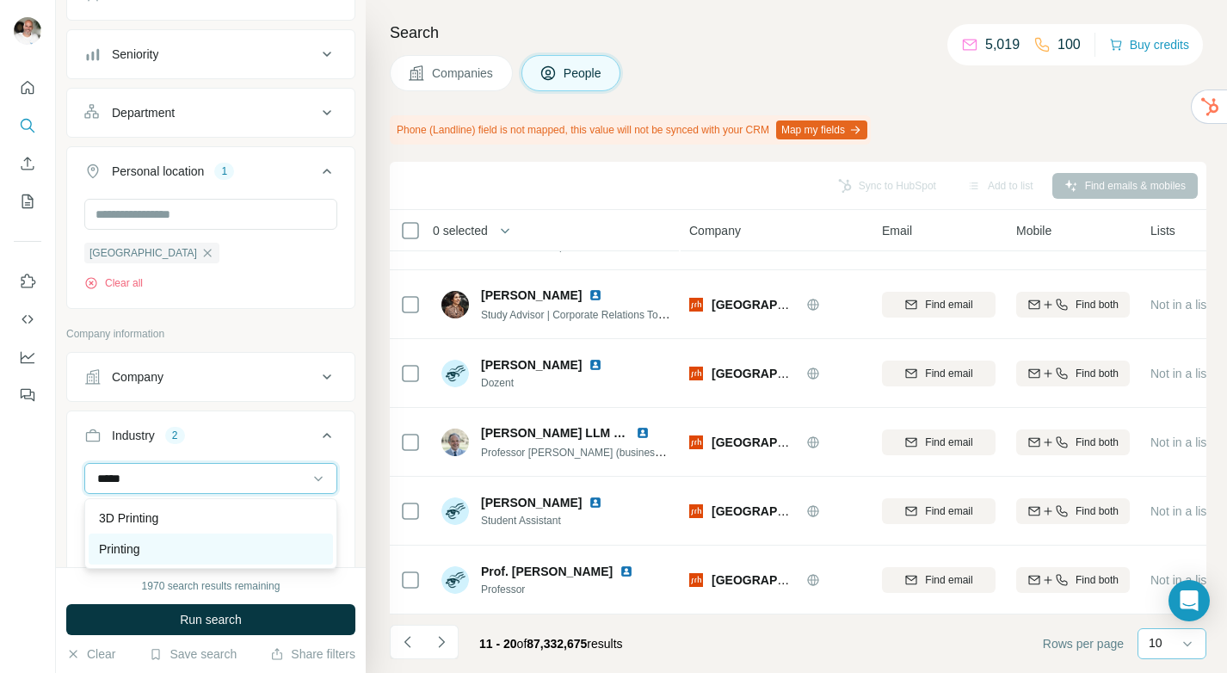
type input "*****"
click at [157, 547] on div "Printing" at bounding box center [211, 548] width 224 height 17
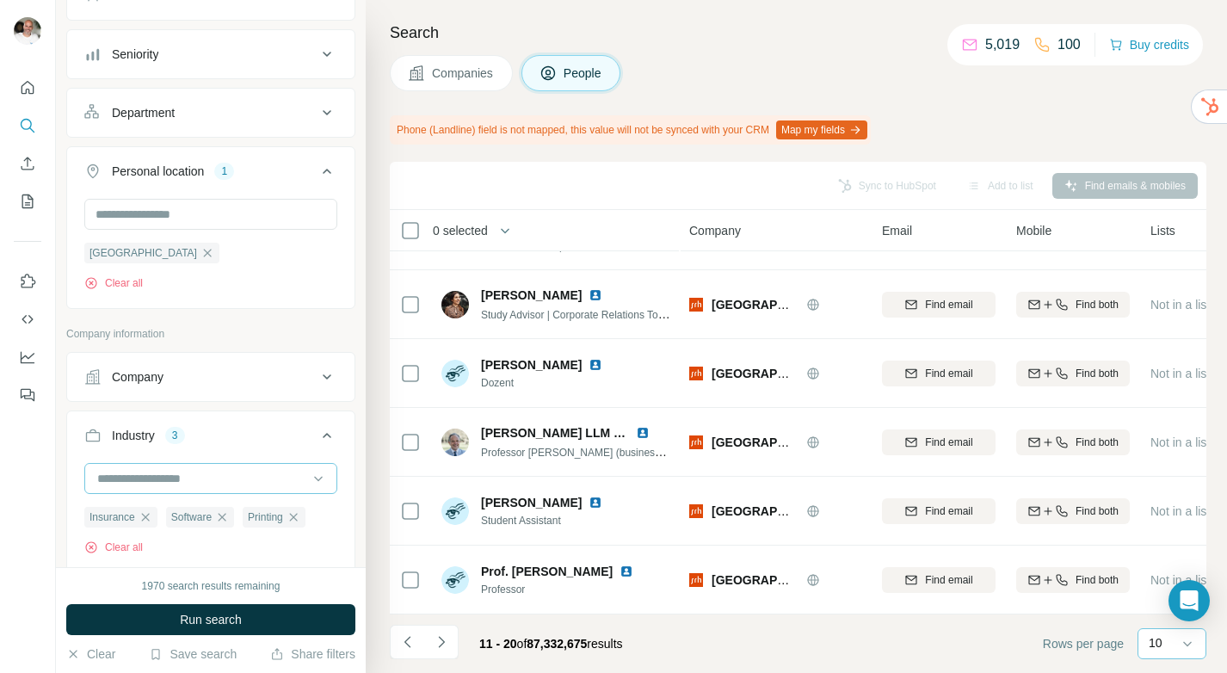
click at [155, 471] on input at bounding box center [202, 478] width 213 height 19
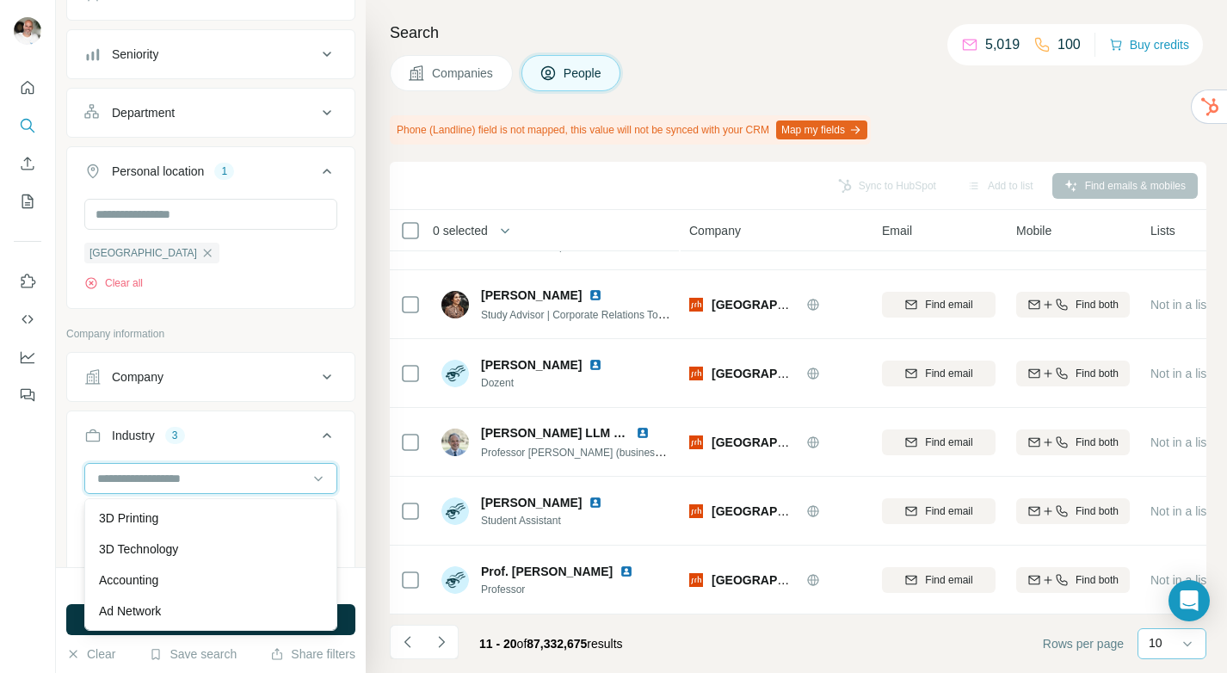
click at [160, 480] on input at bounding box center [202, 478] width 213 height 19
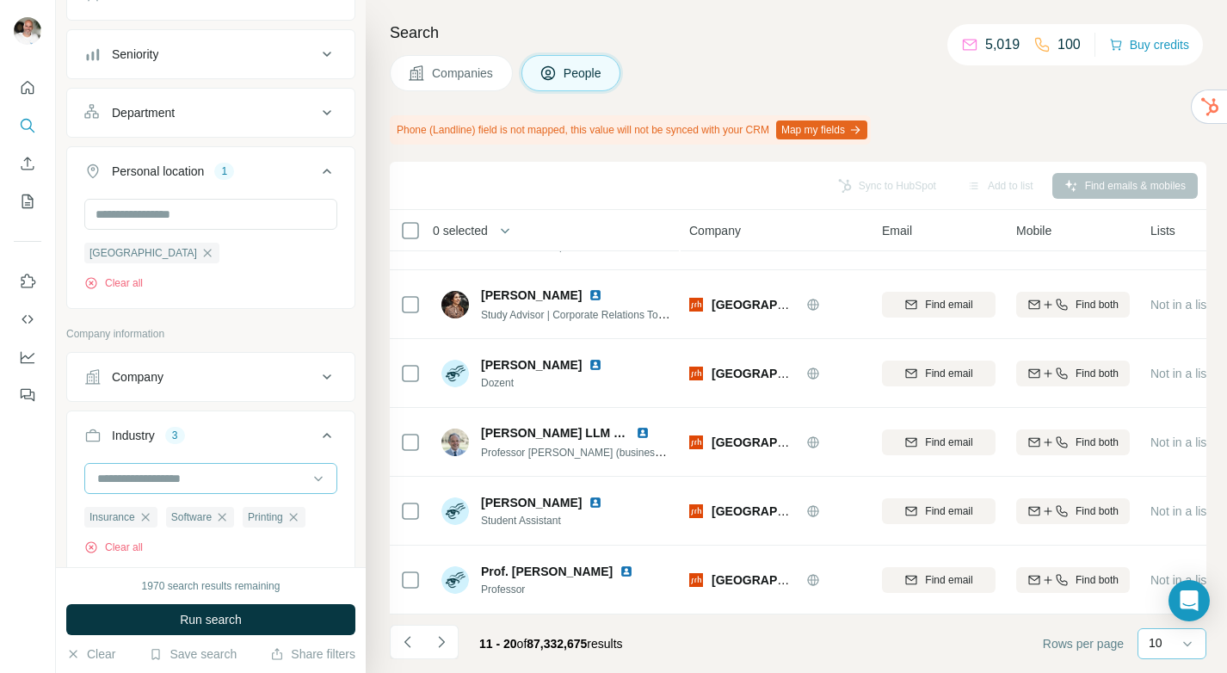
click at [160, 480] on input at bounding box center [202, 478] width 213 height 19
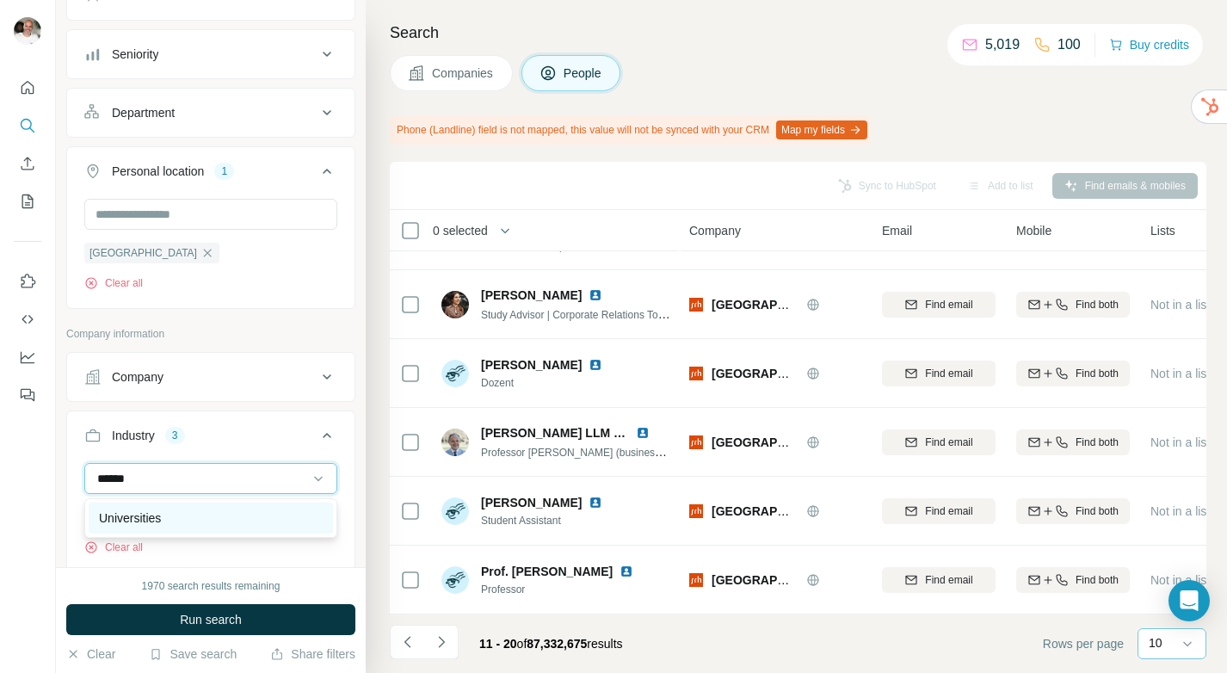
type input "******"
click at [155, 524] on p "Universities" at bounding box center [130, 517] width 62 height 17
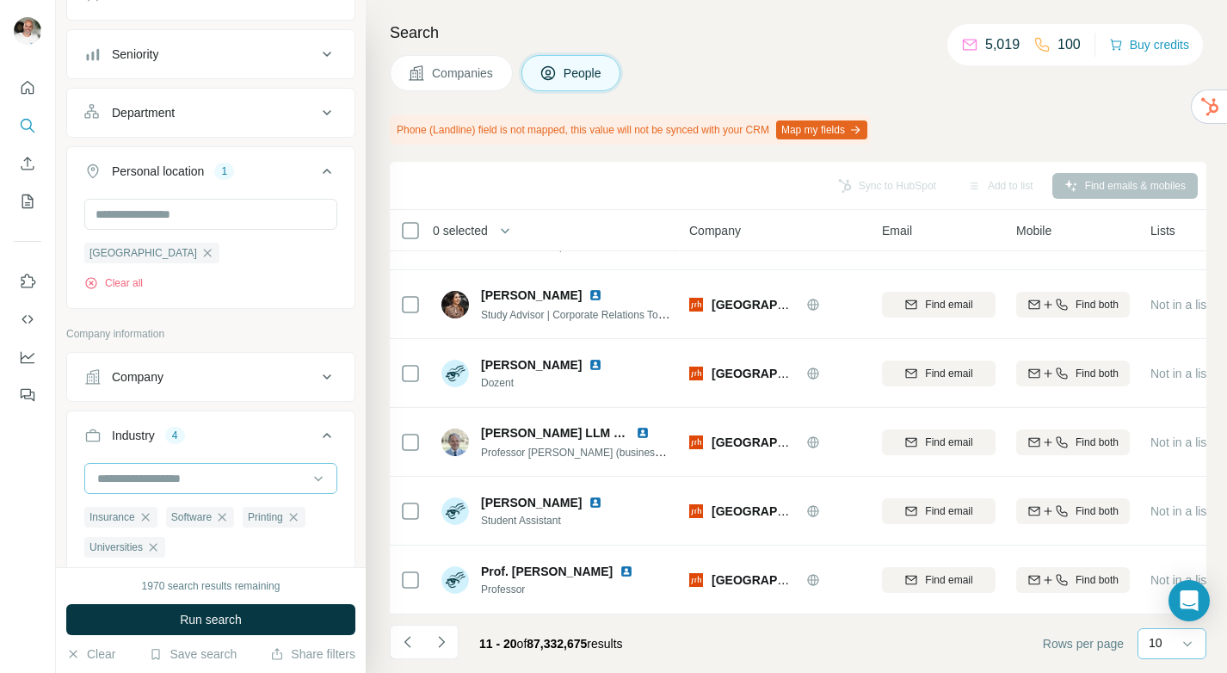
click at [157, 479] on input at bounding box center [202, 478] width 213 height 19
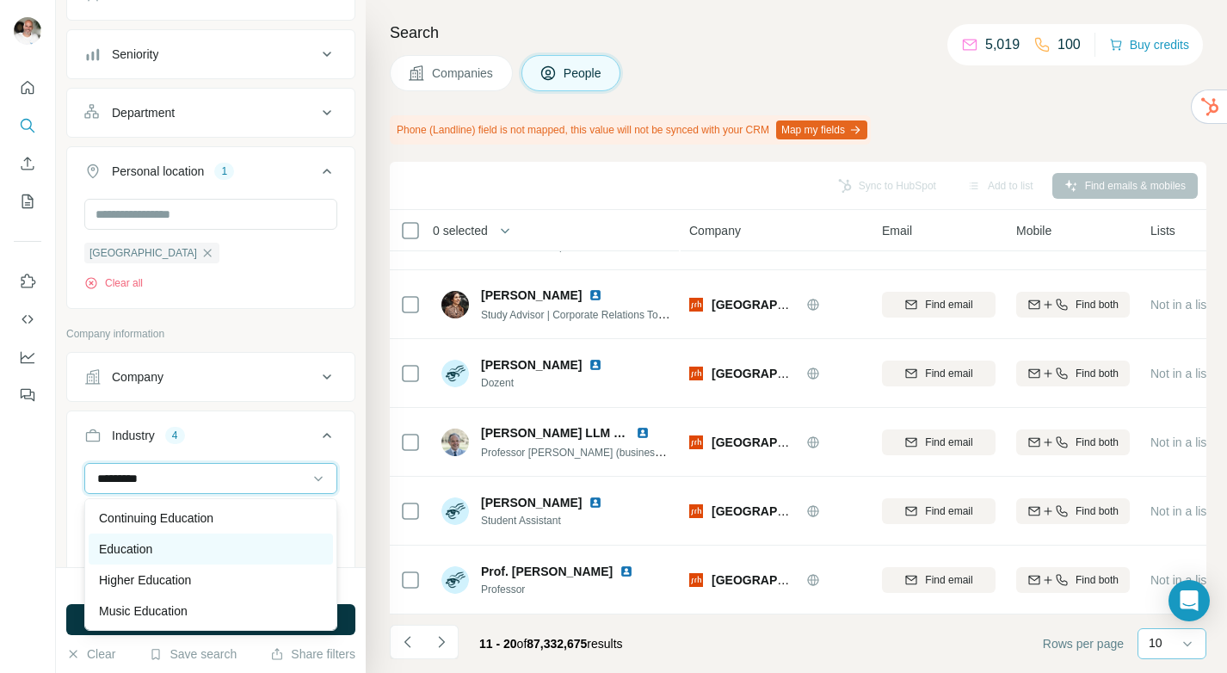
type input "*********"
click at [152, 545] on p "Education" at bounding box center [125, 548] width 53 height 17
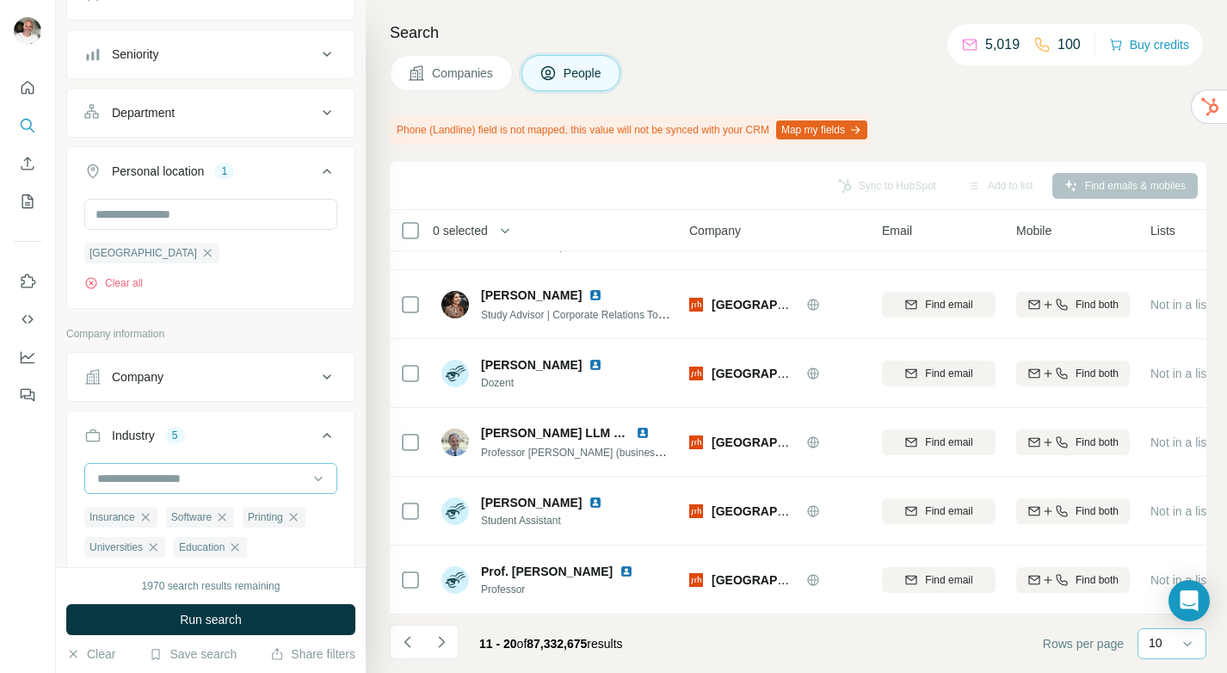
click at [163, 478] on input at bounding box center [202, 478] width 213 height 19
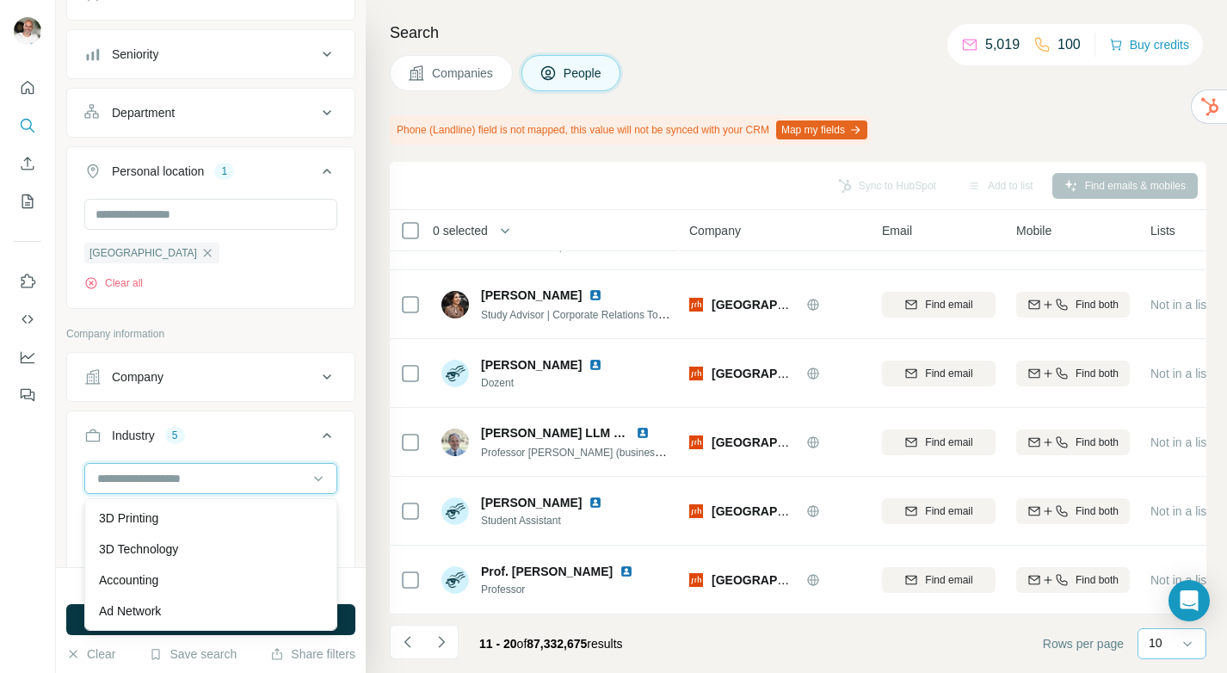
click at [163, 478] on input at bounding box center [202, 478] width 213 height 19
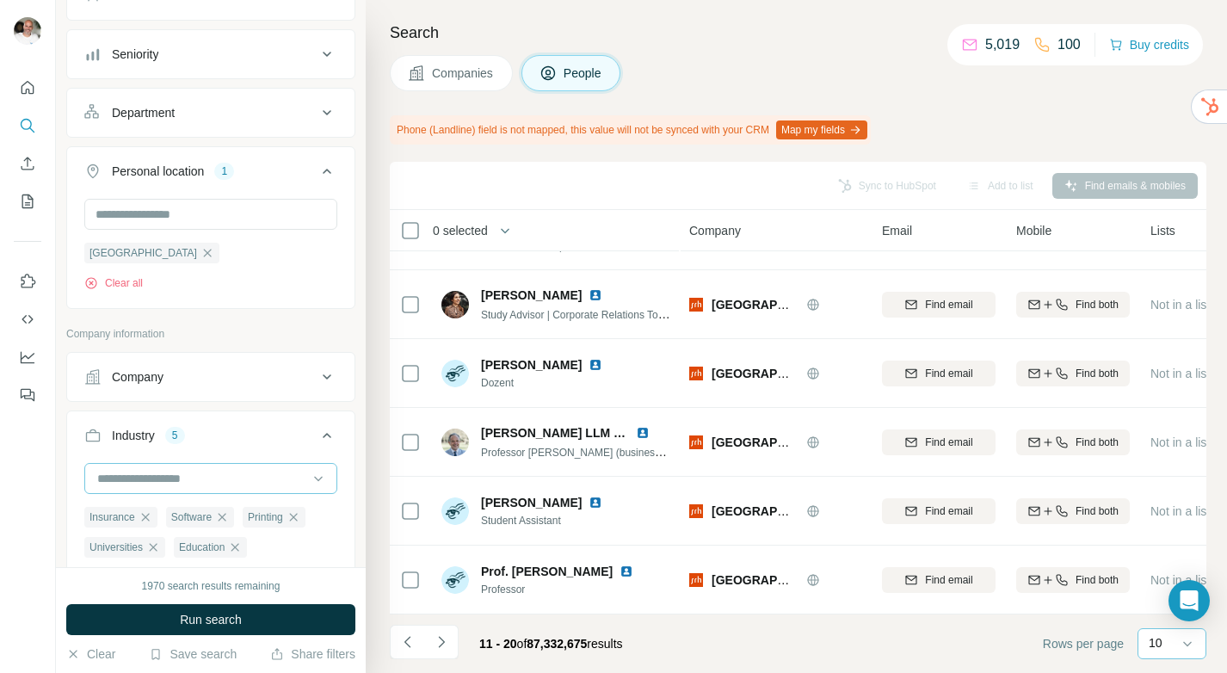
click at [163, 478] on input at bounding box center [202, 478] width 213 height 19
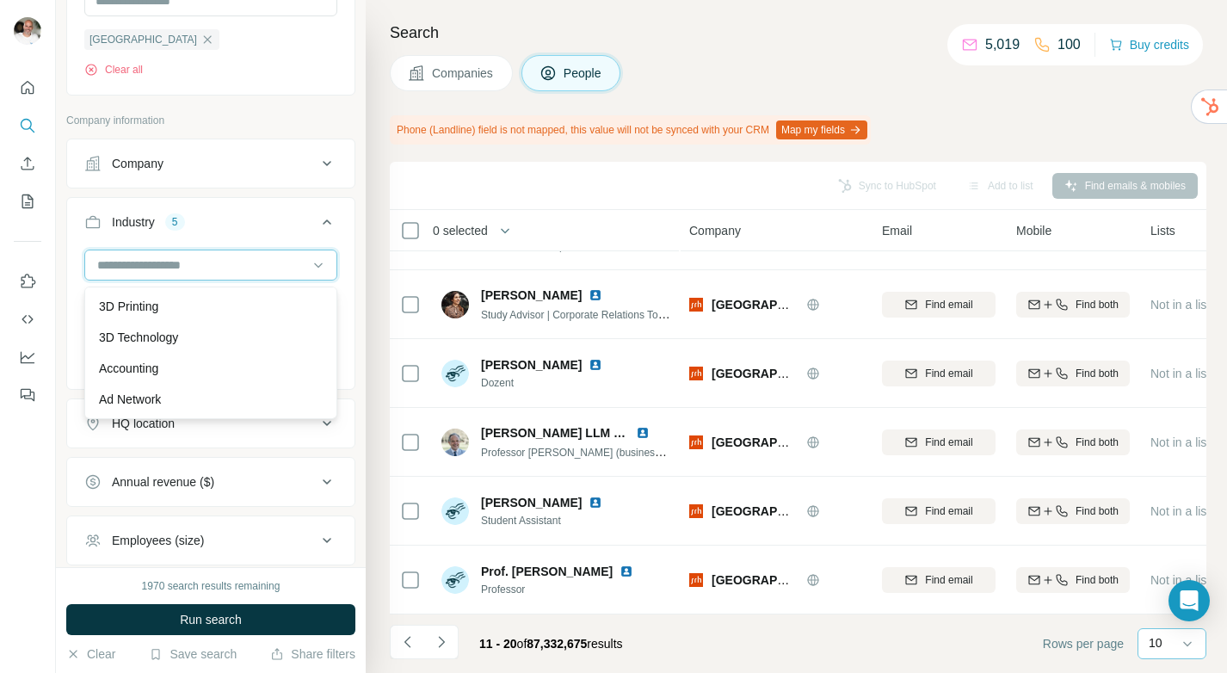
scroll to position [1003, 0]
click at [224, 223] on div "Industry 5" at bounding box center [200, 220] width 232 height 17
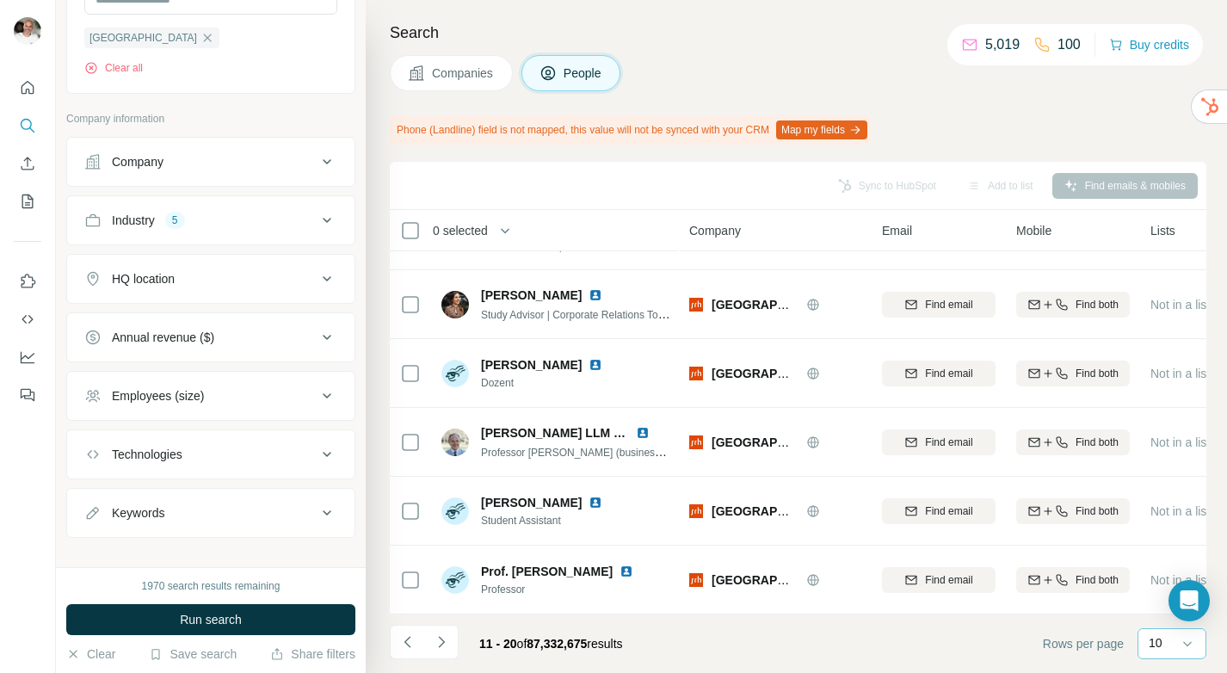
click at [224, 223] on div "Industry 5" at bounding box center [200, 220] width 232 height 17
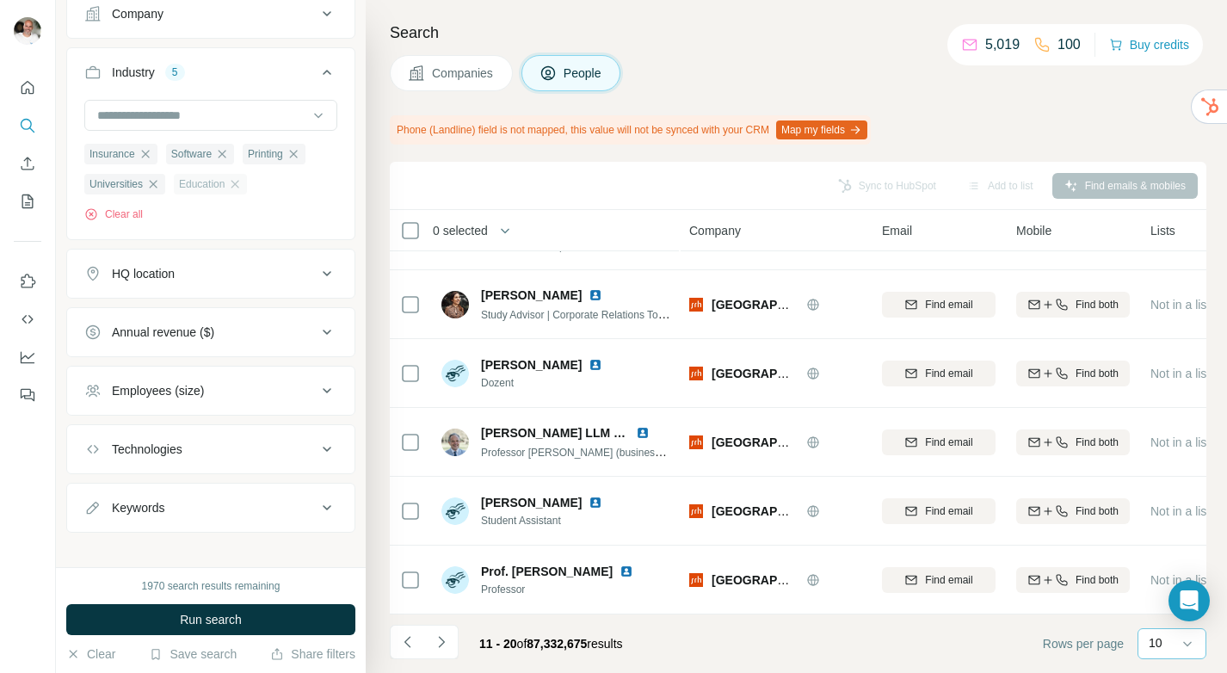
scroll to position [1166, 0]
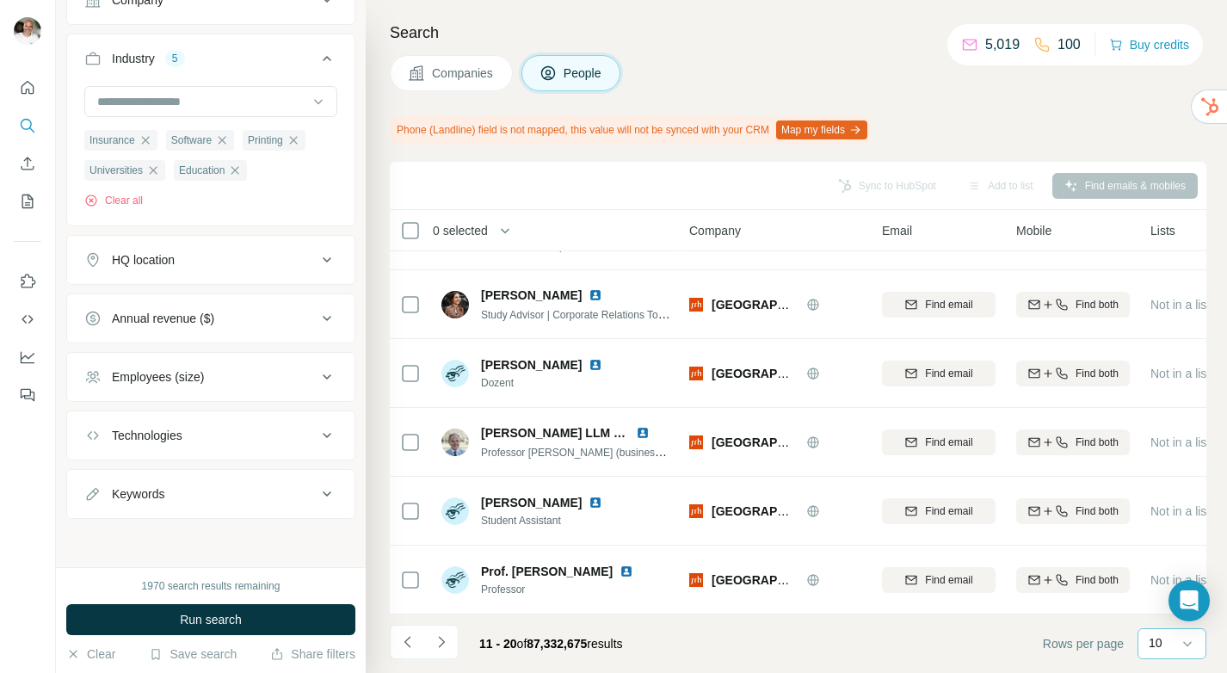
click at [225, 374] on div "Employees (size)" at bounding box center [200, 376] width 232 height 17
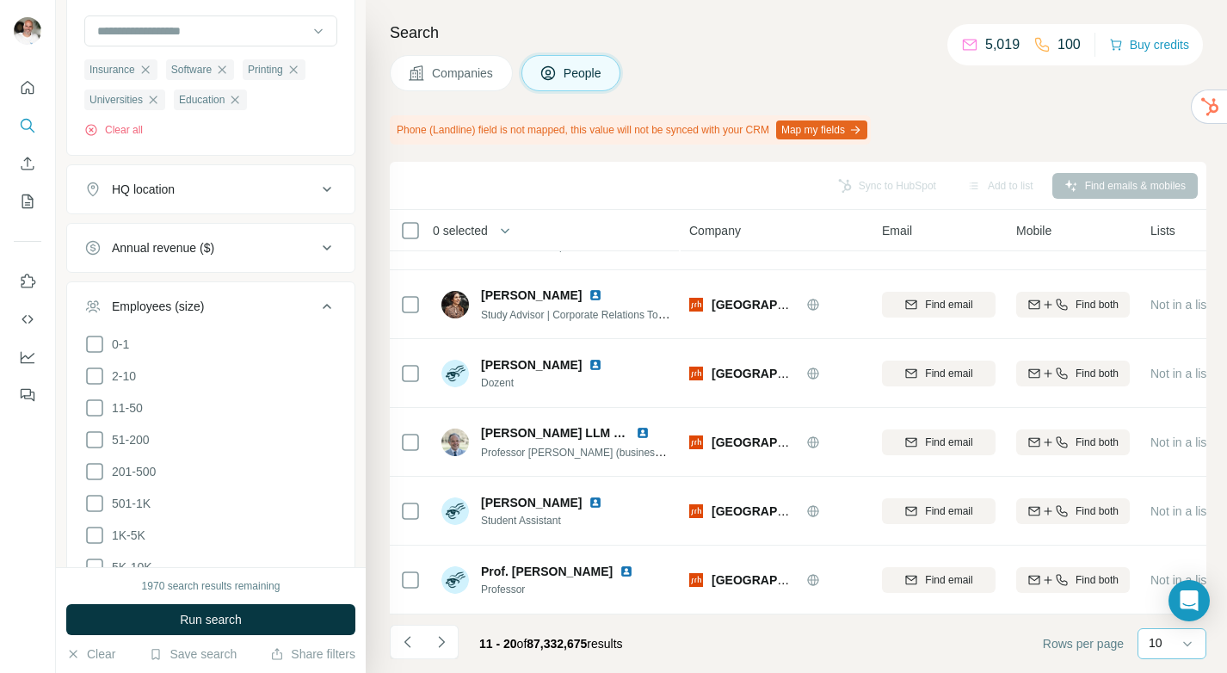
scroll to position [1237, 0]
click at [101, 438] on icon at bounding box center [94, 438] width 21 height 21
click at [93, 408] on icon at bounding box center [94, 406] width 21 height 21
click at [94, 379] on icon at bounding box center [94, 374] width 21 height 21
click at [92, 343] on icon at bounding box center [94, 342] width 21 height 21
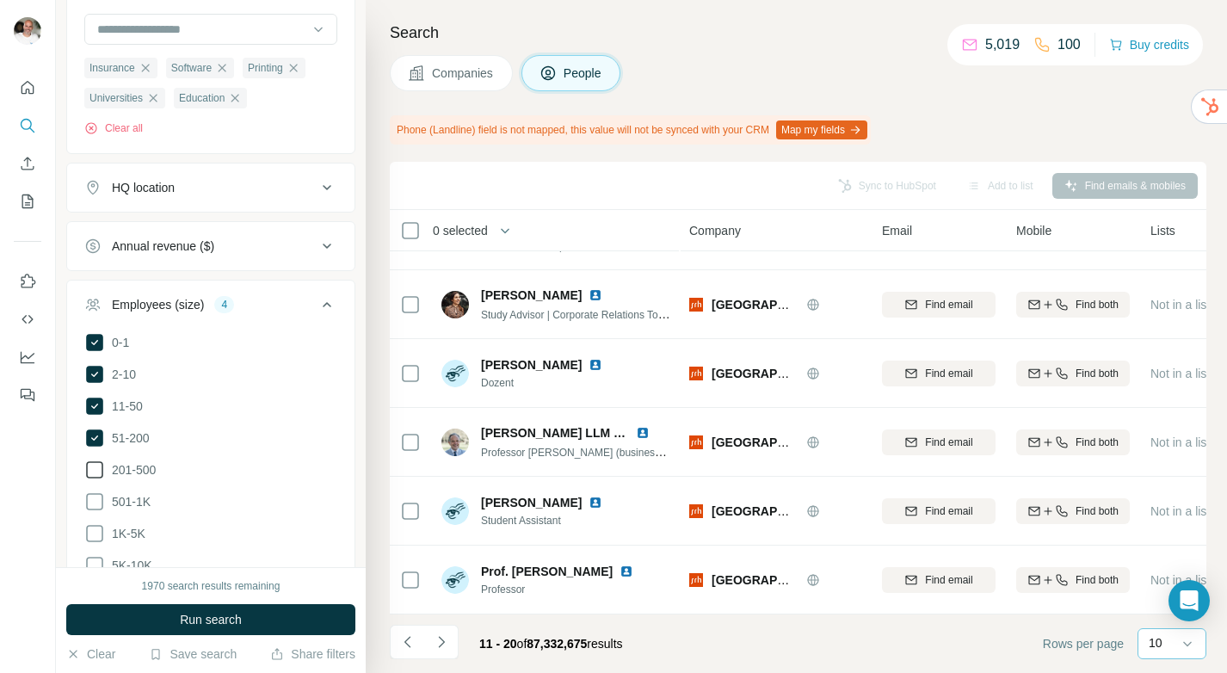
click at [98, 465] on icon at bounding box center [94, 469] width 21 height 21
click at [98, 465] on icon at bounding box center [94, 469] width 17 height 17
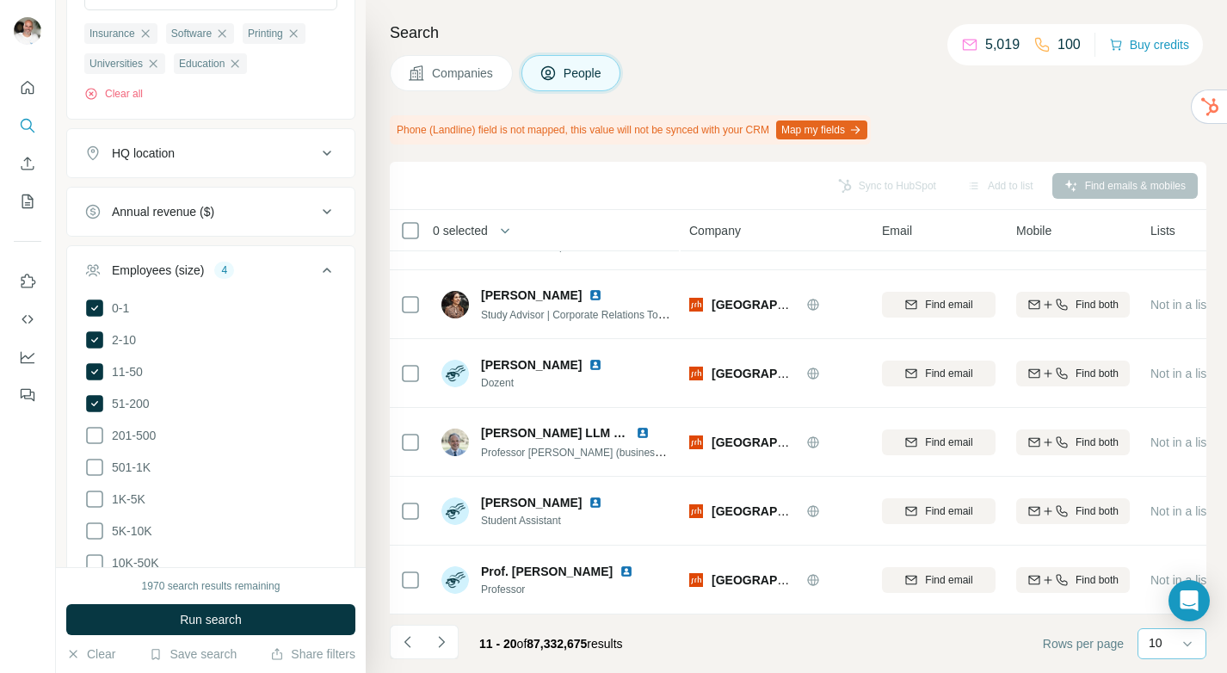
click at [327, 270] on icon at bounding box center [327, 270] width 9 height 5
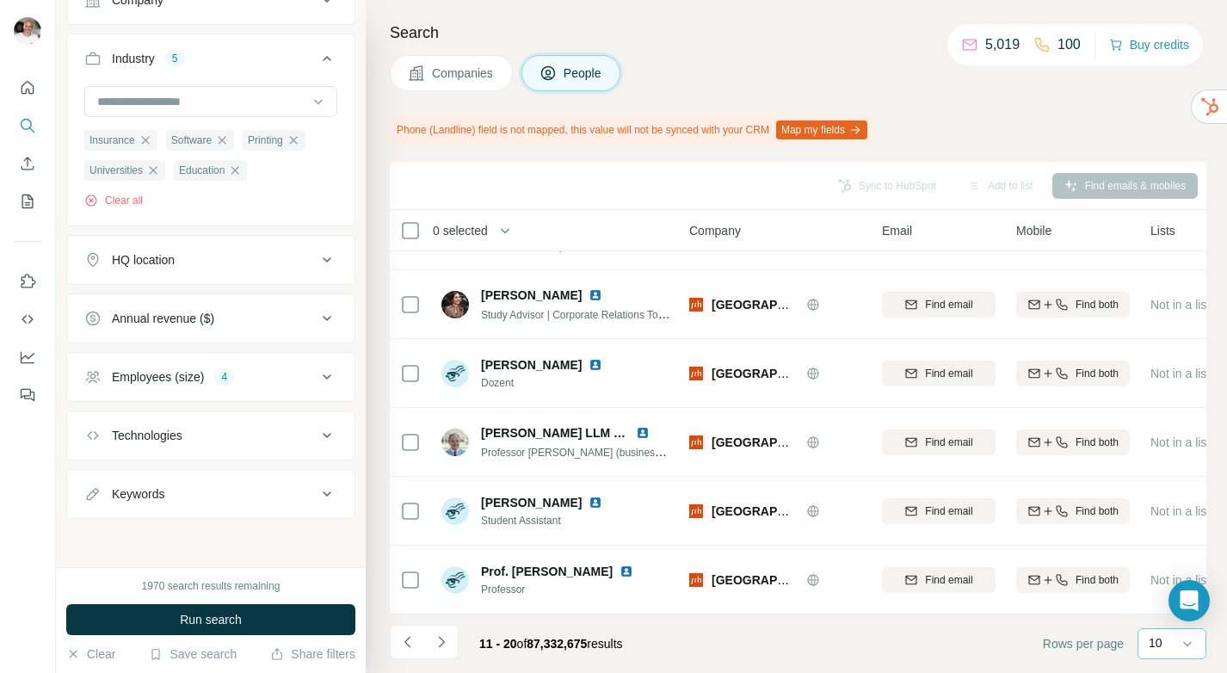
scroll to position [1166, 0]
click at [262, 434] on div "Technologies" at bounding box center [200, 435] width 232 height 17
click at [262, 434] on div "Technologies" at bounding box center [200, 434] width 232 height 17
click at [276, 493] on div "Keywords" at bounding box center [200, 493] width 232 height 17
click at [276, 493] on div "Keywords" at bounding box center [200, 492] width 232 height 17
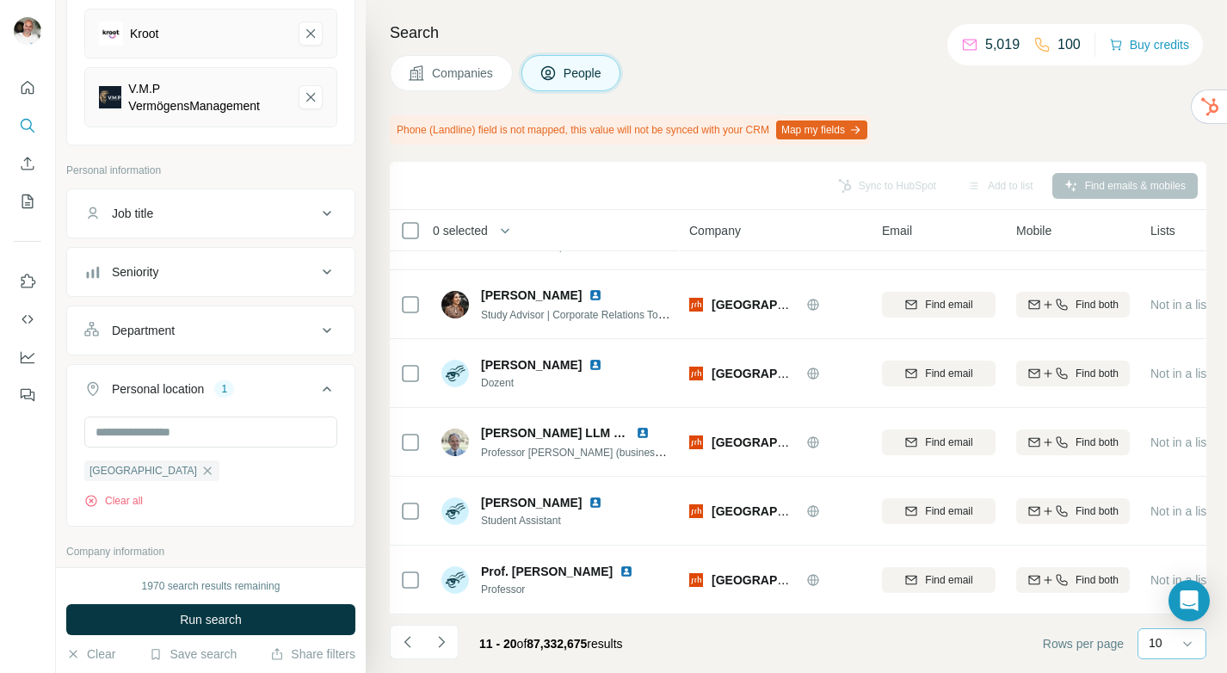
scroll to position [562, 0]
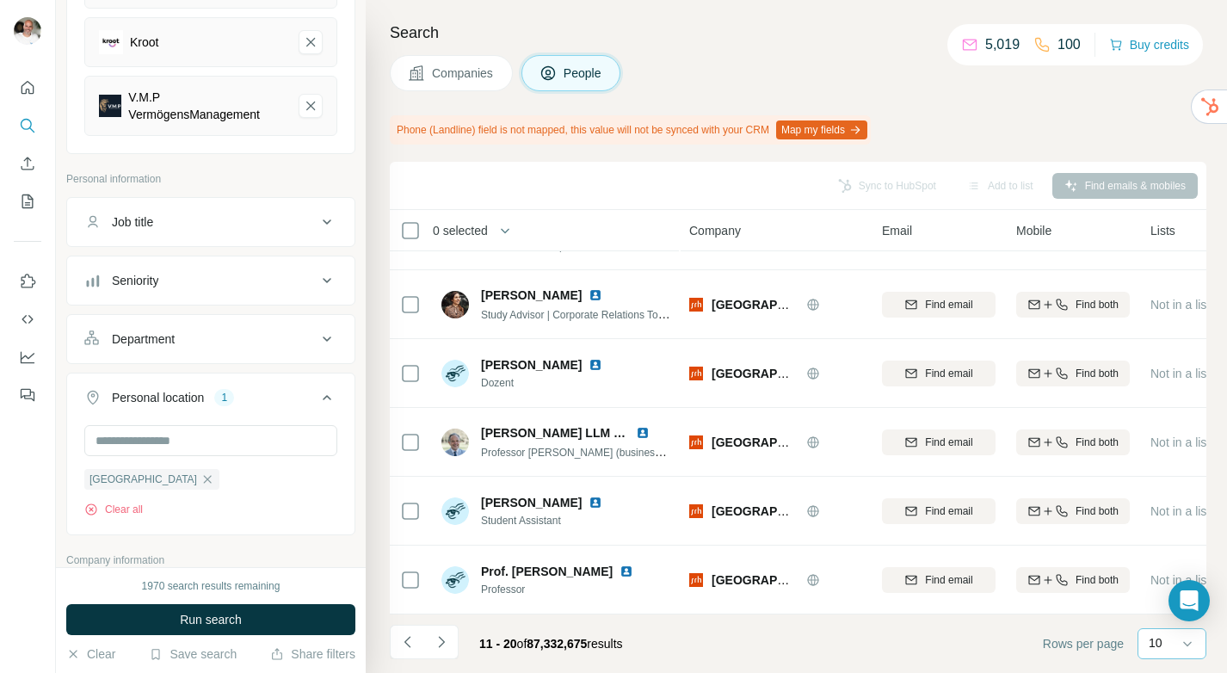
click at [316, 219] on div "Job title" at bounding box center [200, 221] width 232 height 17
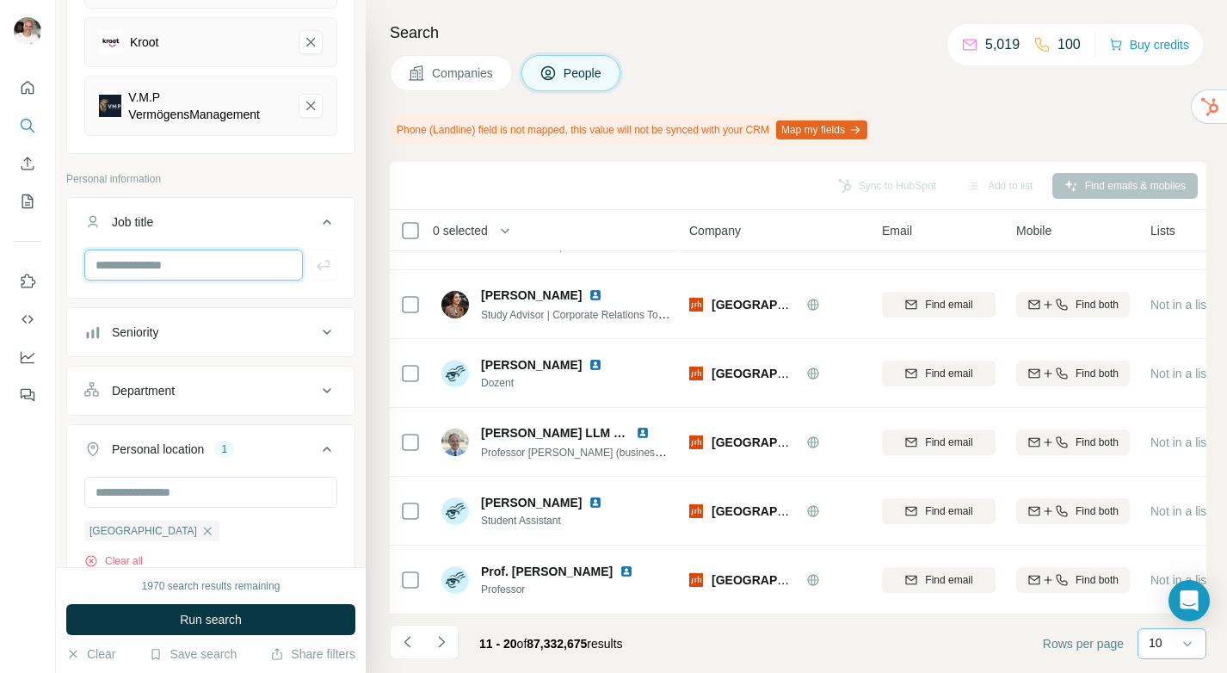
click at [232, 264] on input "text" at bounding box center [193, 265] width 219 height 31
type input "**********"
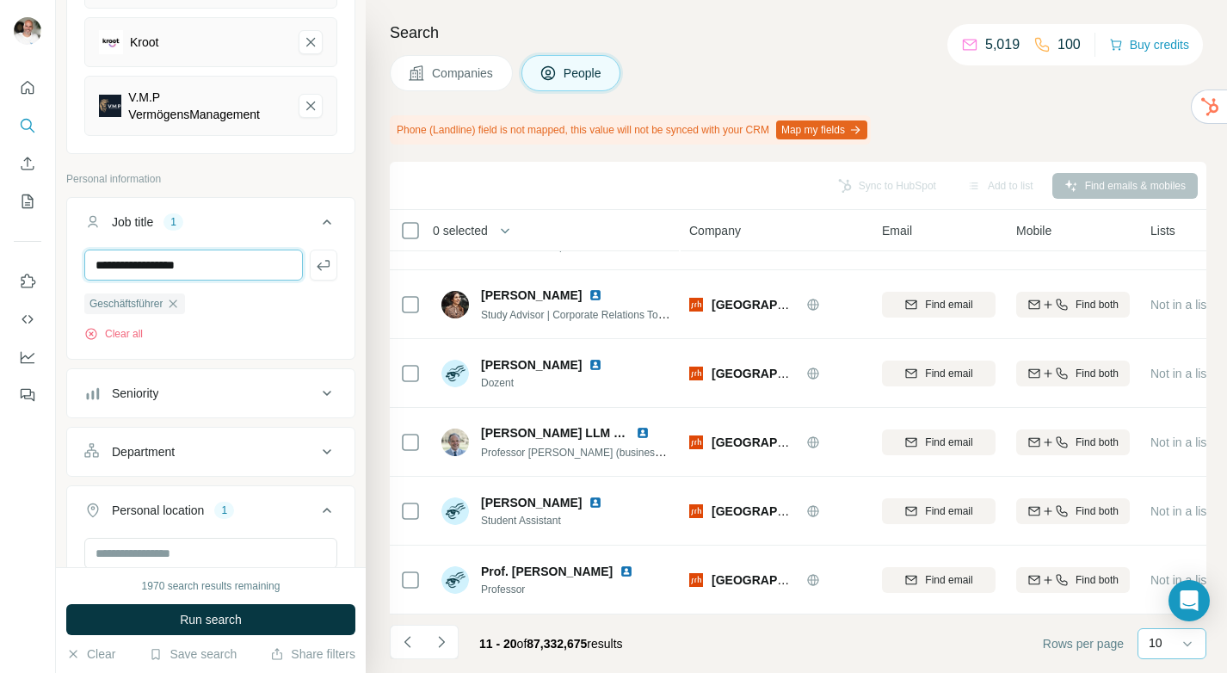
type input "**********"
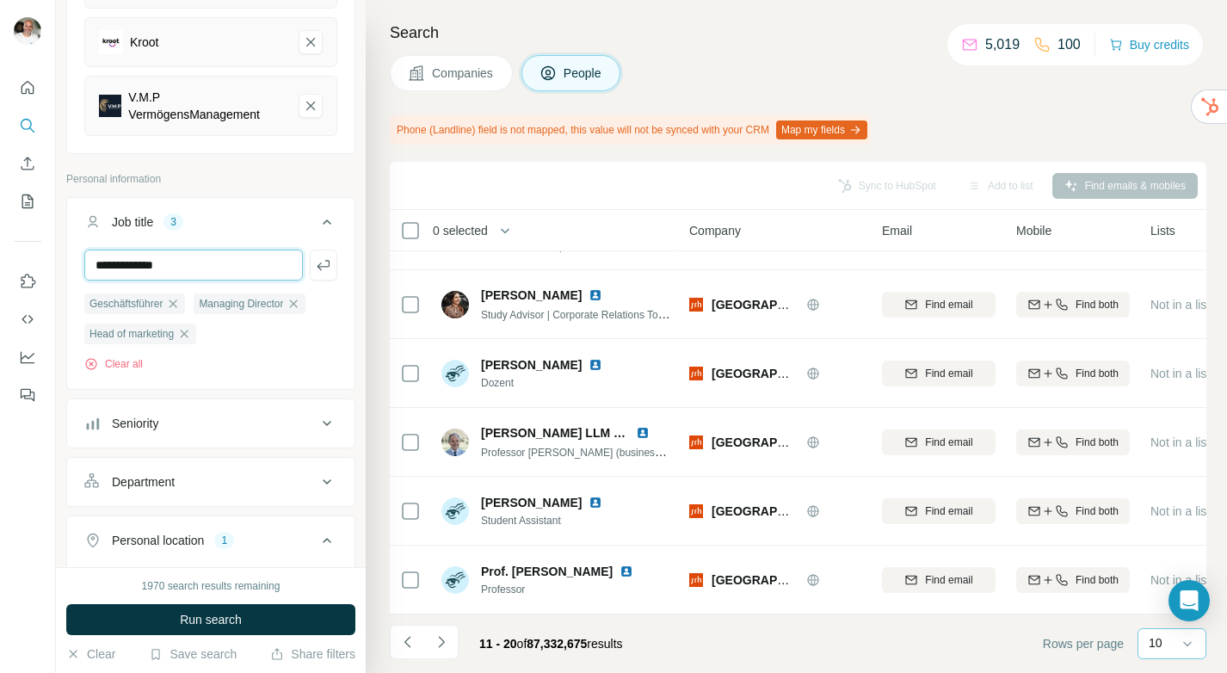
type input "**********"
type input "*"
type input "**********"
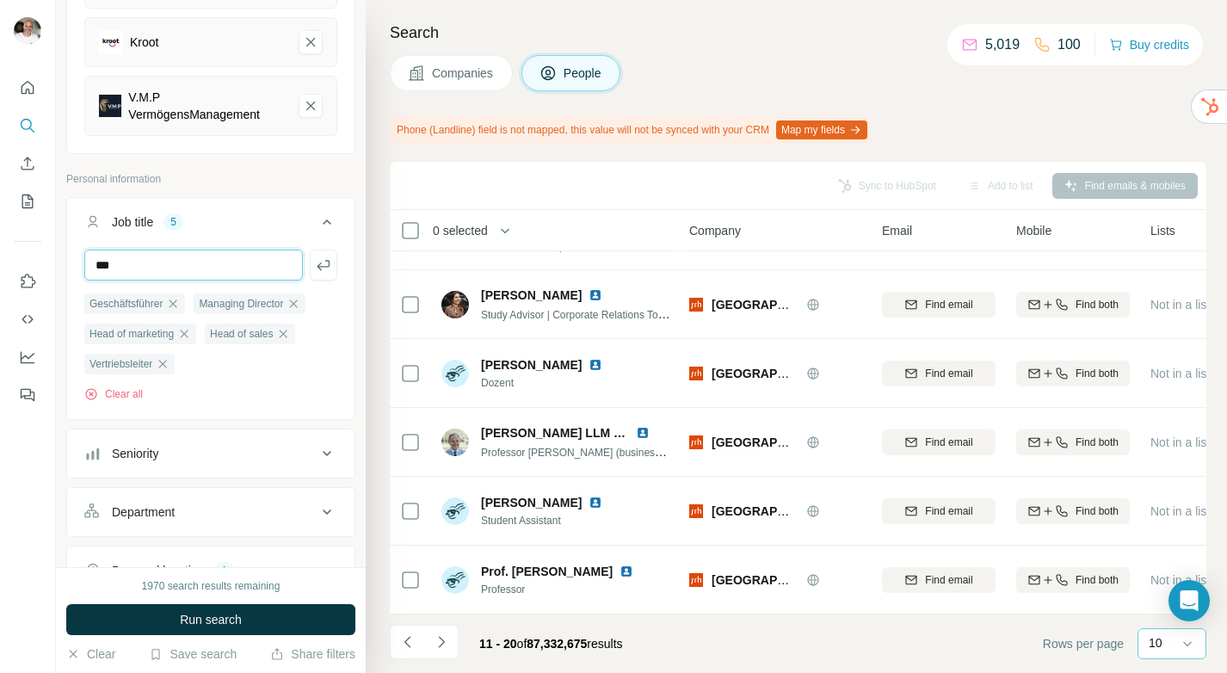
type input "***"
type input "*******"
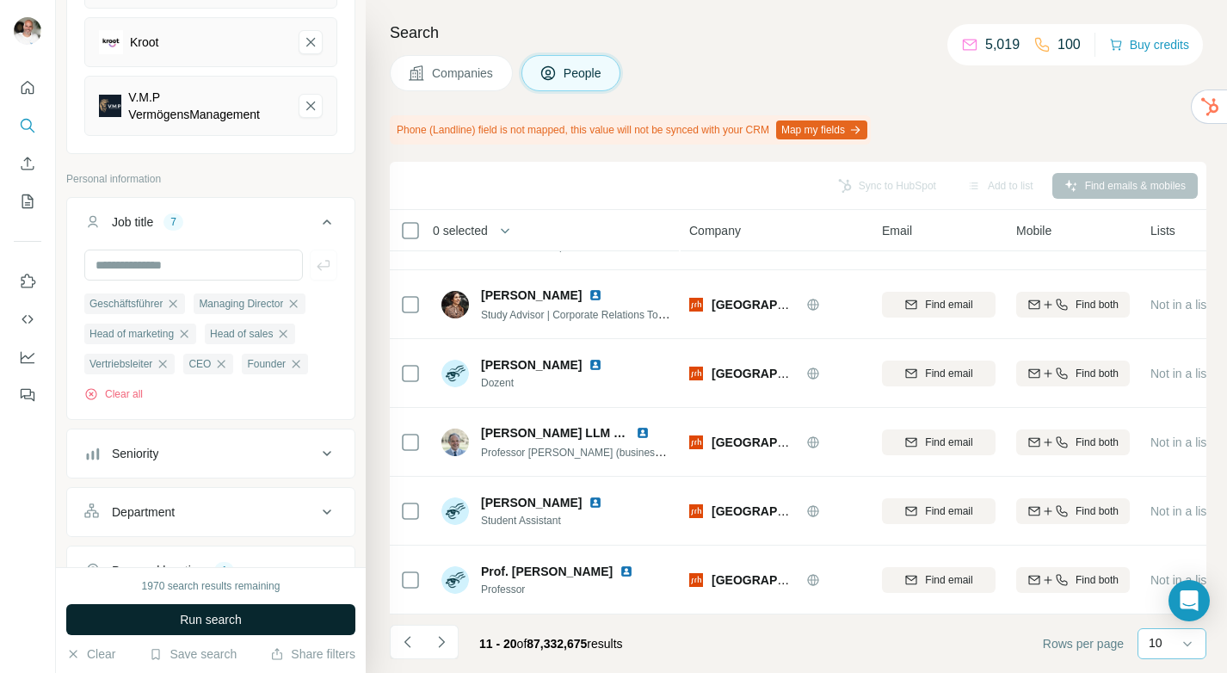
click at [198, 623] on span "Run search" at bounding box center [211, 619] width 62 height 17
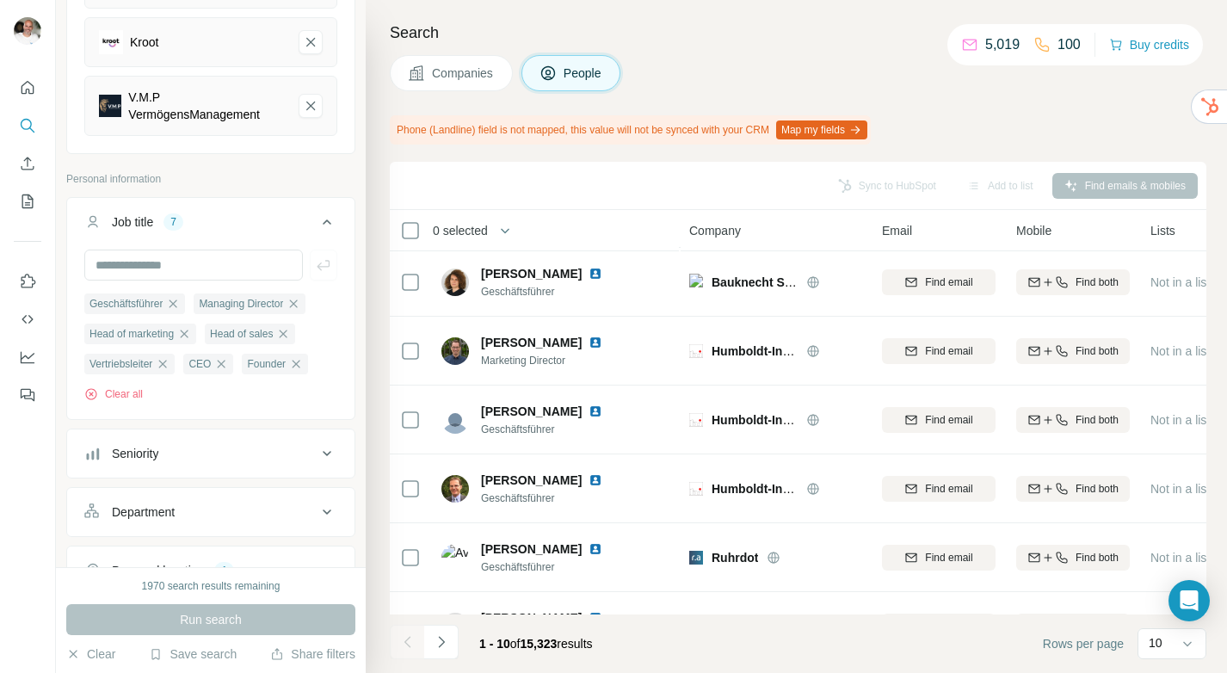
scroll to position [325, 0]
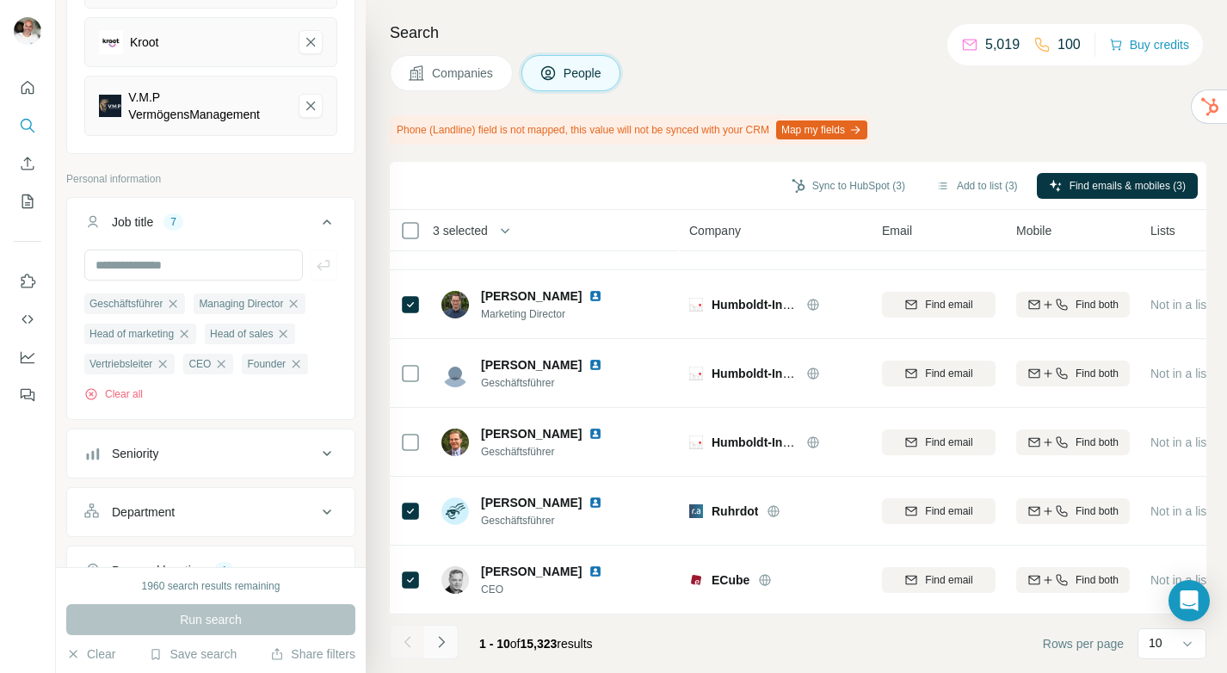
click at [448, 642] on icon "Navigate to next page" at bounding box center [441, 641] width 17 height 17
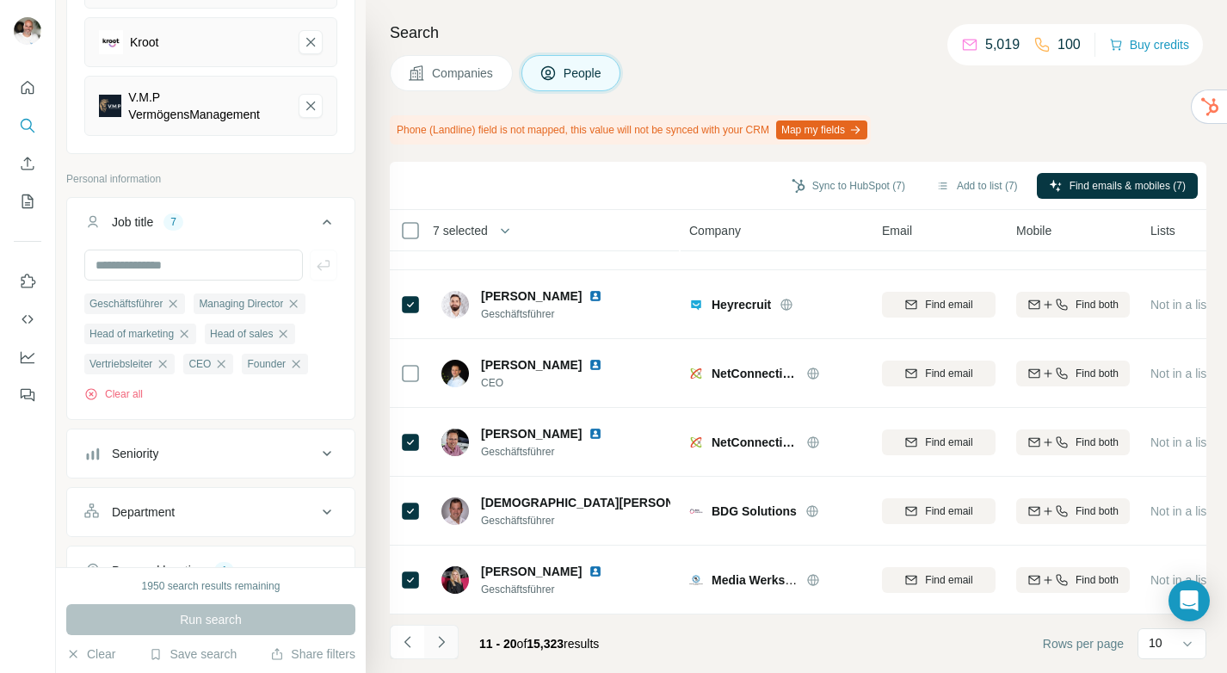
click at [451, 638] on button "Navigate to next page" at bounding box center [441, 642] width 34 height 34
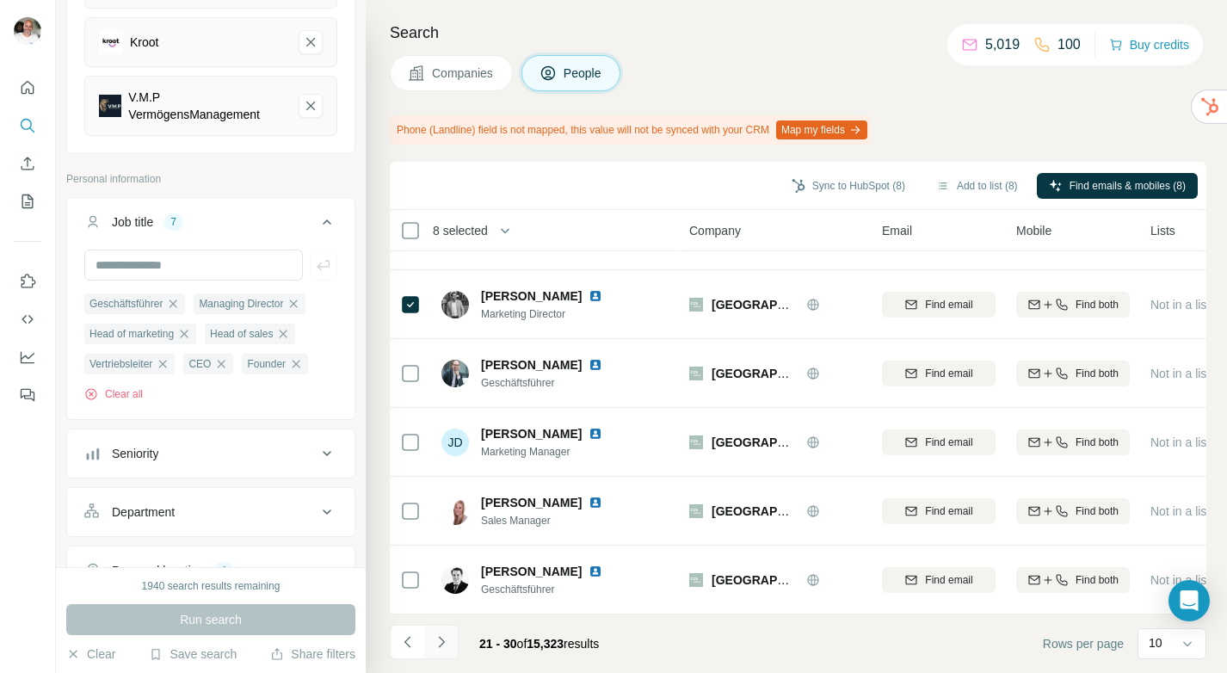
click at [446, 642] on icon "Navigate to next page" at bounding box center [441, 641] width 17 height 17
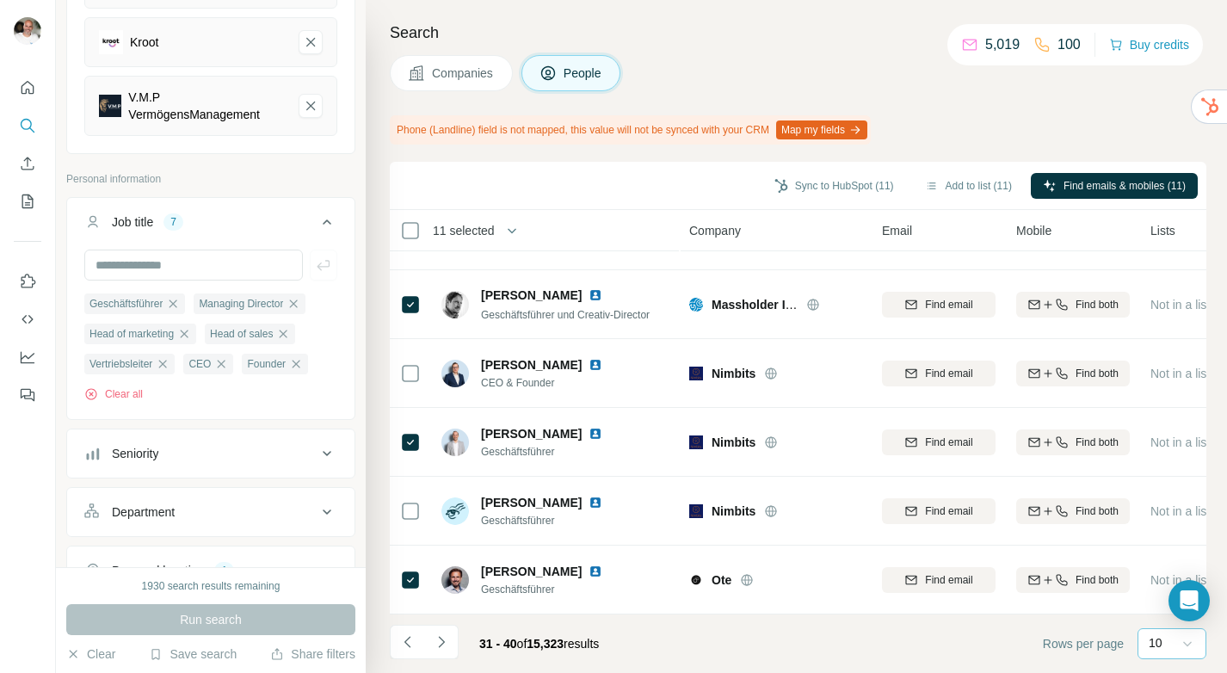
click at [1192, 643] on icon at bounding box center [1187, 643] width 17 height 17
click at [1174, 509] on div "60" at bounding box center [1172, 511] width 40 height 17
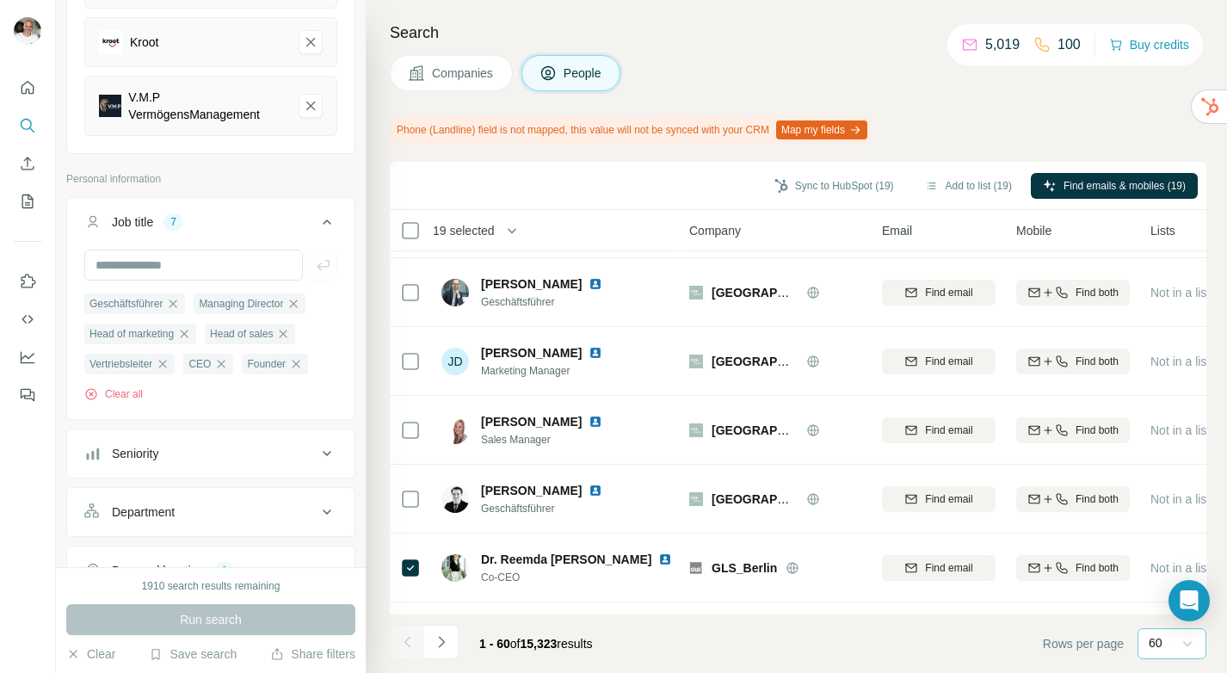
scroll to position [141, 0]
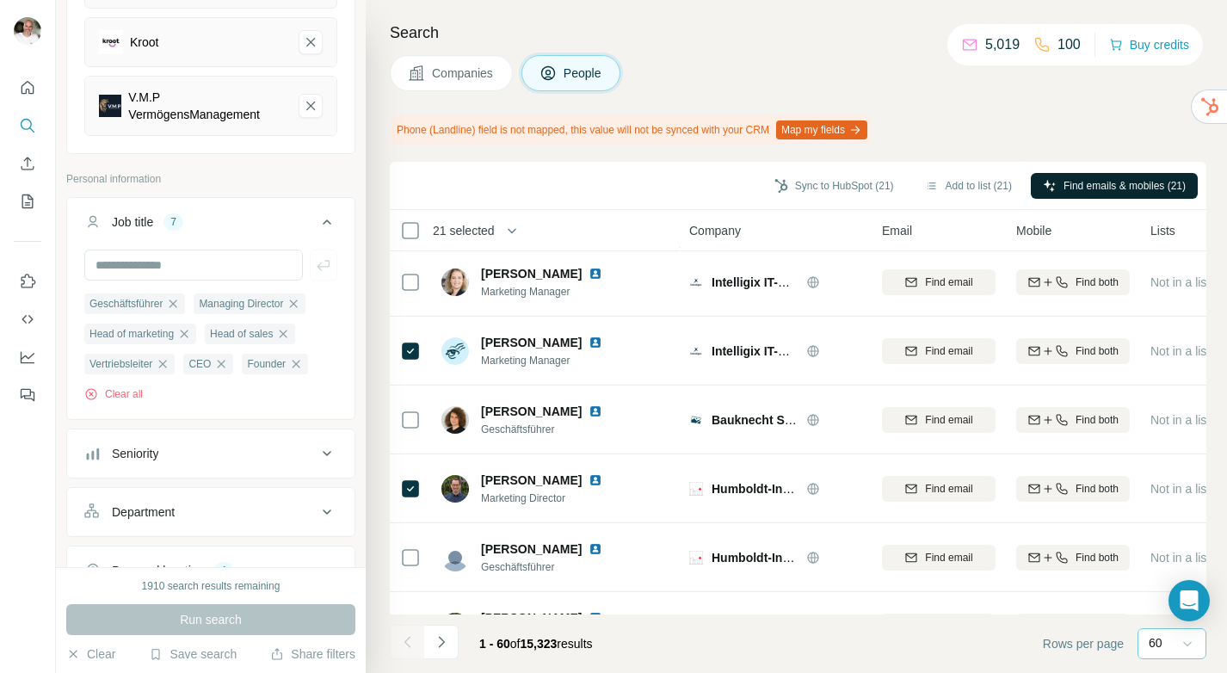
click at [1094, 188] on span "Find emails & mobiles (21)" at bounding box center [1124, 185] width 122 height 15
click at [849, 184] on button "Sync to HubSpot (21)" at bounding box center [834, 186] width 144 height 26
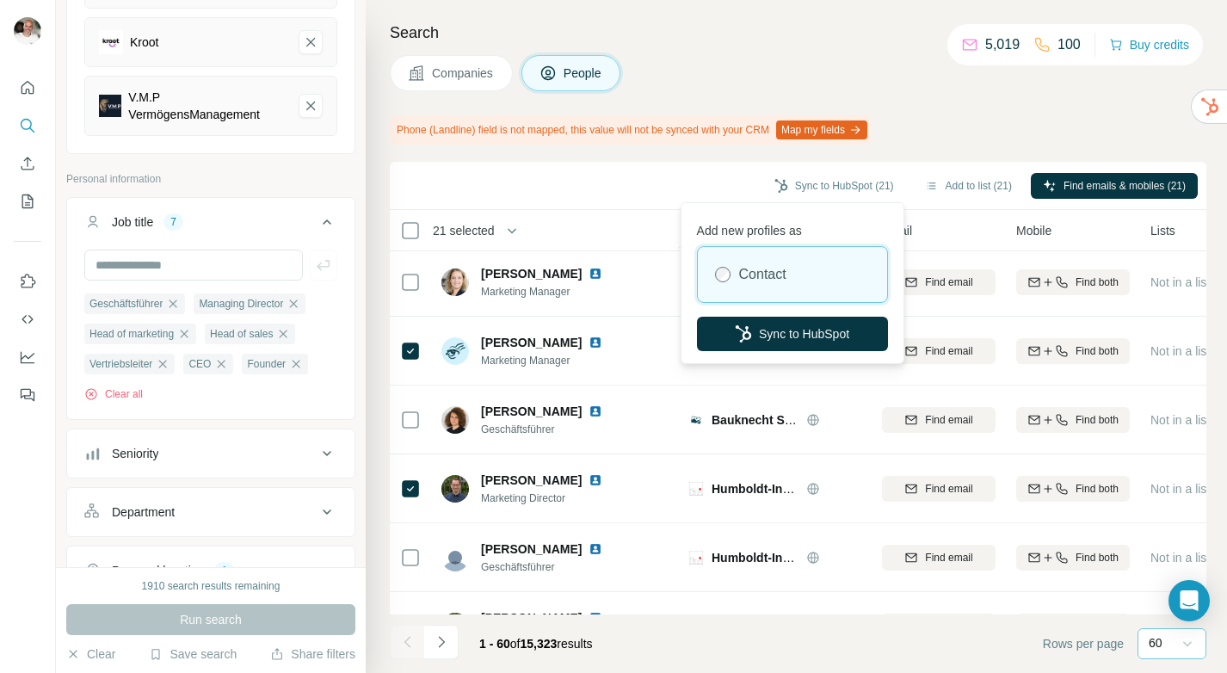
click at [965, 138] on div "Phone (Landline) field is not mapped, this value will not be synced with your C…" at bounding box center [798, 129] width 817 height 29
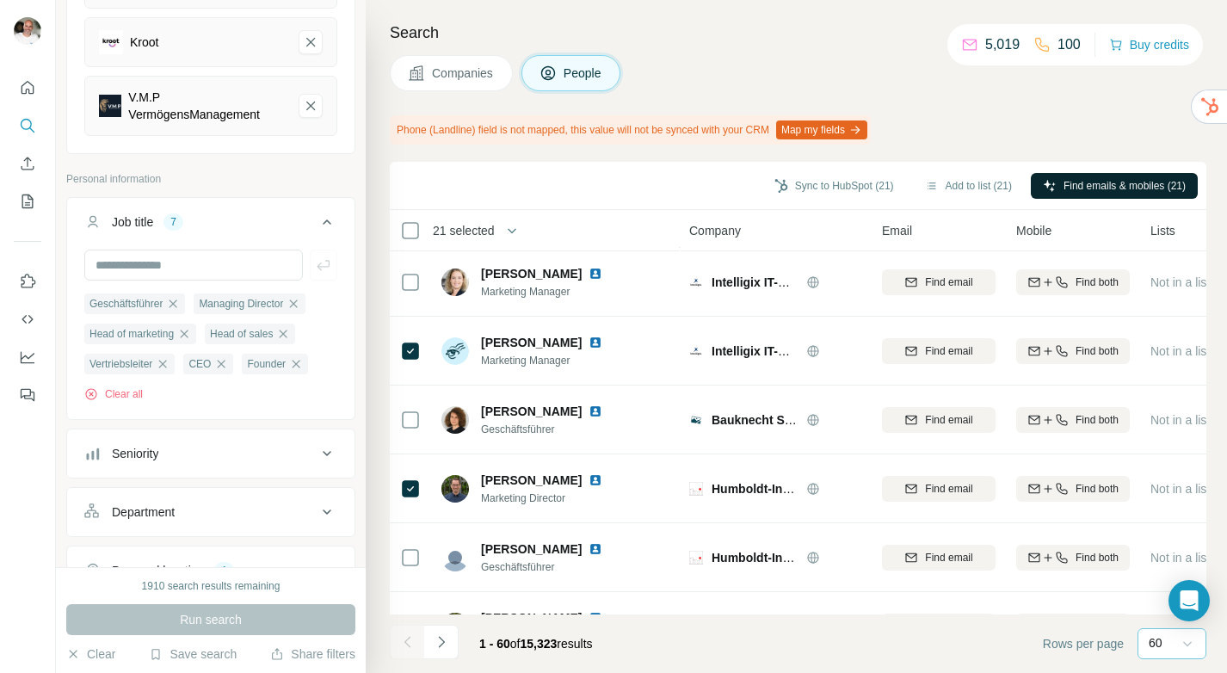
click at [1098, 182] on span "Find emails & mobiles (21)" at bounding box center [1124, 185] width 122 height 15
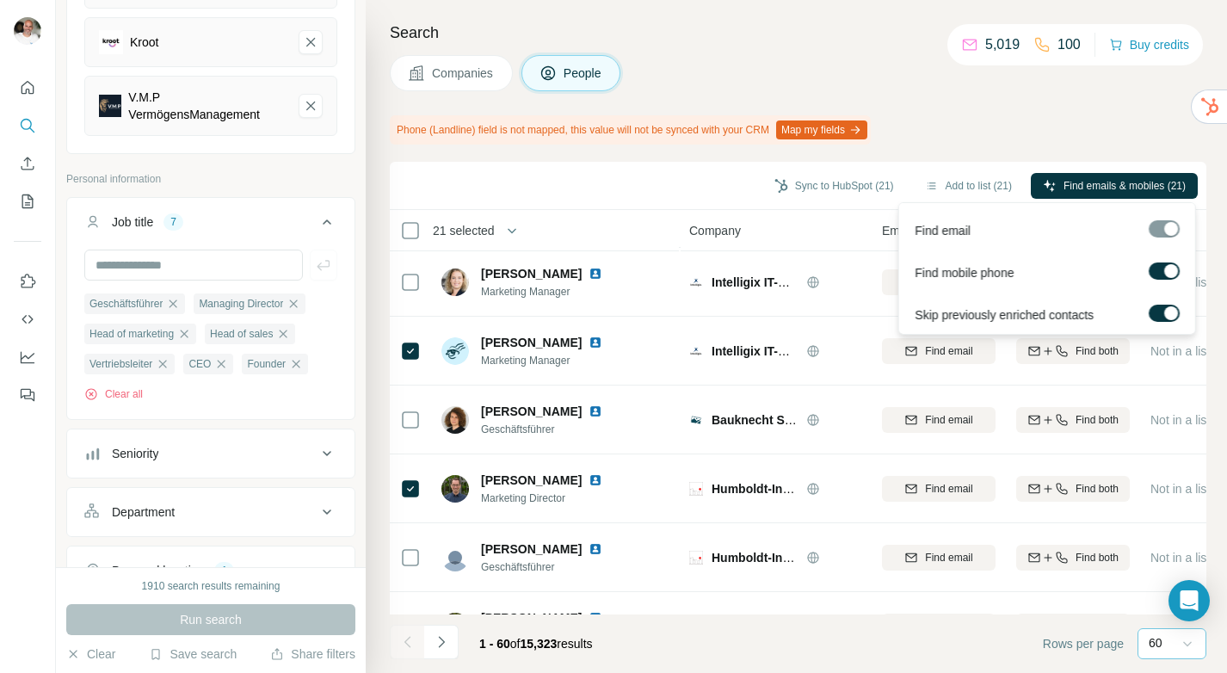
click at [1119, 136] on div "Phone (Landline) field is not mapped, this value will not be synced with your C…" at bounding box center [798, 129] width 817 height 29
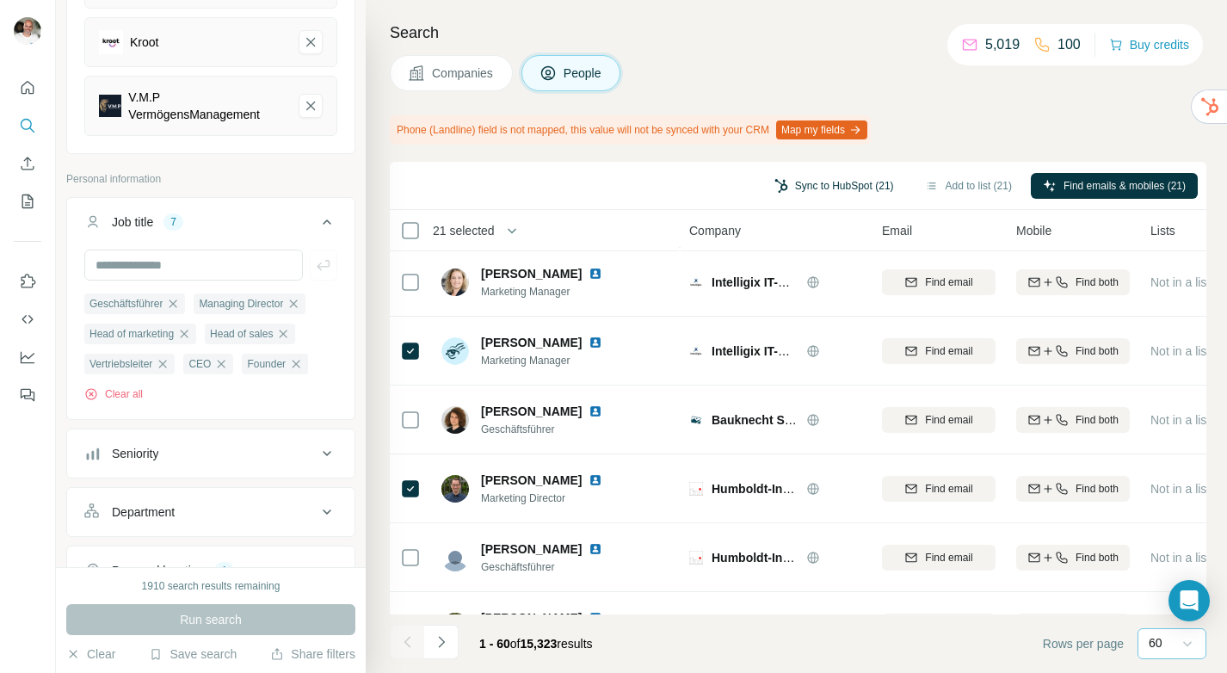
click at [804, 185] on button "Sync to HubSpot (21)" at bounding box center [834, 186] width 144 height 26
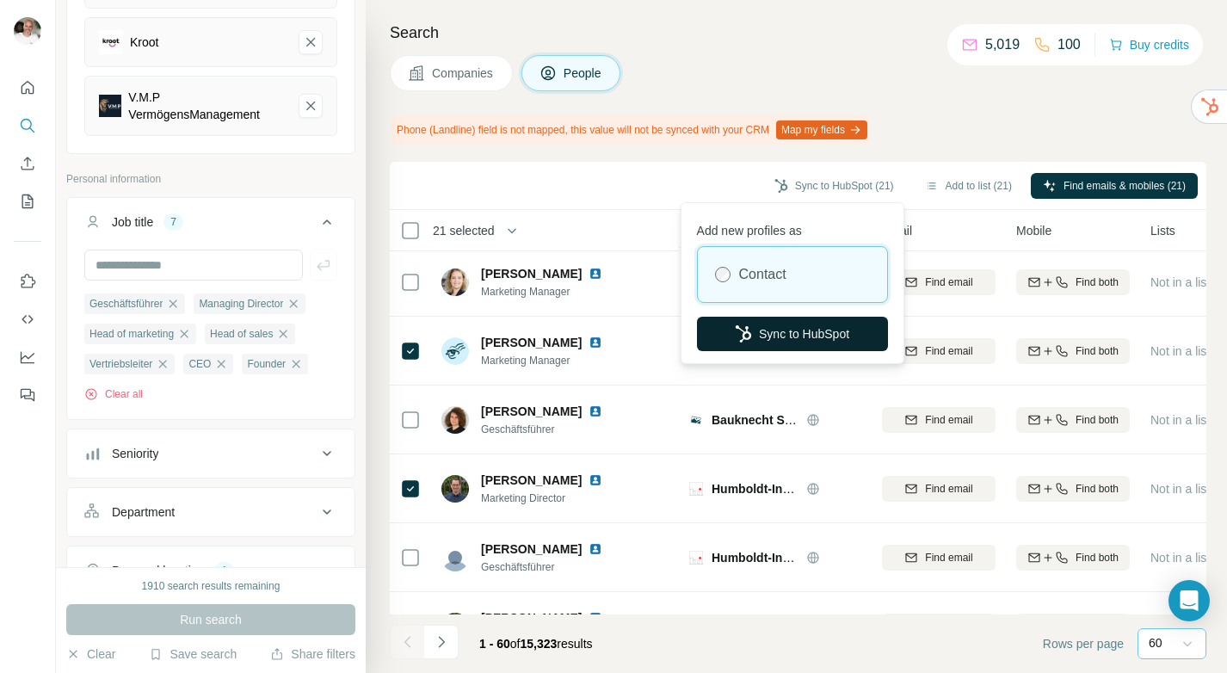
click at [782, 327] on button "Sync to HubSpot" at bounding box center [792, 334] width 191 height 34
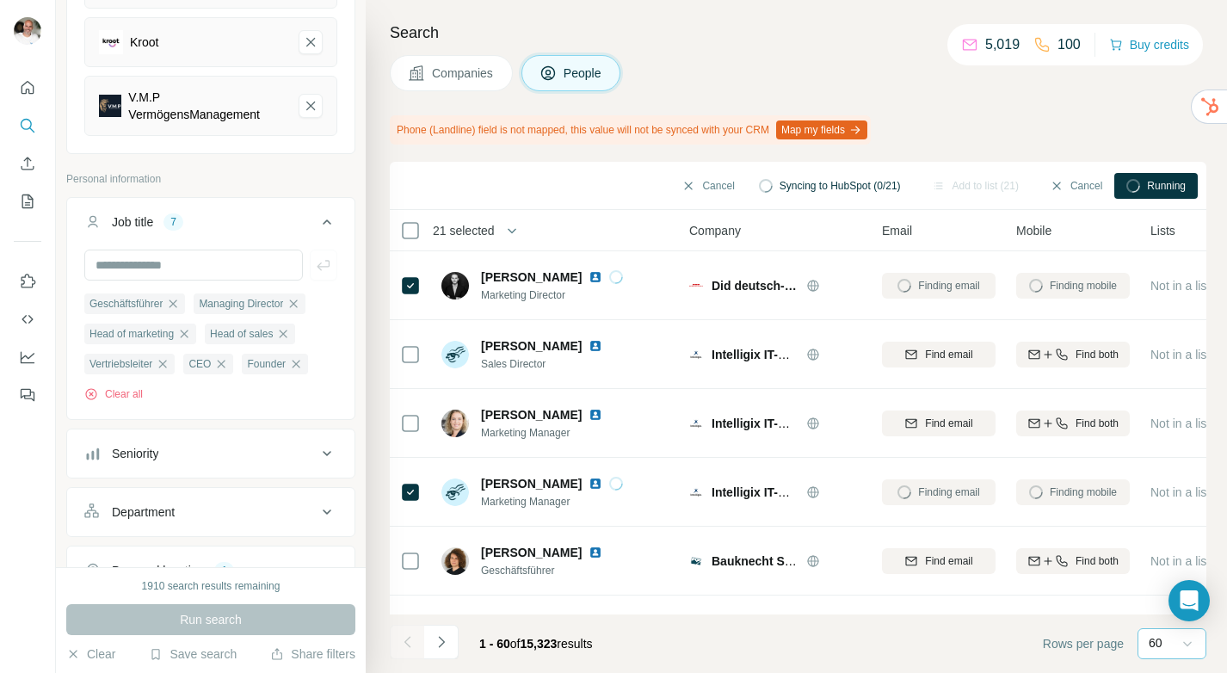
click at [862, 127] on icon "button" at bounding box center [855, 130] width 14 height 14
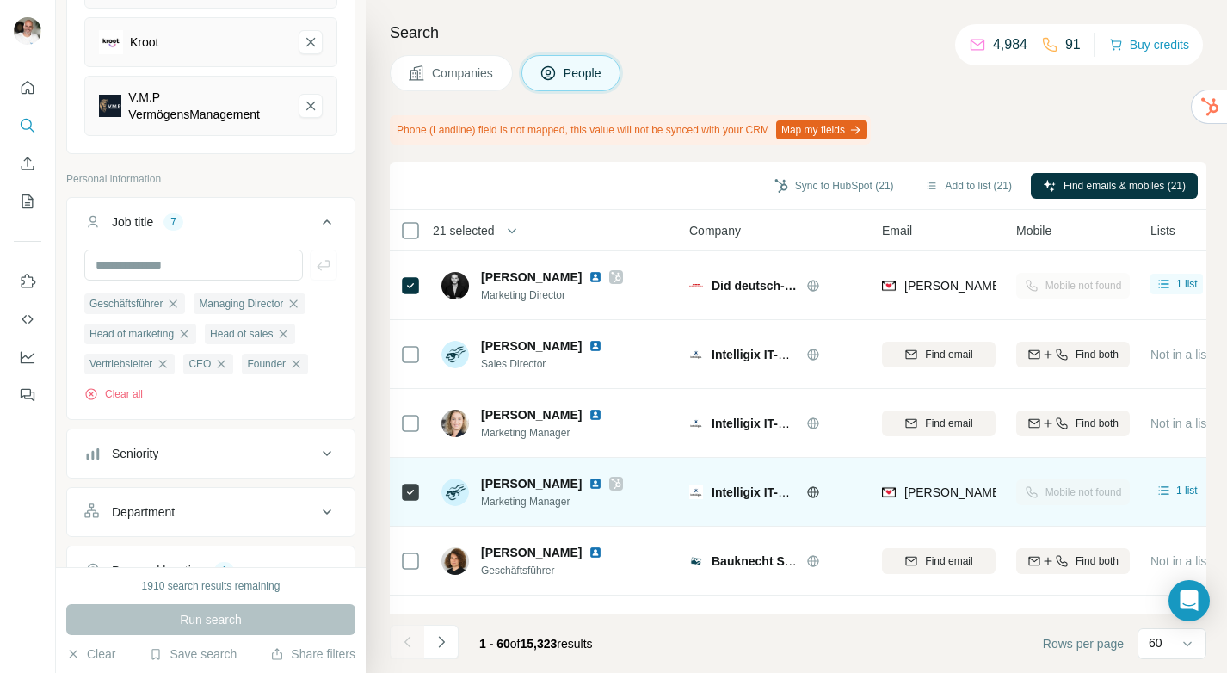
scroll to position [3767, 0]
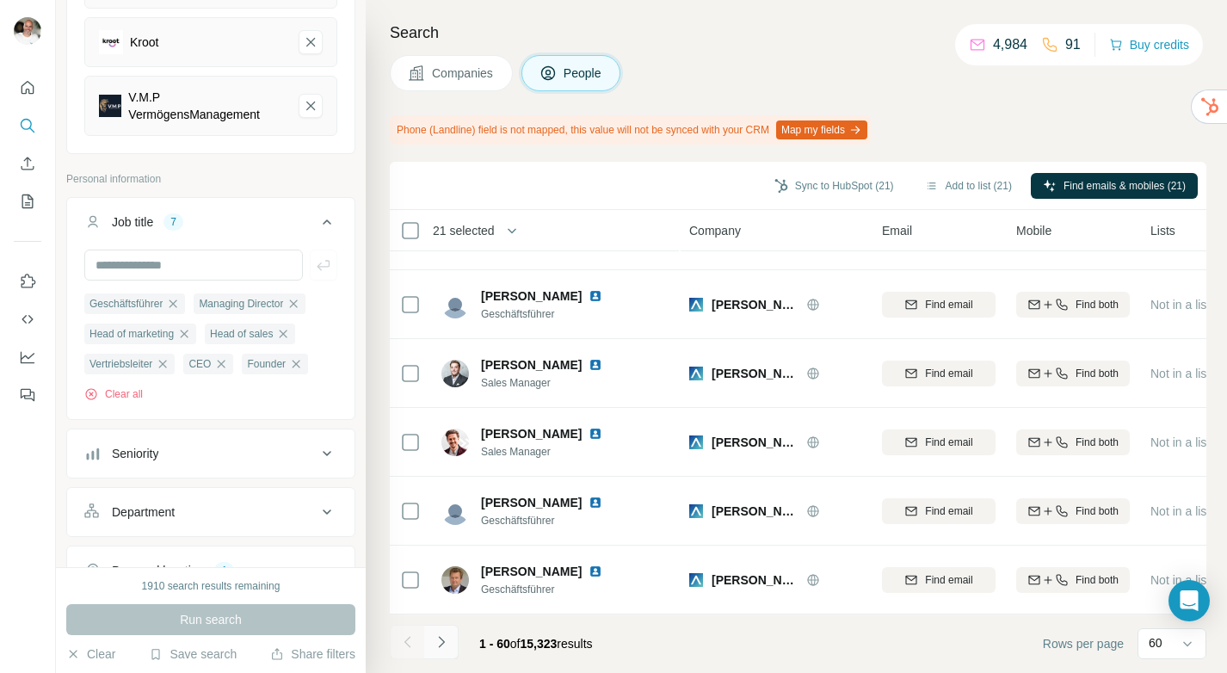
click at [453, 637] on button "Navigate to next page" at bounding box center [441, 642] width 34 height 34
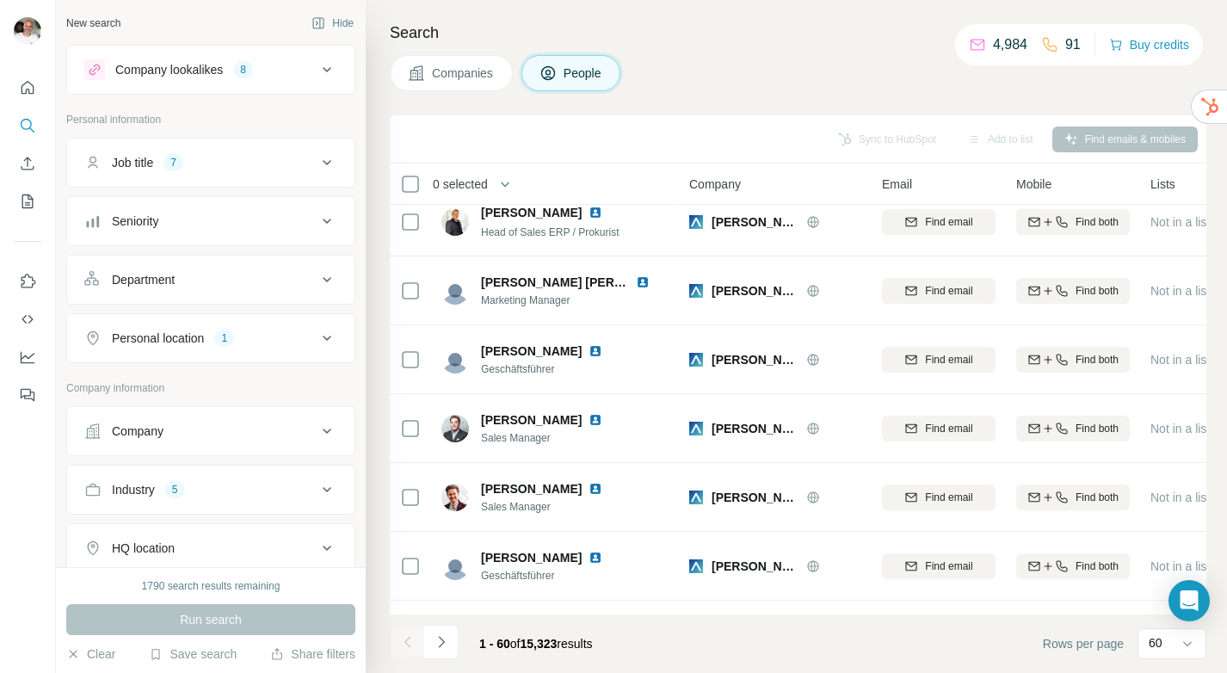
scroll to position [3720, 0]
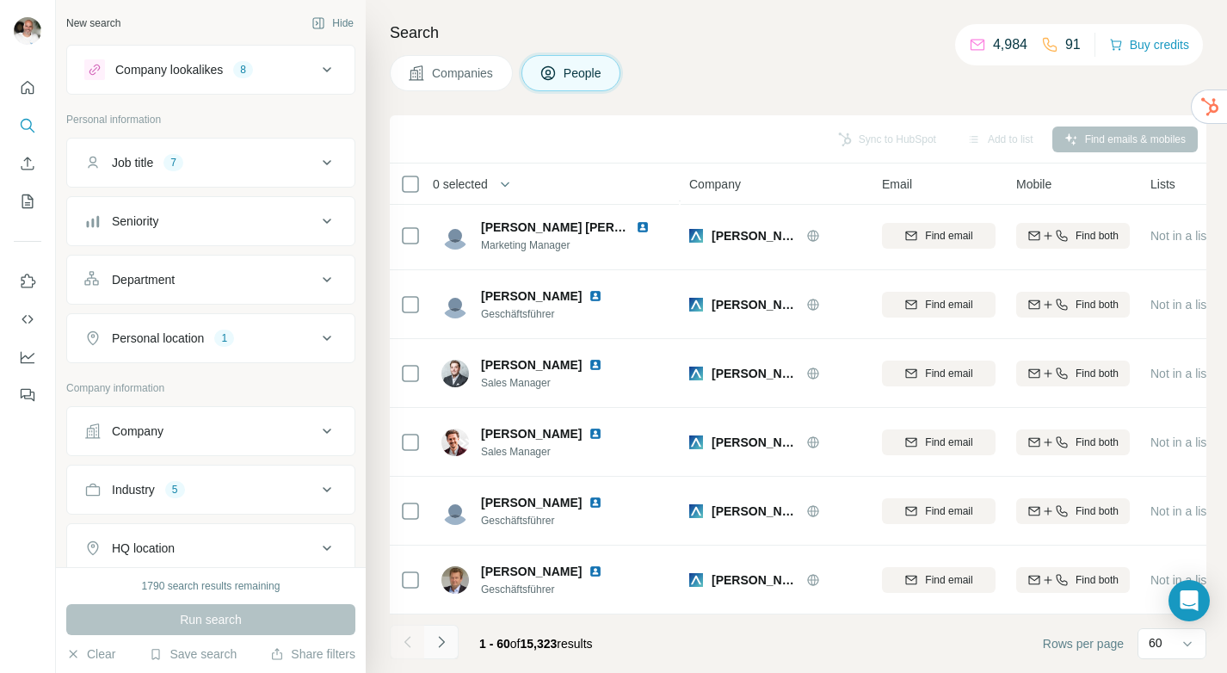
click at [452, 639] on button "Navigate to next page" at bounding box center [441, 642] width 34 height 34
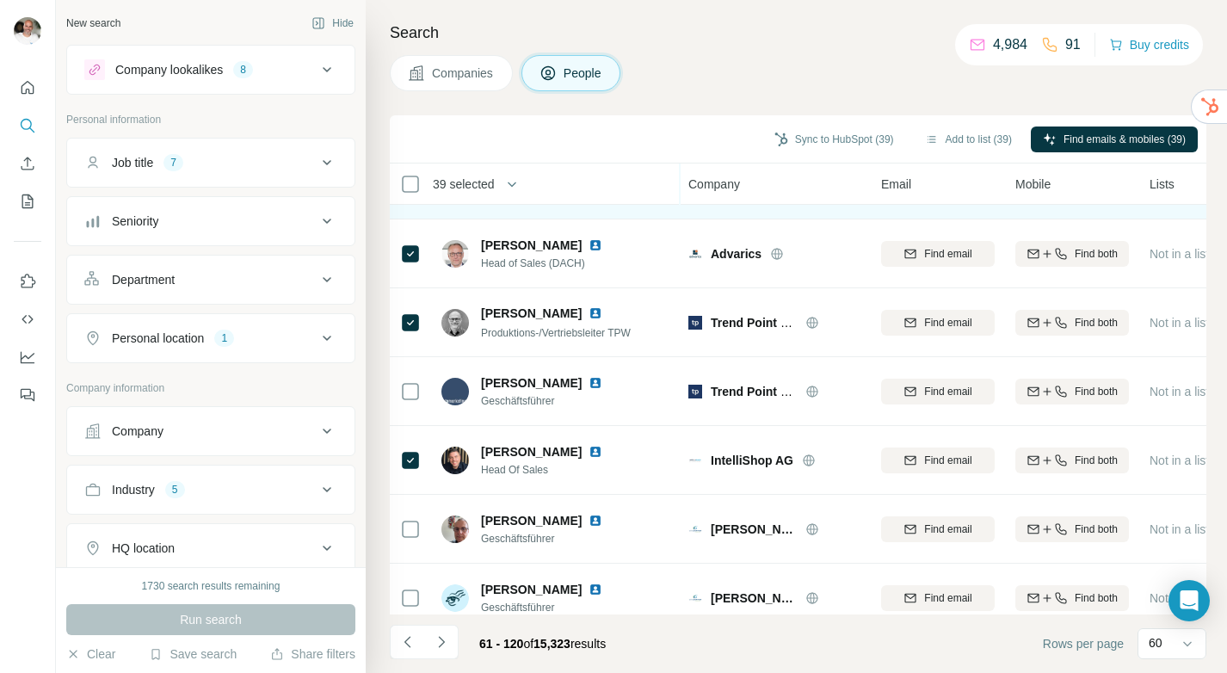
scroll to position [3720, 1]
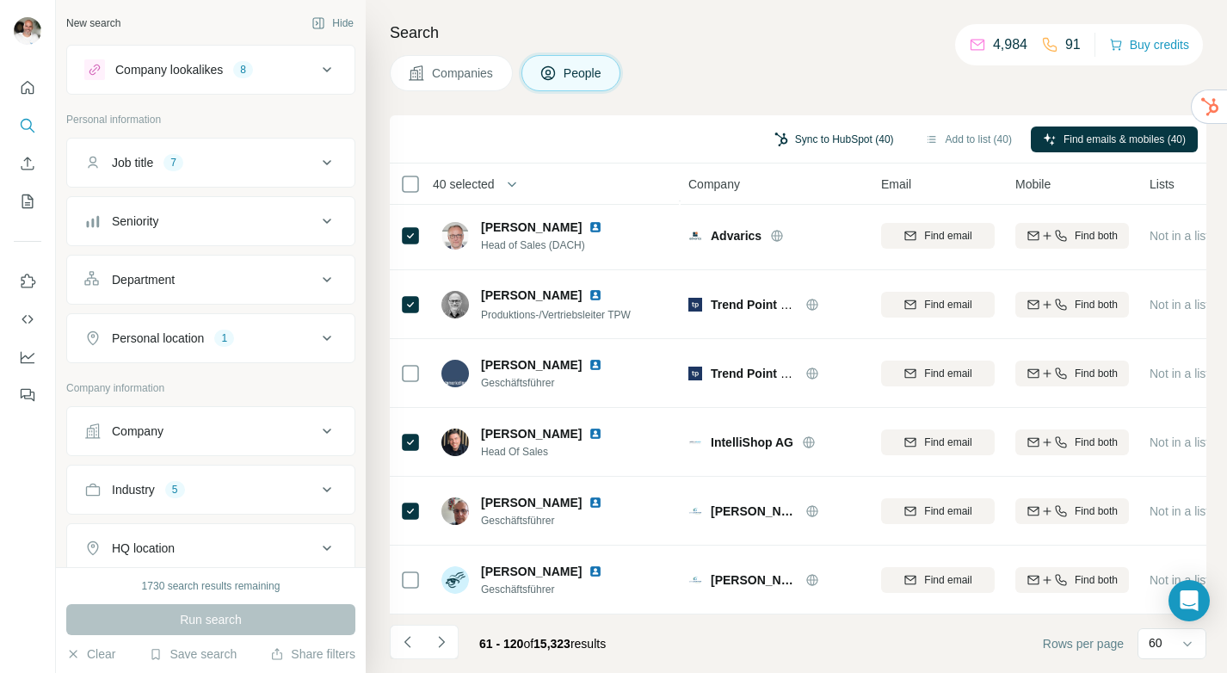
click at [839, 139] on button "Sync to HubSpot (40)" at bounding box center [834, 139] width 144 height 26
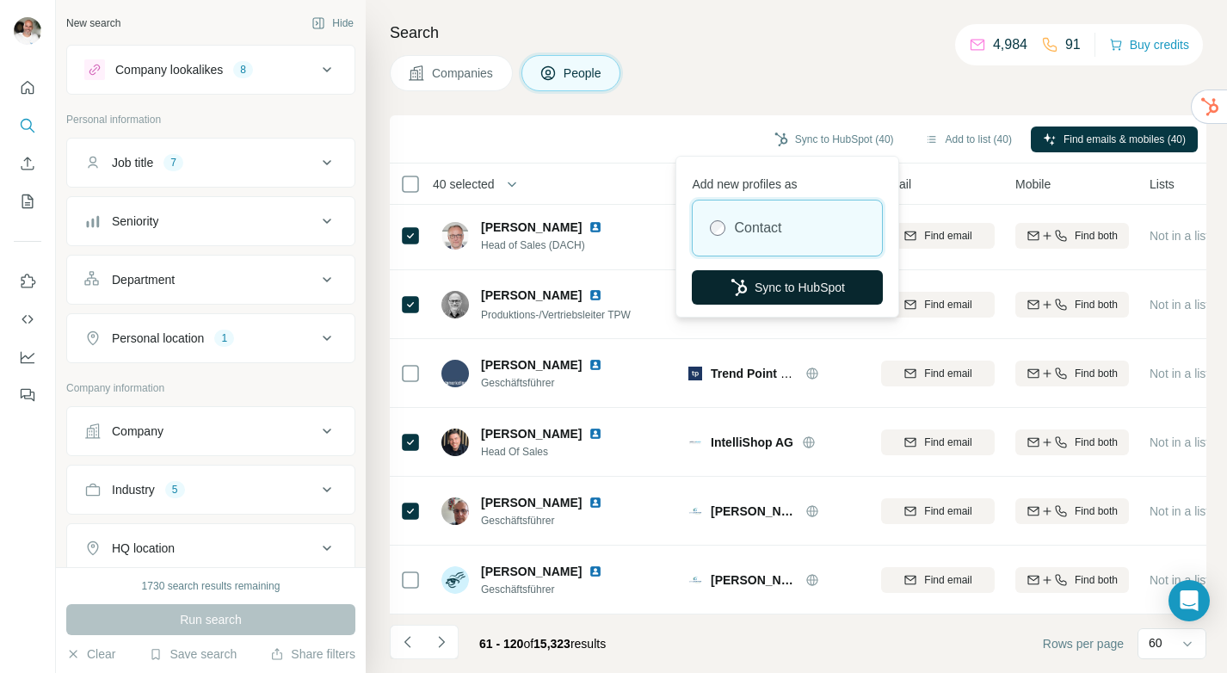
click at [809, 287] on button "Sync to HubSpot" at bounding box center [787, 287] width 191 height 34
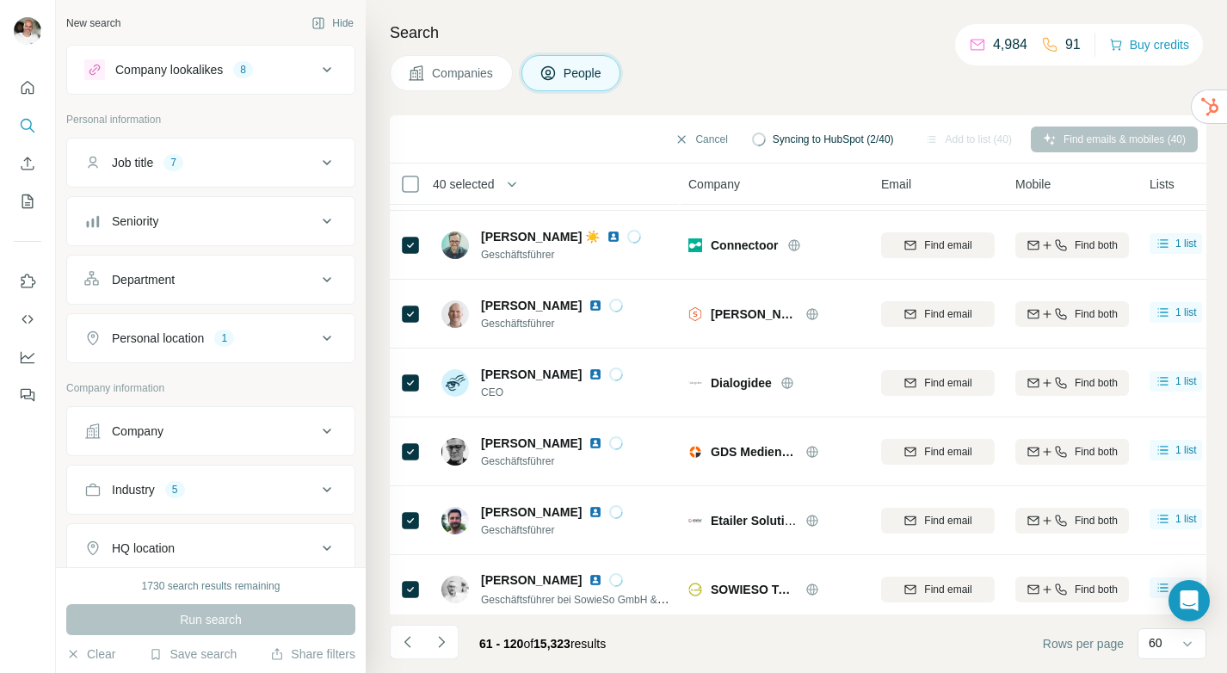
scroll to position [0, 1]
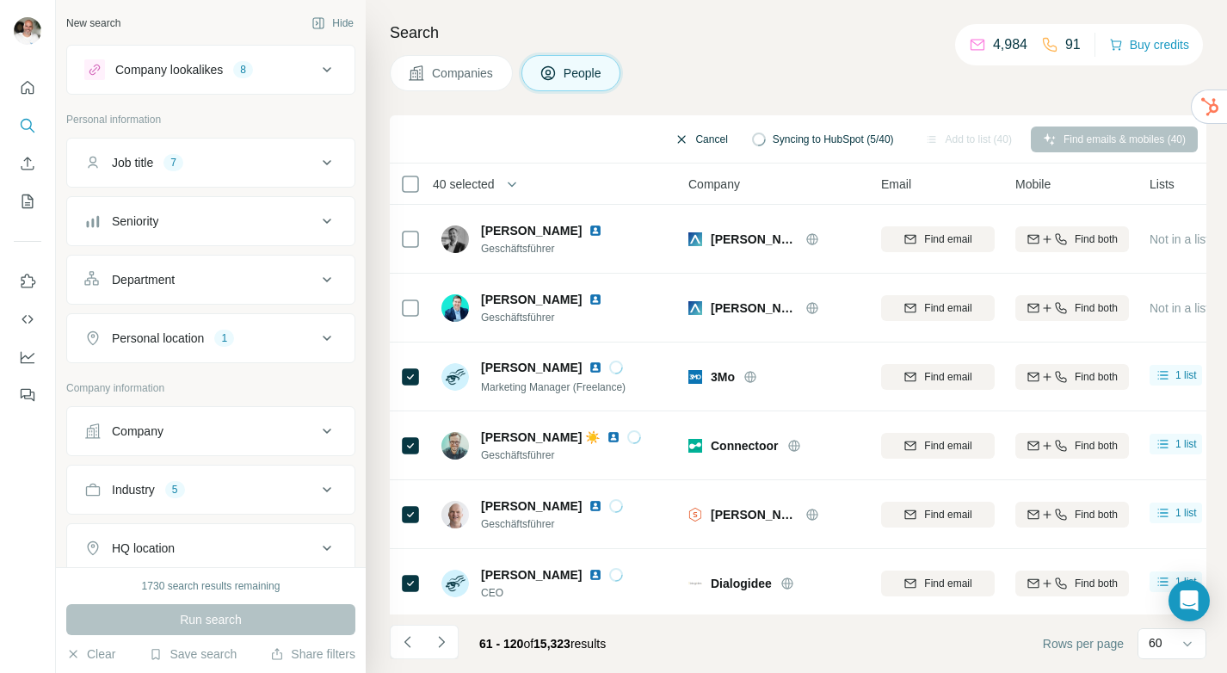
click at [690, 133] on button "Cancel" at bounding box center [700, 139] width 77 height 26
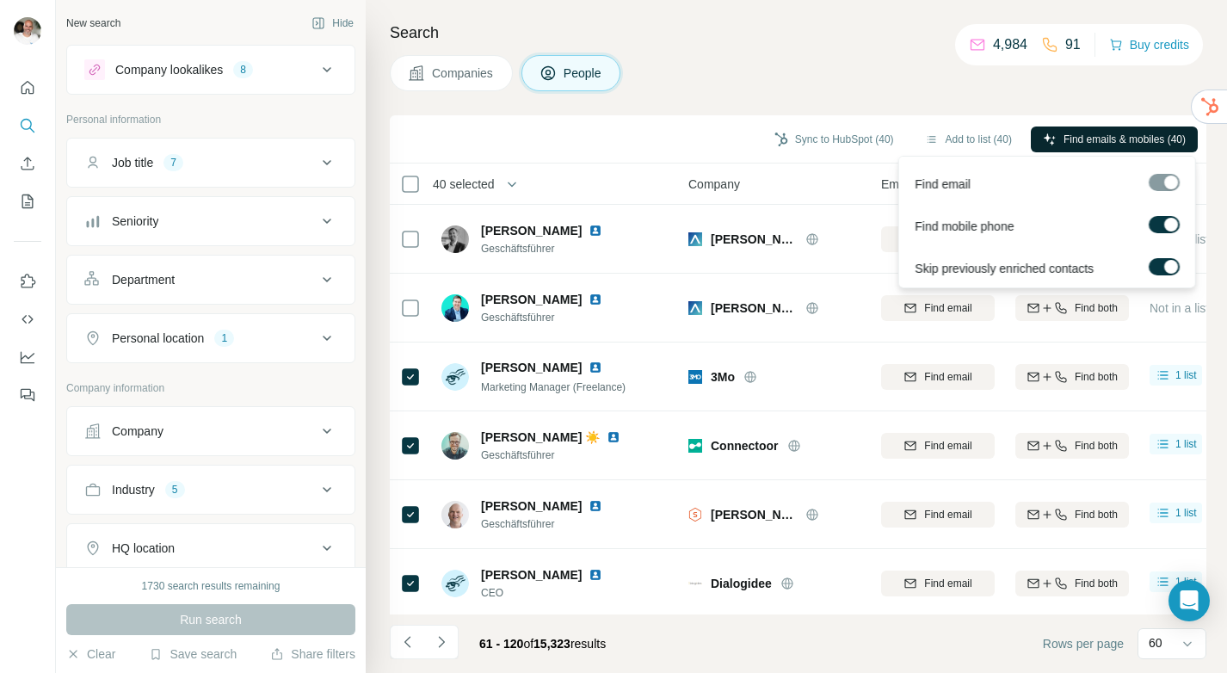
click at [1122, 137] on span "Find emails & mobiles (40)" at bounding box center [1124, 139] width 122 height 15
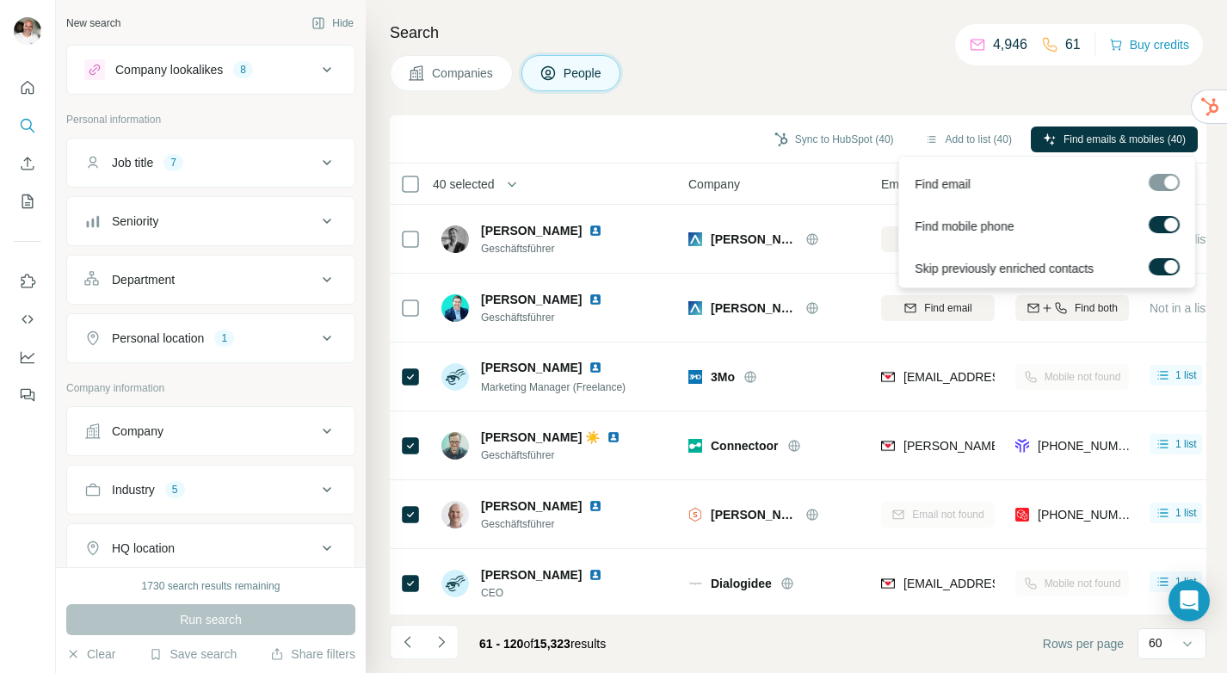
click at [1159, 223] on label at bounding box center [1164, 224] width 31 height 17
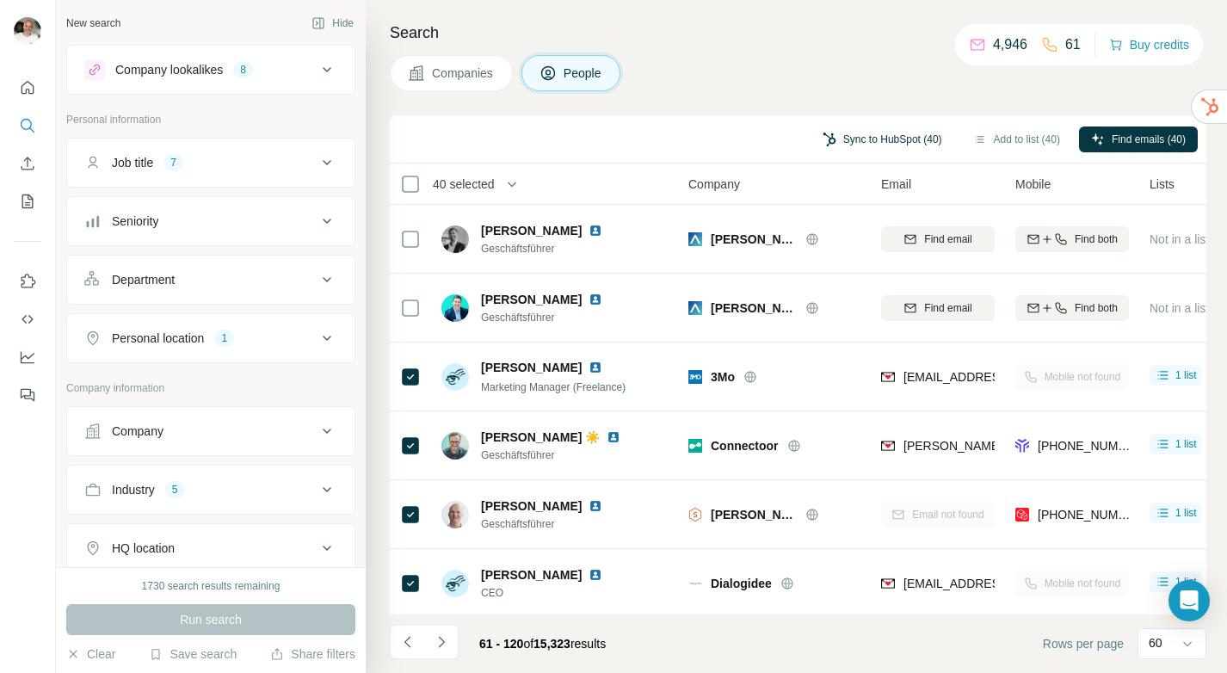
click at [873, 136] on button "Sync to HubSpot (40)" at bounding box center [882, 139] width 144 height 26
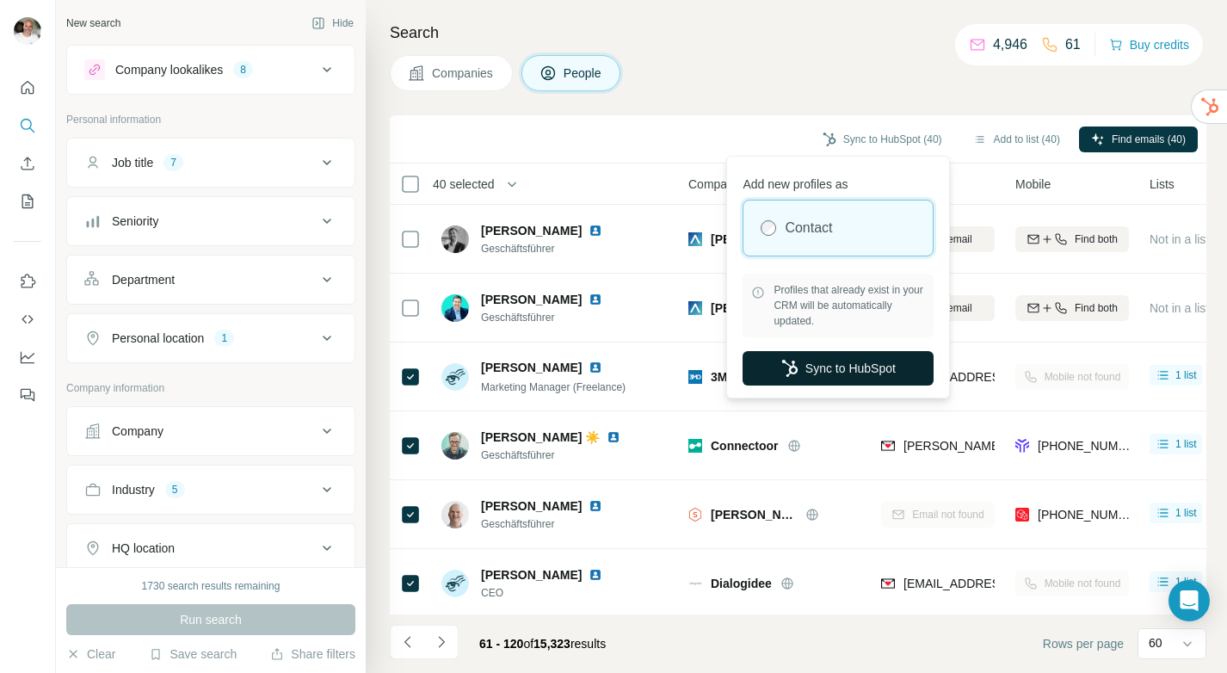
click at [835, 372] on button "Sync to HubSpot" at bounding box center [838, 368] width 191 height 34
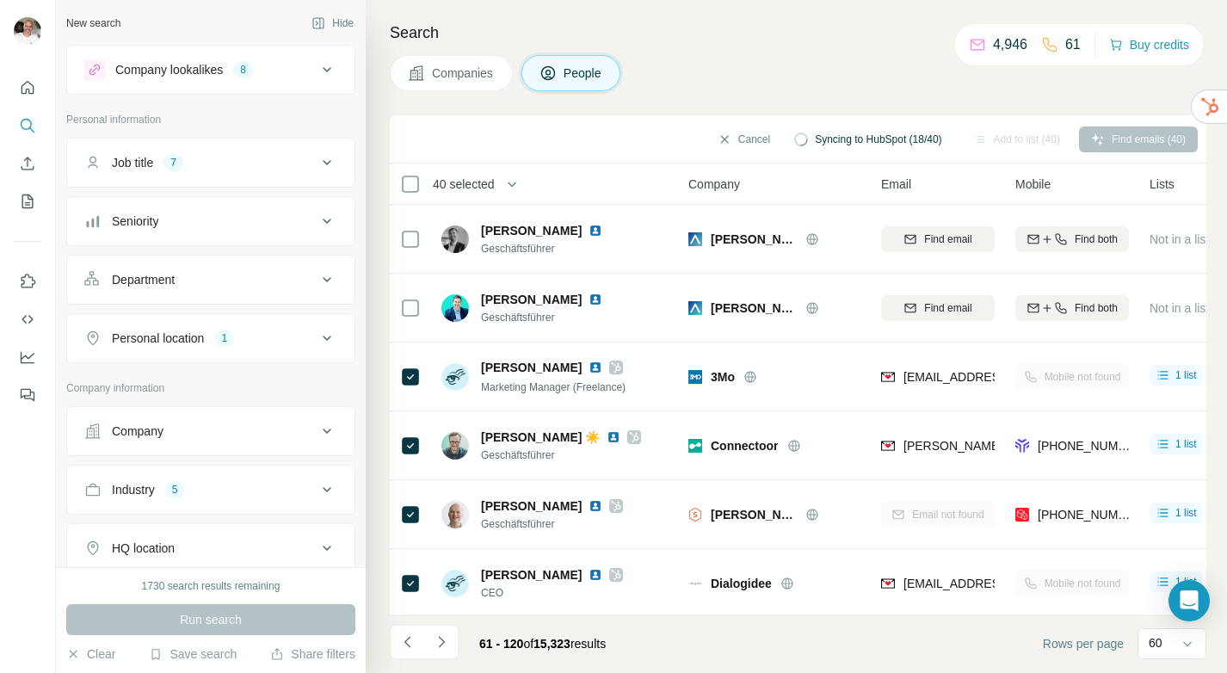
click at [754, 39] on h4 "Search" at bounding box center [798, 33] width 817 height 24
click at [445, 644] on icon "Navigate to next page" at bounding box center [441, 641] width 17 height 17
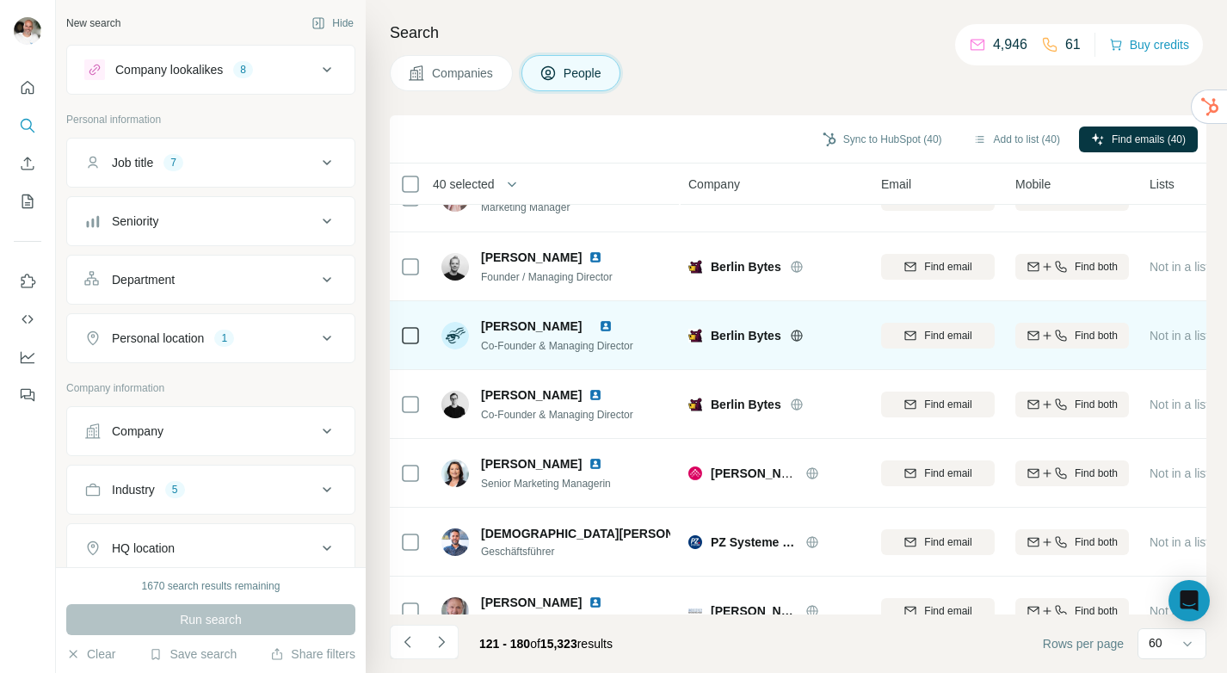
scroll to position [63, 1]
